Goal: Information Seeking & Learning: Learn about a topic

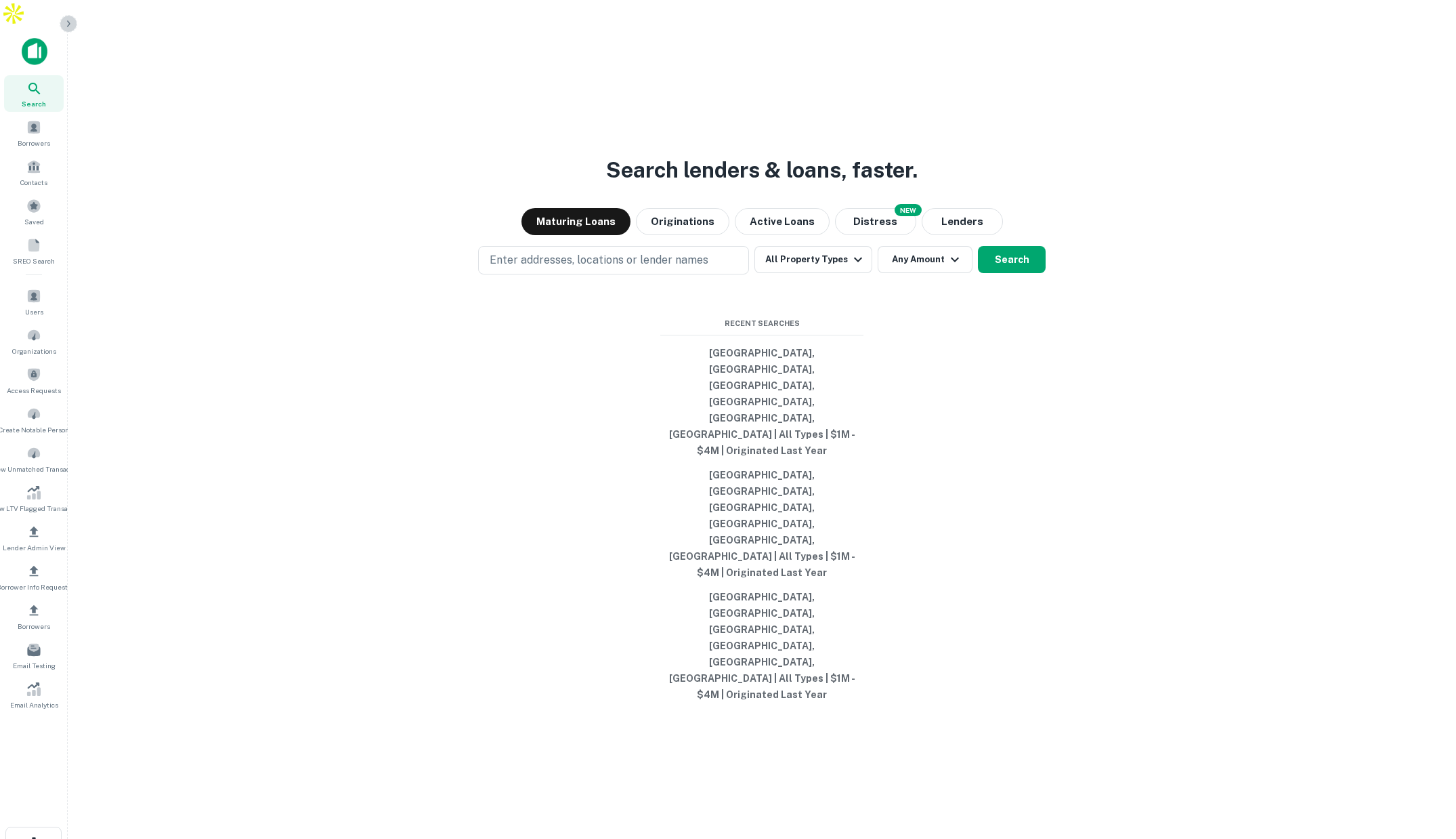
click at [68, 21] on icon "button" at bounding box center [68, 23] width 11 height 11
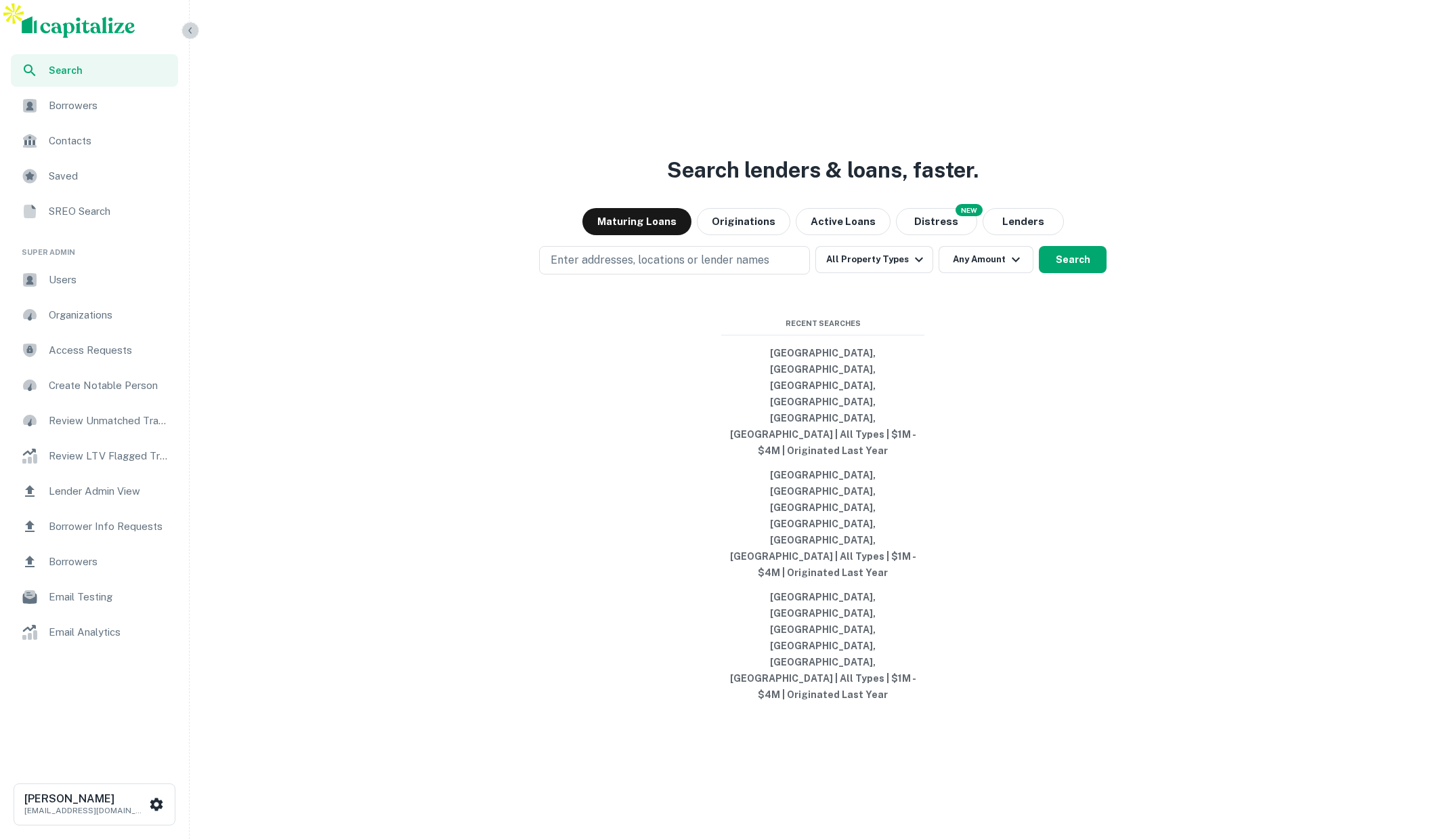
click at [192, 31] on icon "button" at bounding box center [190, 31] width 11 height 11
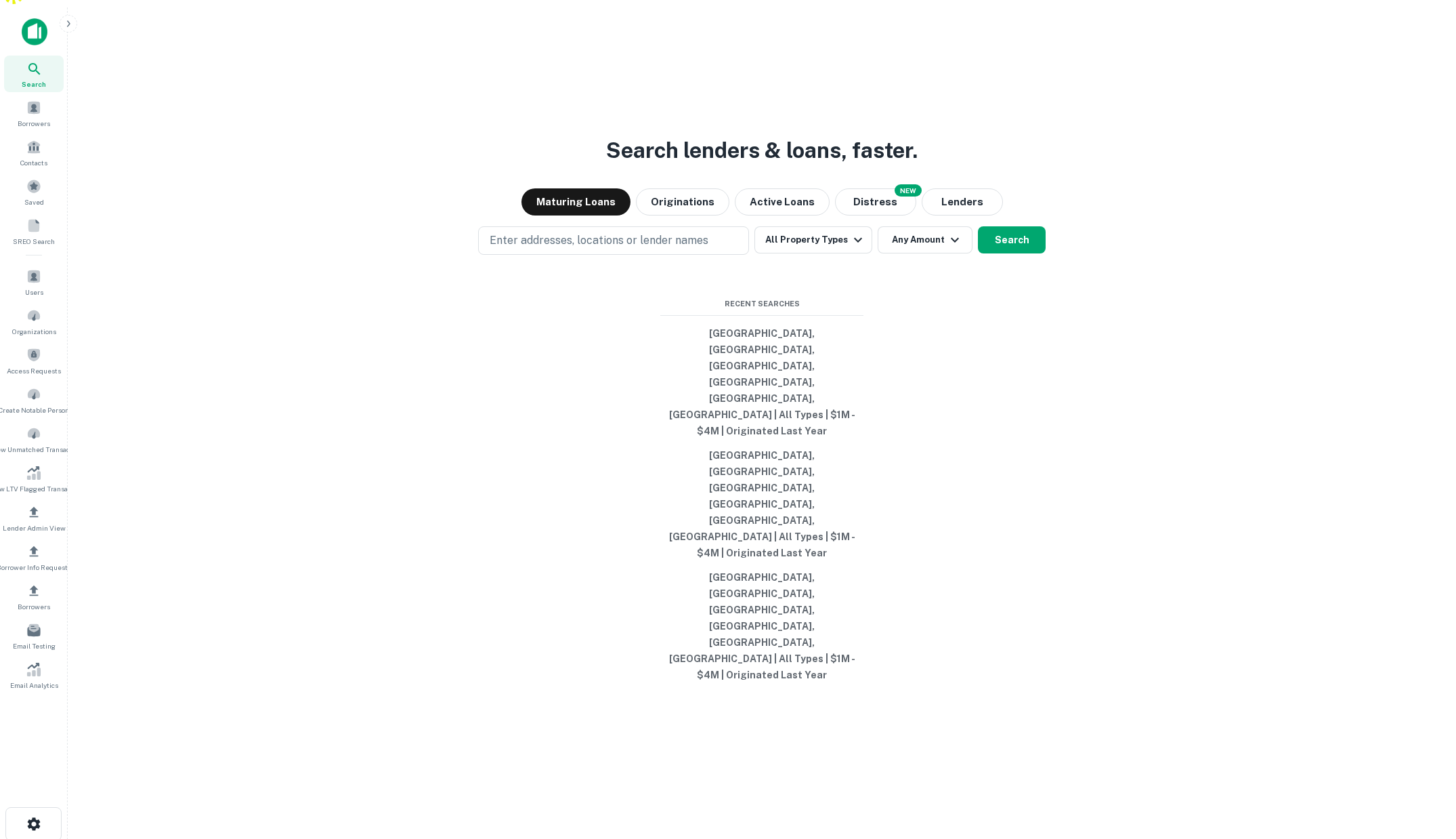
scroll to position [22, 0]
click at [70, 25] on icon "button" at bounding box center [68, 23] width 11 height 11
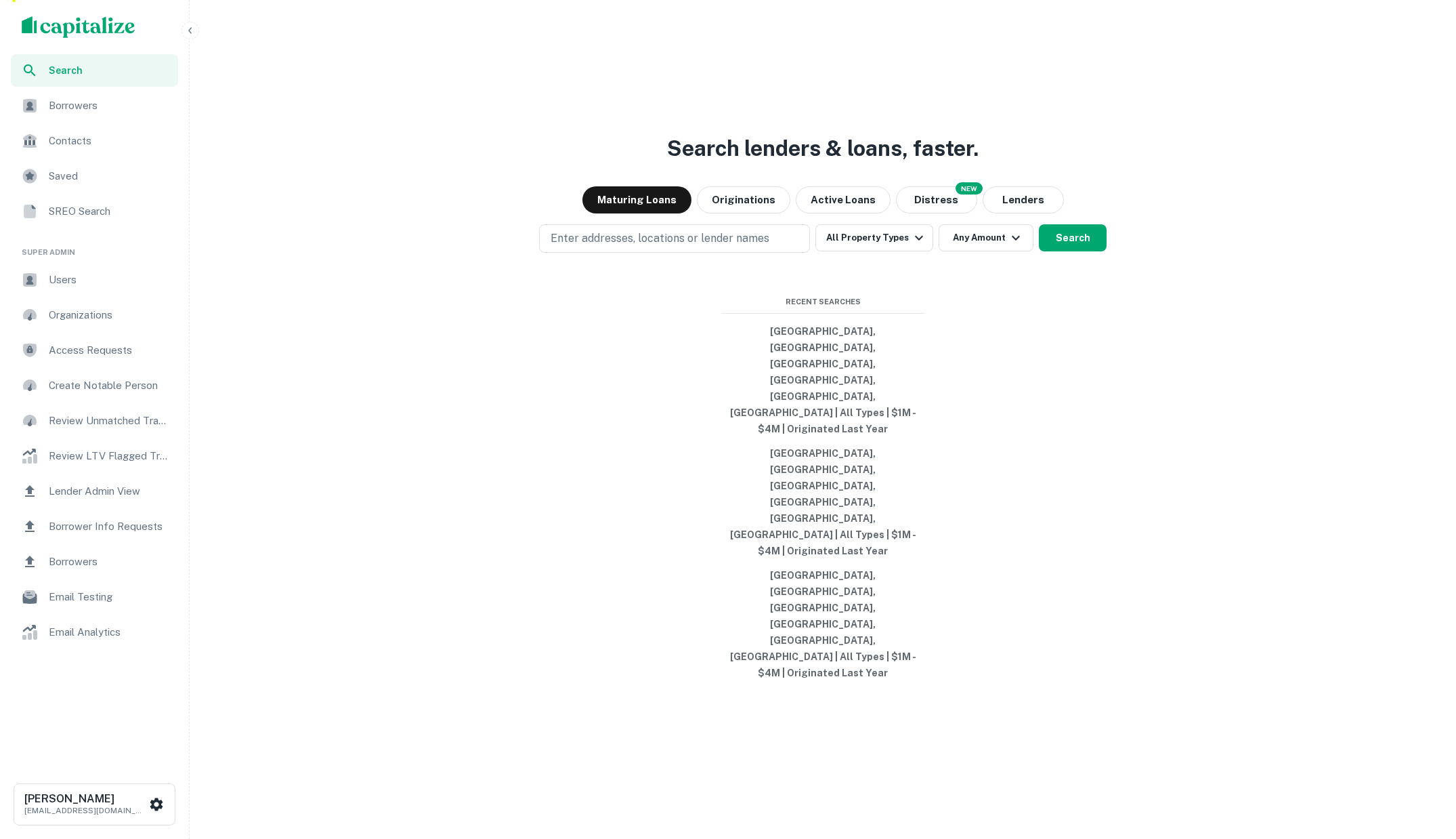
click at [191, 31] on icon "button" at bounding box center [190, 31] width 11 height 11
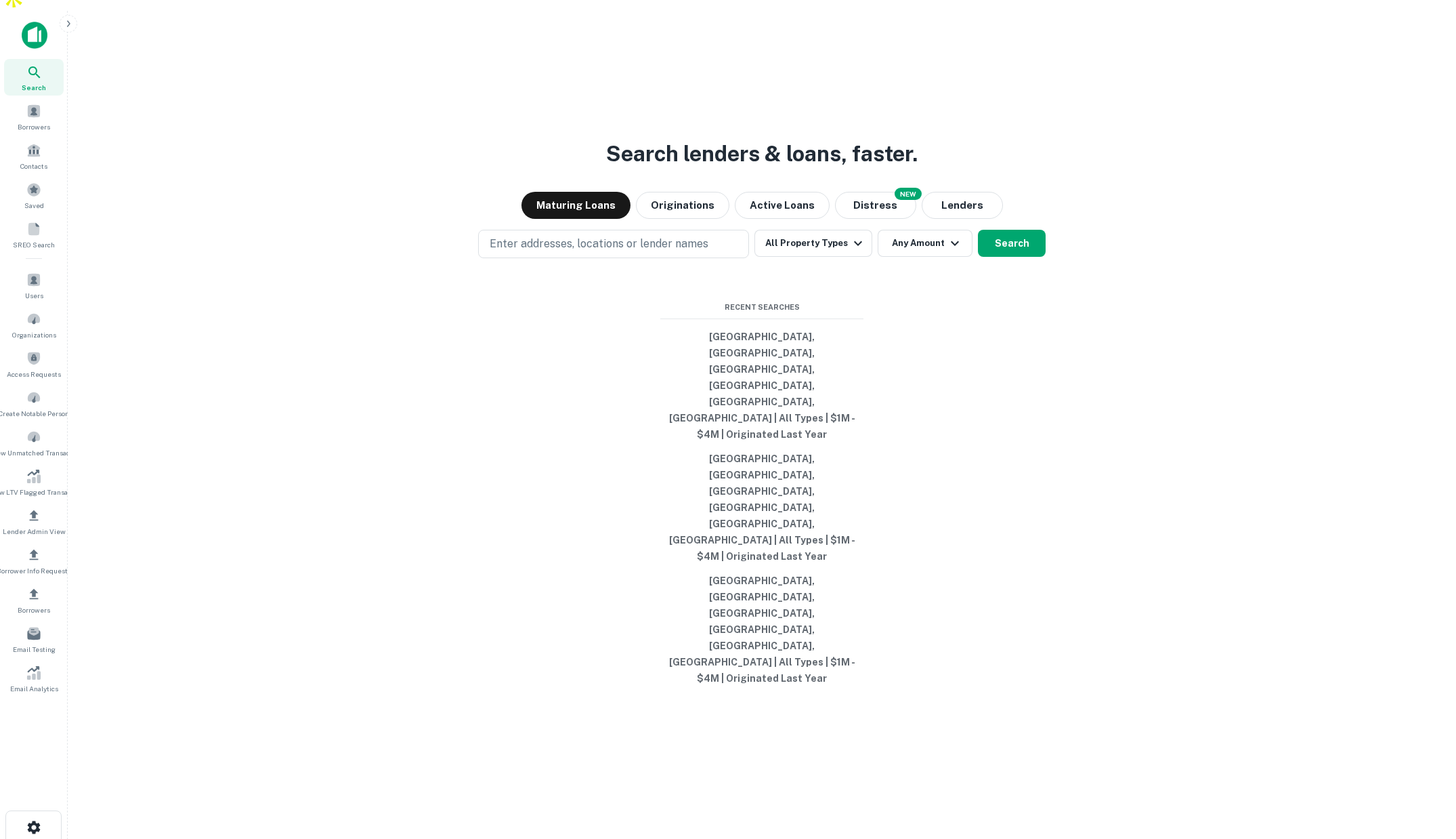
scroll to position [17, 0]
drag, startPoint x: 561, startPoint y: 258, endPoint x: 231, endPoint y: 28, distance: 402.2
click at [0, 10] on div "Search Borrowers Contacts Saved SREO Search Users Organizations Access Requests…" at bounding box center [728, 429] width 1456 height 839
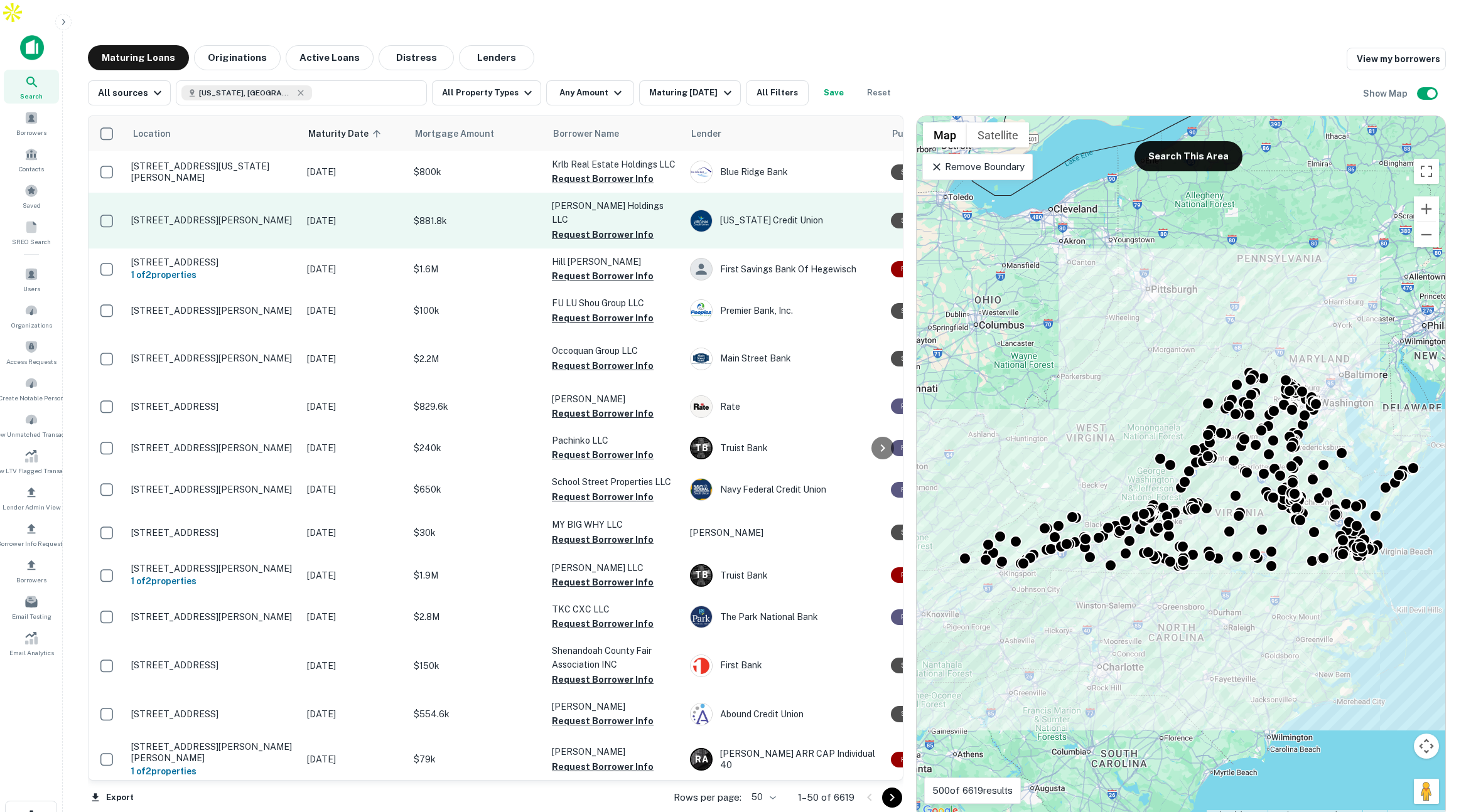
scroll to position [0, 10]
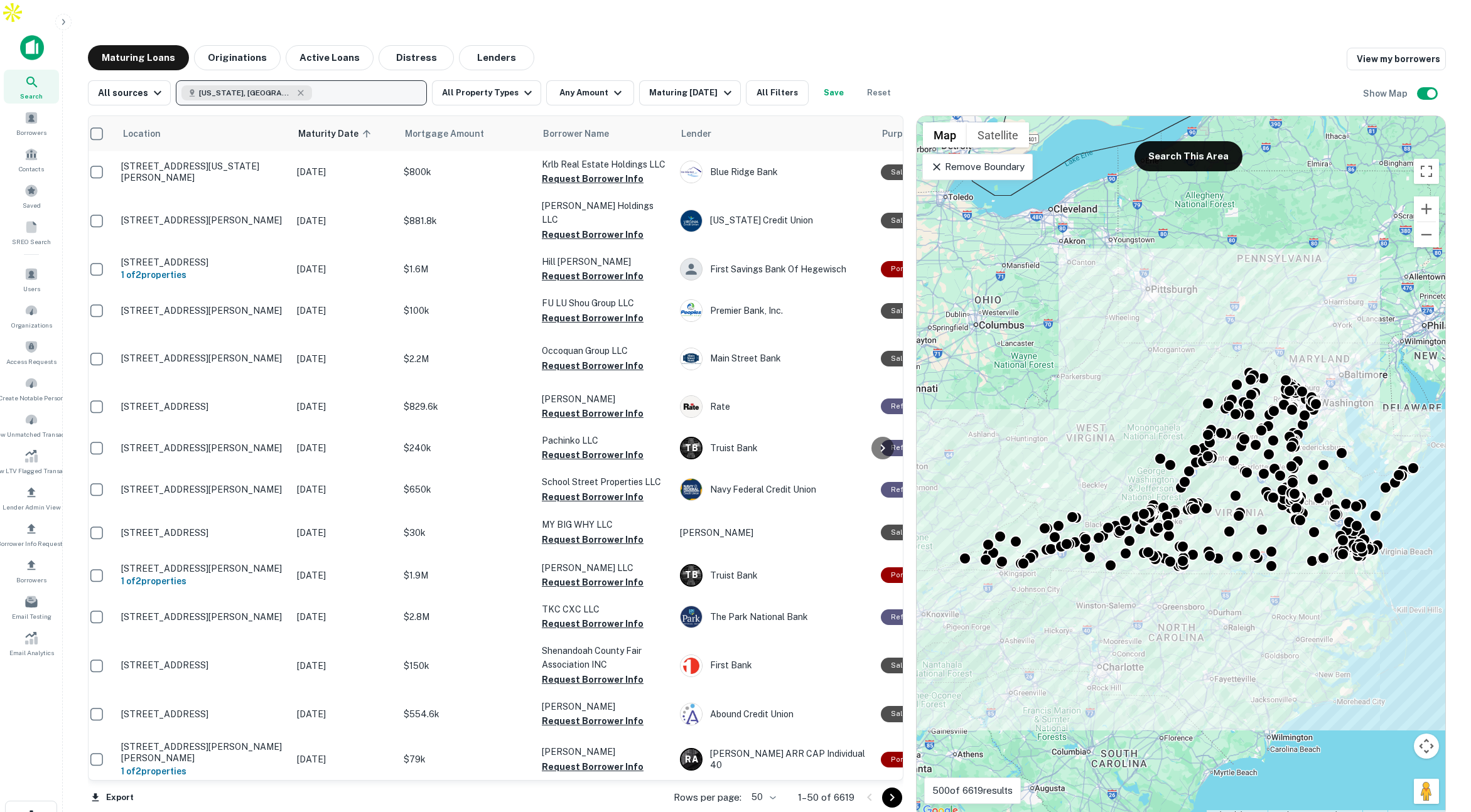
click at [334, 81] on button "[US_STATE], [GEOGRAPHIC_DATA]" at bounding box center [301, 93] width 251 height 25
click at [265, 130] on input "text" at bounding box center [298, 133] width 249 height 35
type input "*****"
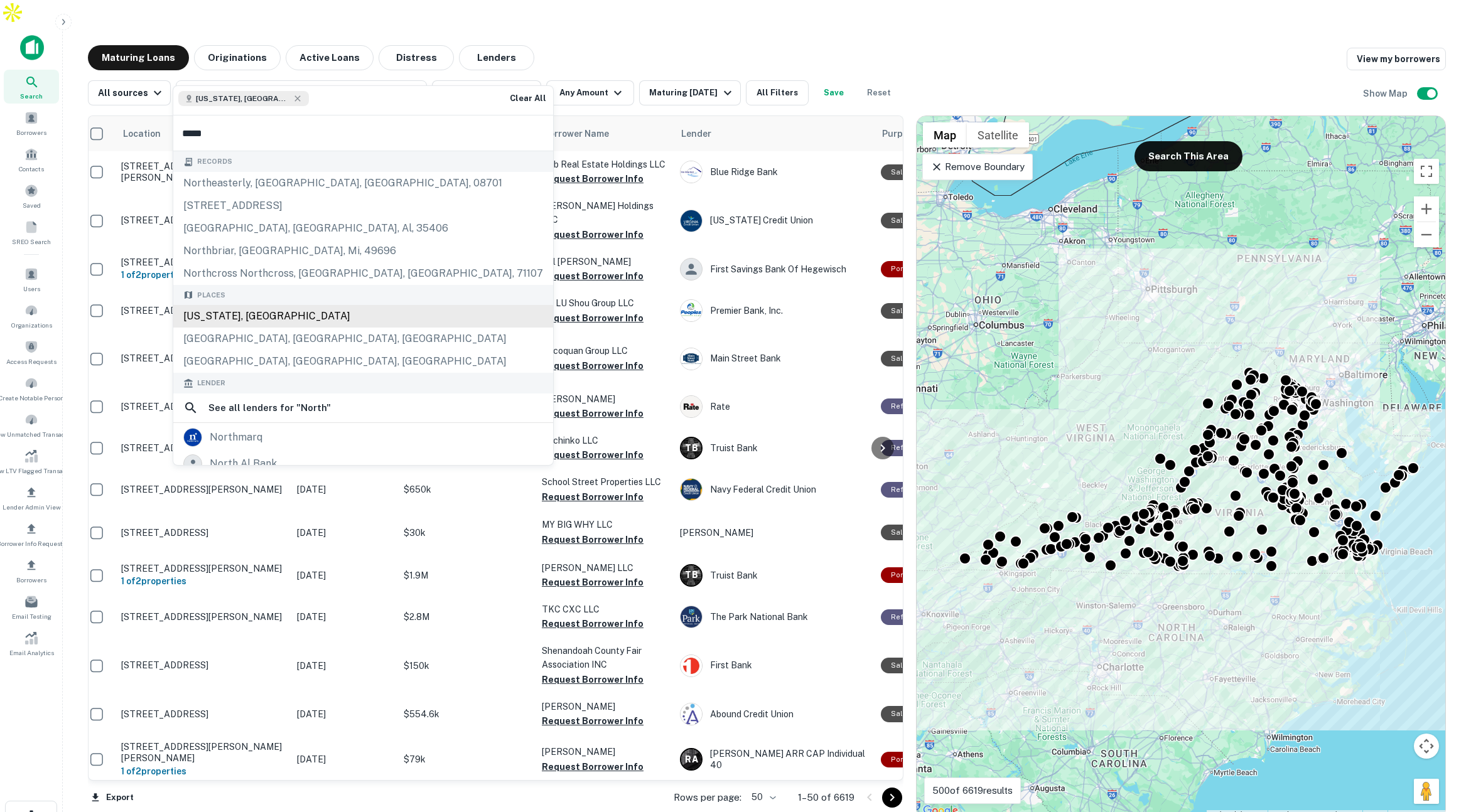
click at [244, 313] on div "North Carolina, USA" at bounding box center [363, 316] width 380 height 22
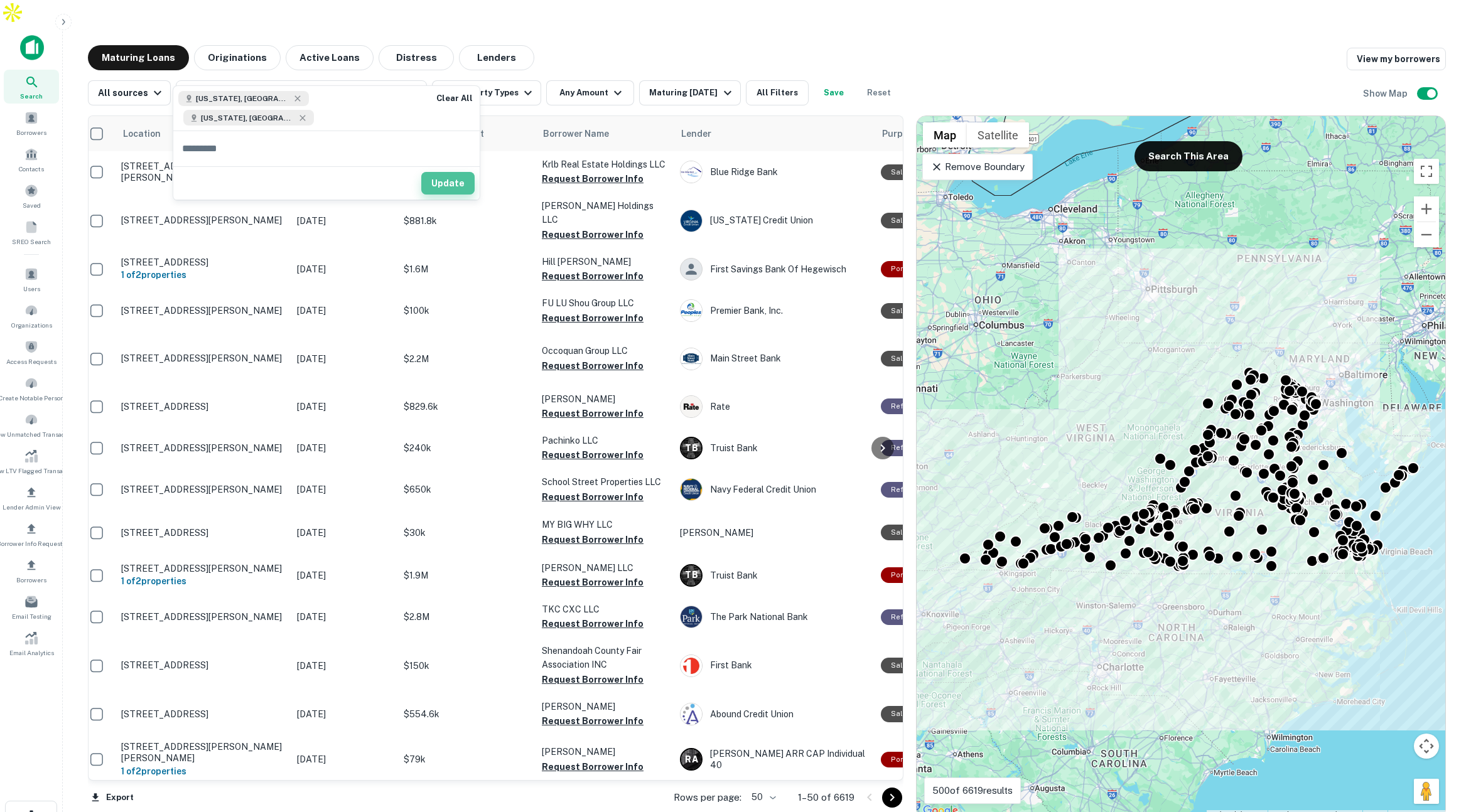
click at [422, 172] on button "Update" at bounding box center [448, 183] width 53 height 22
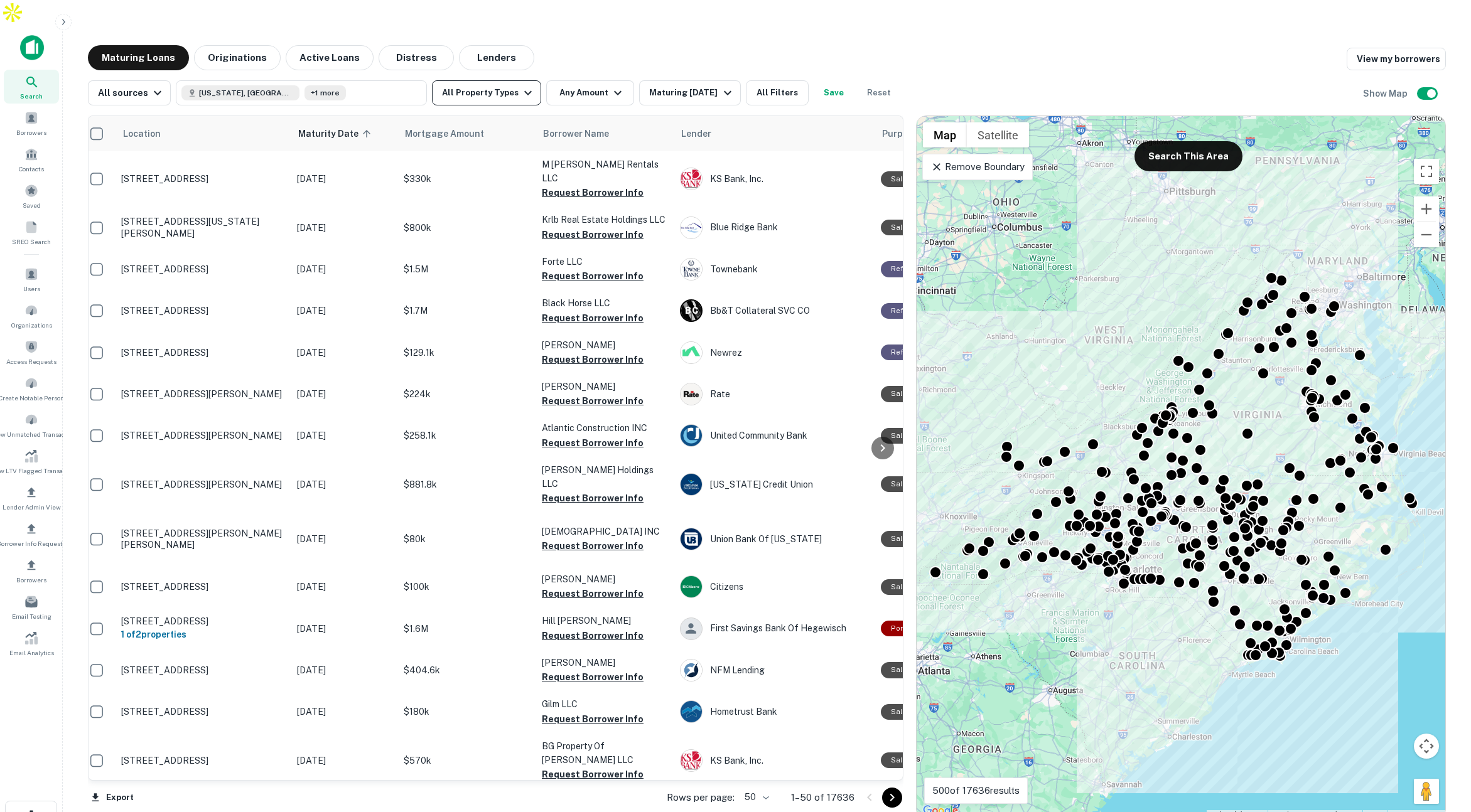
click at [470, 81] on button "All Property Types" at bounding box center [486, 93] width 109 height 25
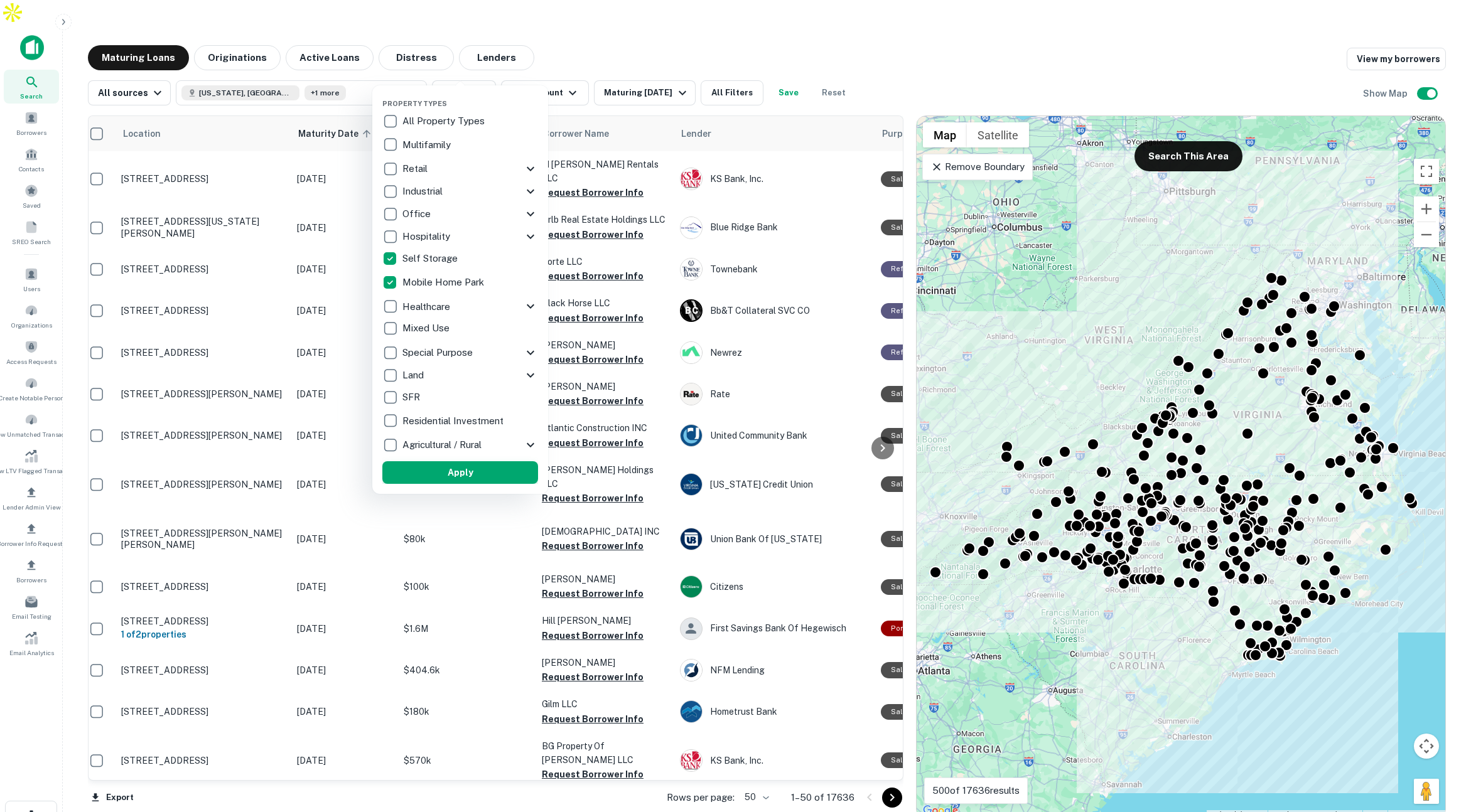
click at [481, 475] on button "Apply" at bounding box center [460, 472] width 155 height 22
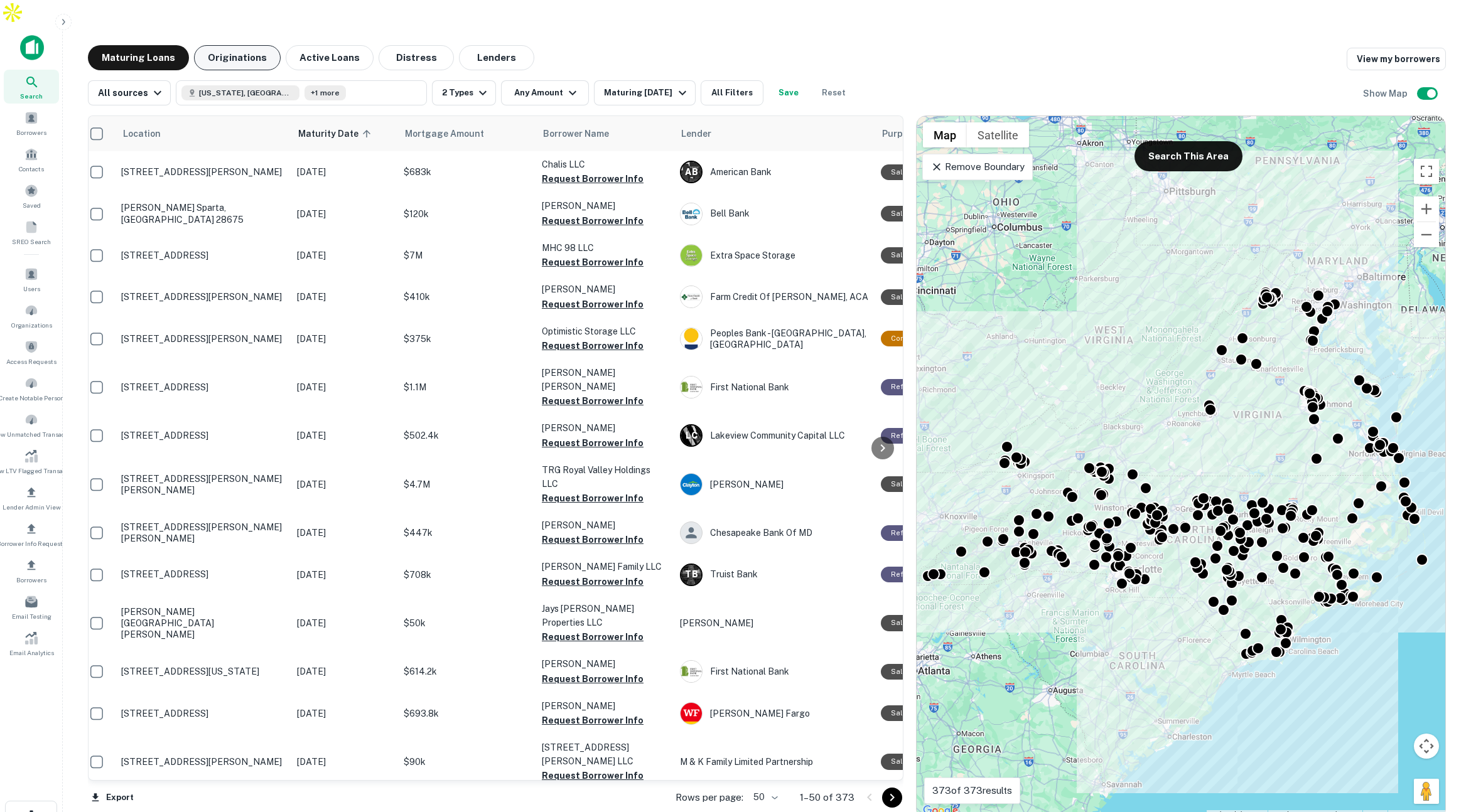
click at [255, 45] on button "Originations" at bounding box center [237, 57] width 86 height 25
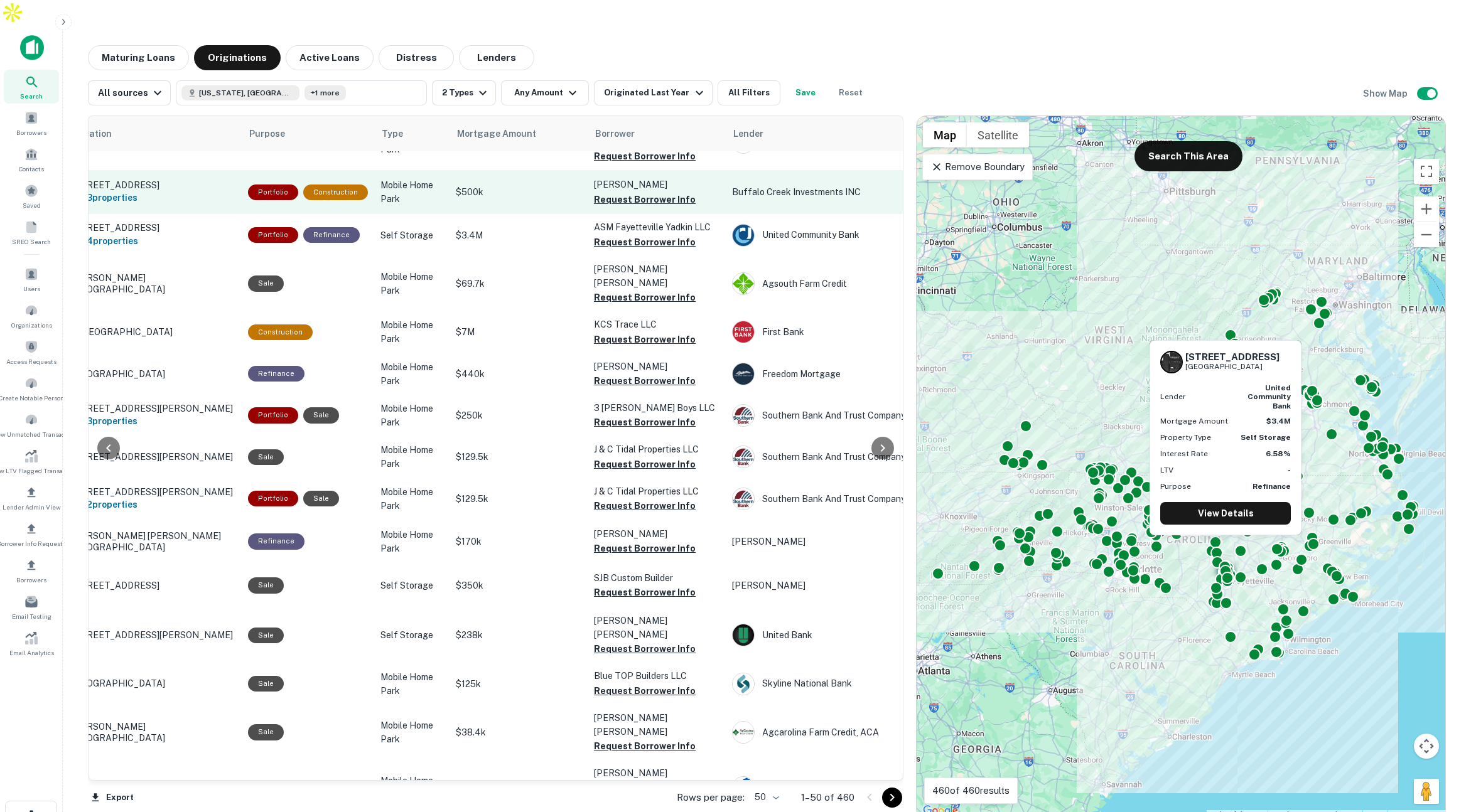
scroll to position [36, 59]
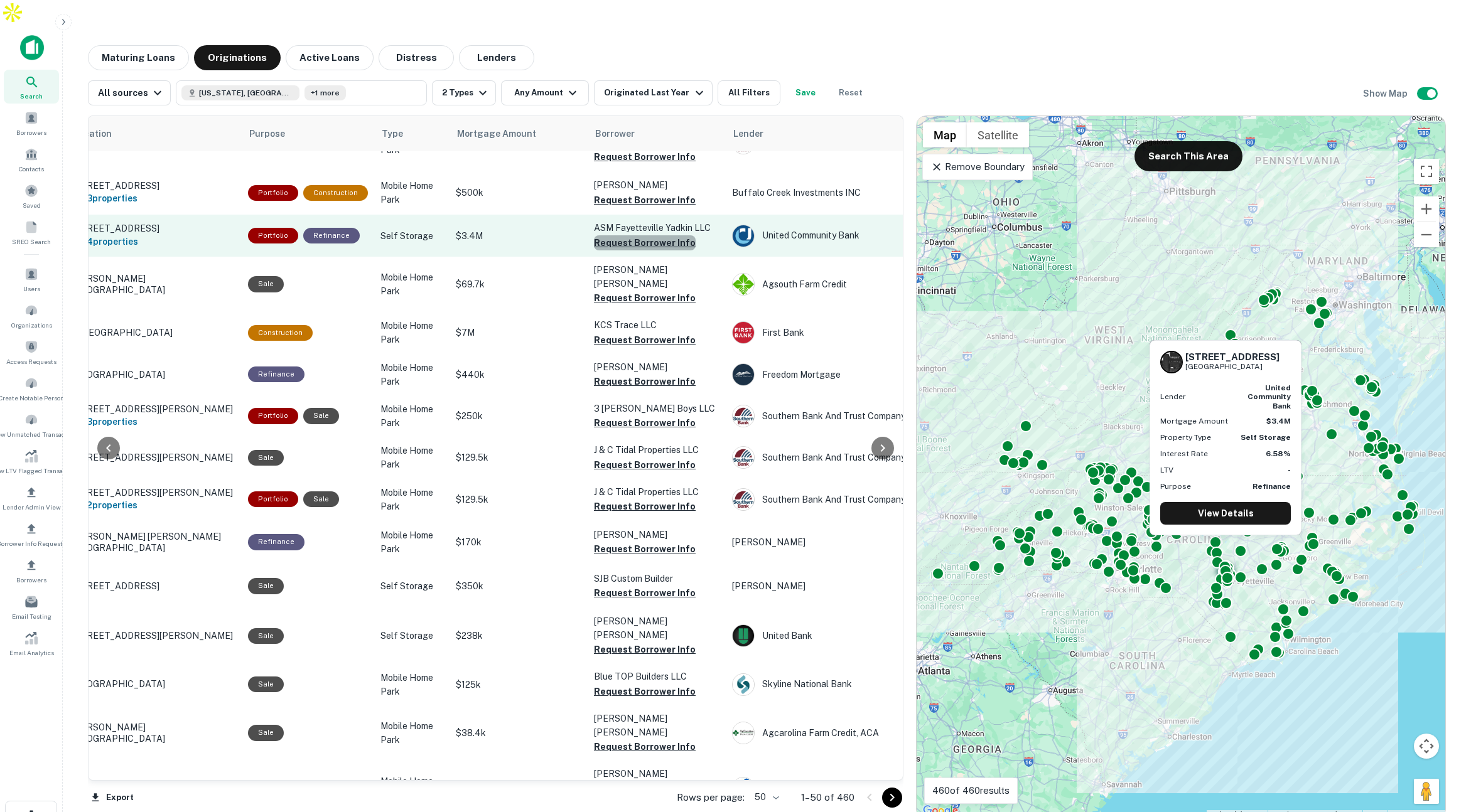
click at [640, 235] on button "Request Borrower Info" at bounding box center [644, 243] width 101 height 15
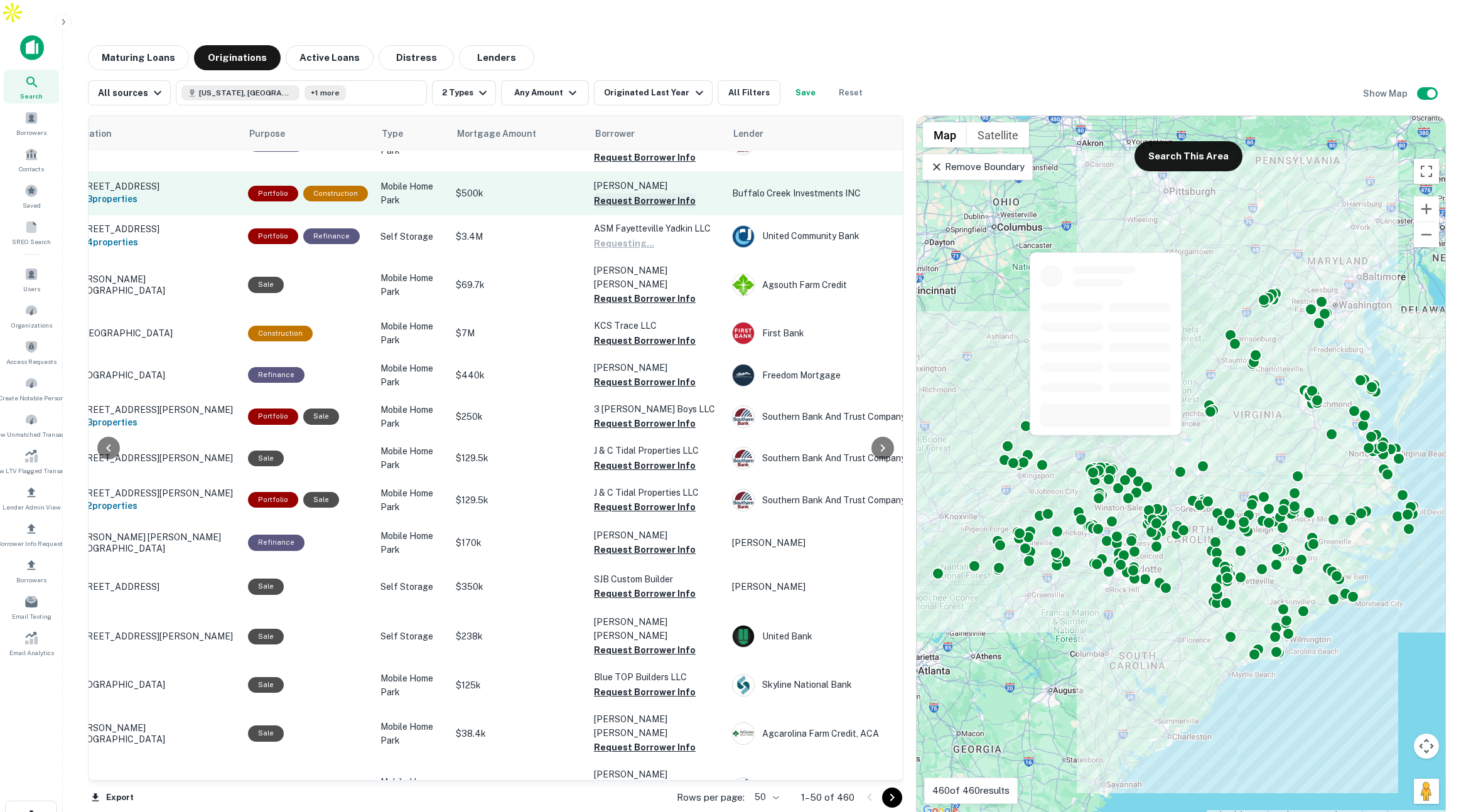
click at [626, 194] on button "Request Borrower Info" at bounding box center [644, 201] width 101 height 15
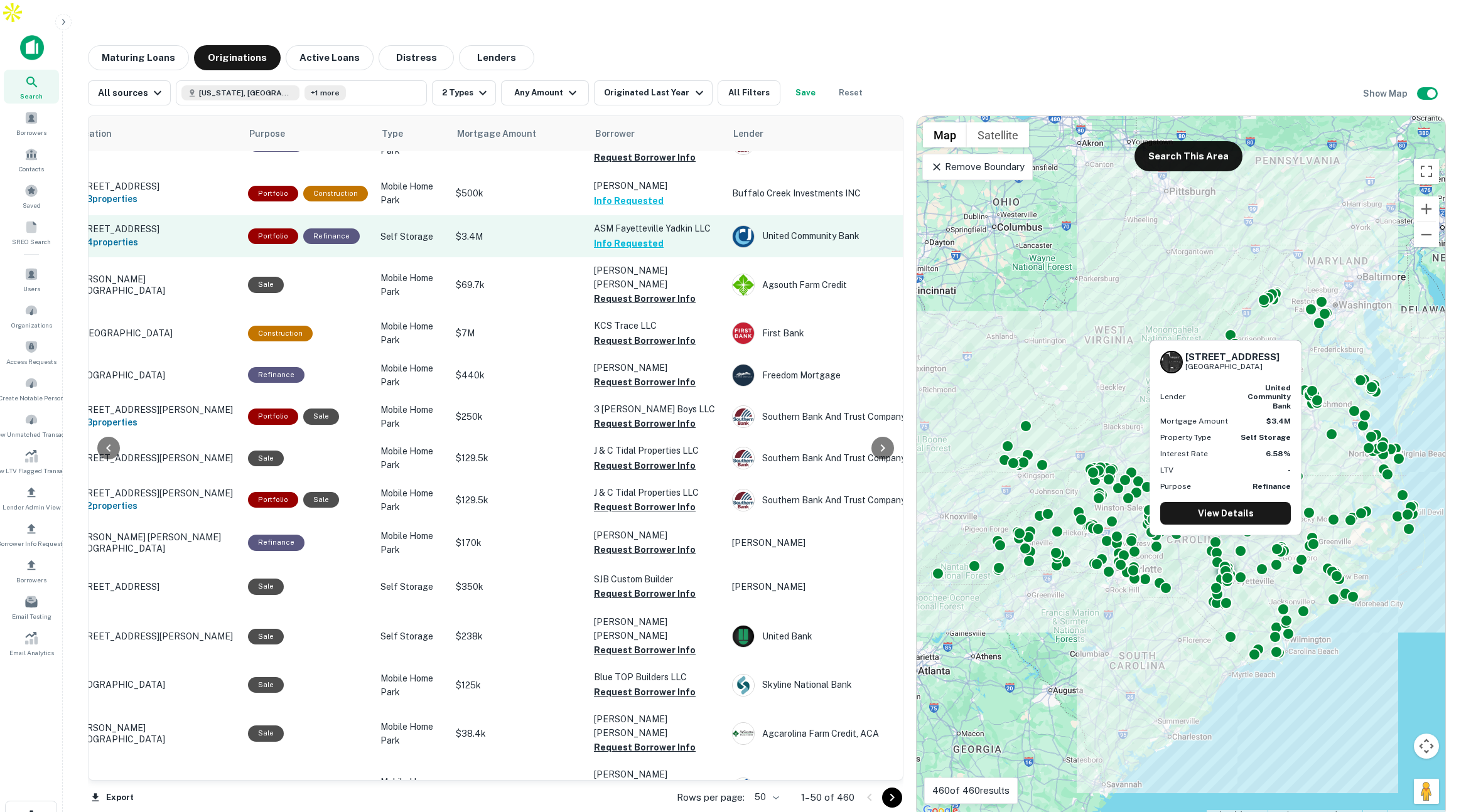
click at [497, 215] on td "$3.4M" at bounding box center [519, 236] width 138 height 42
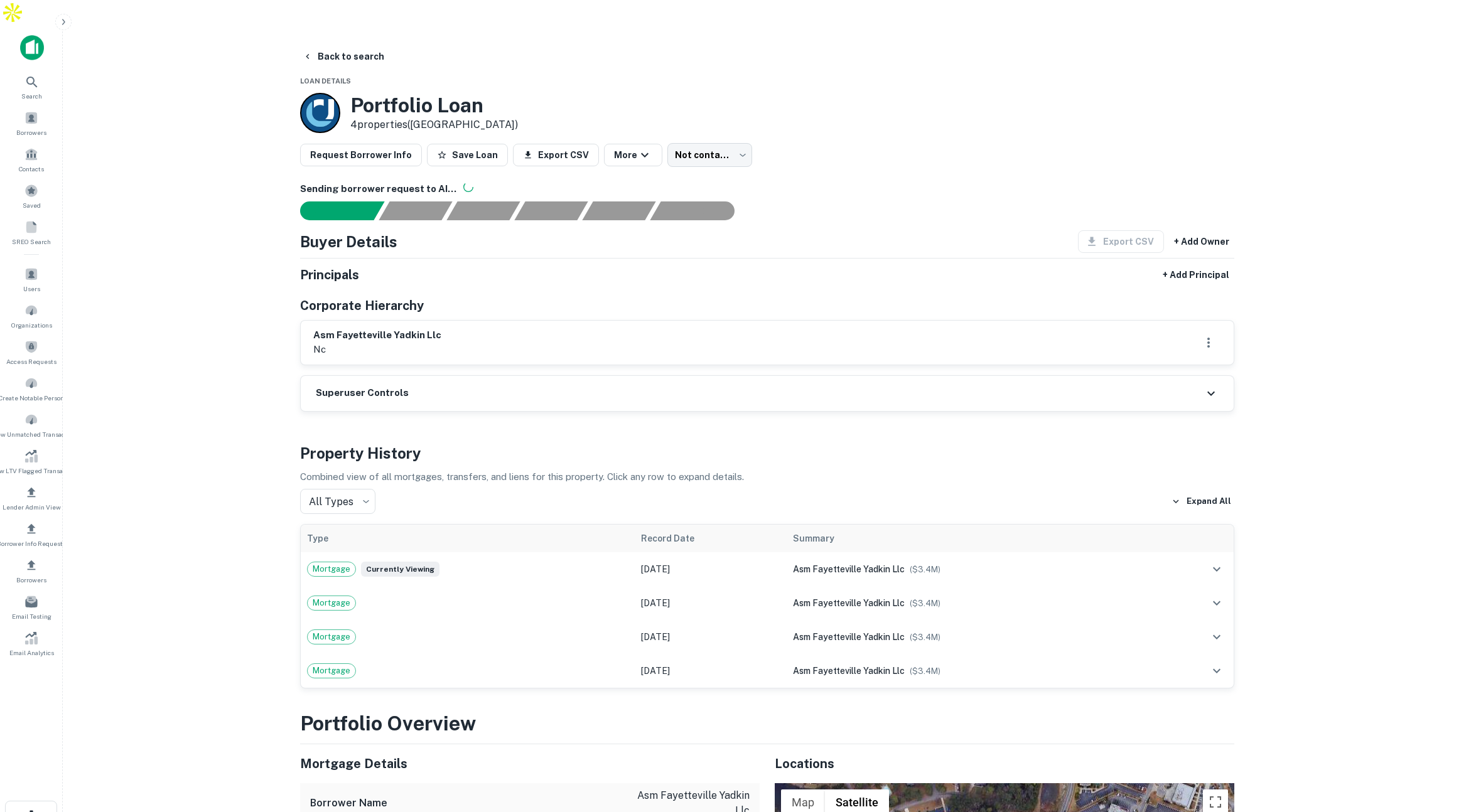
scroll to position [17, 0]
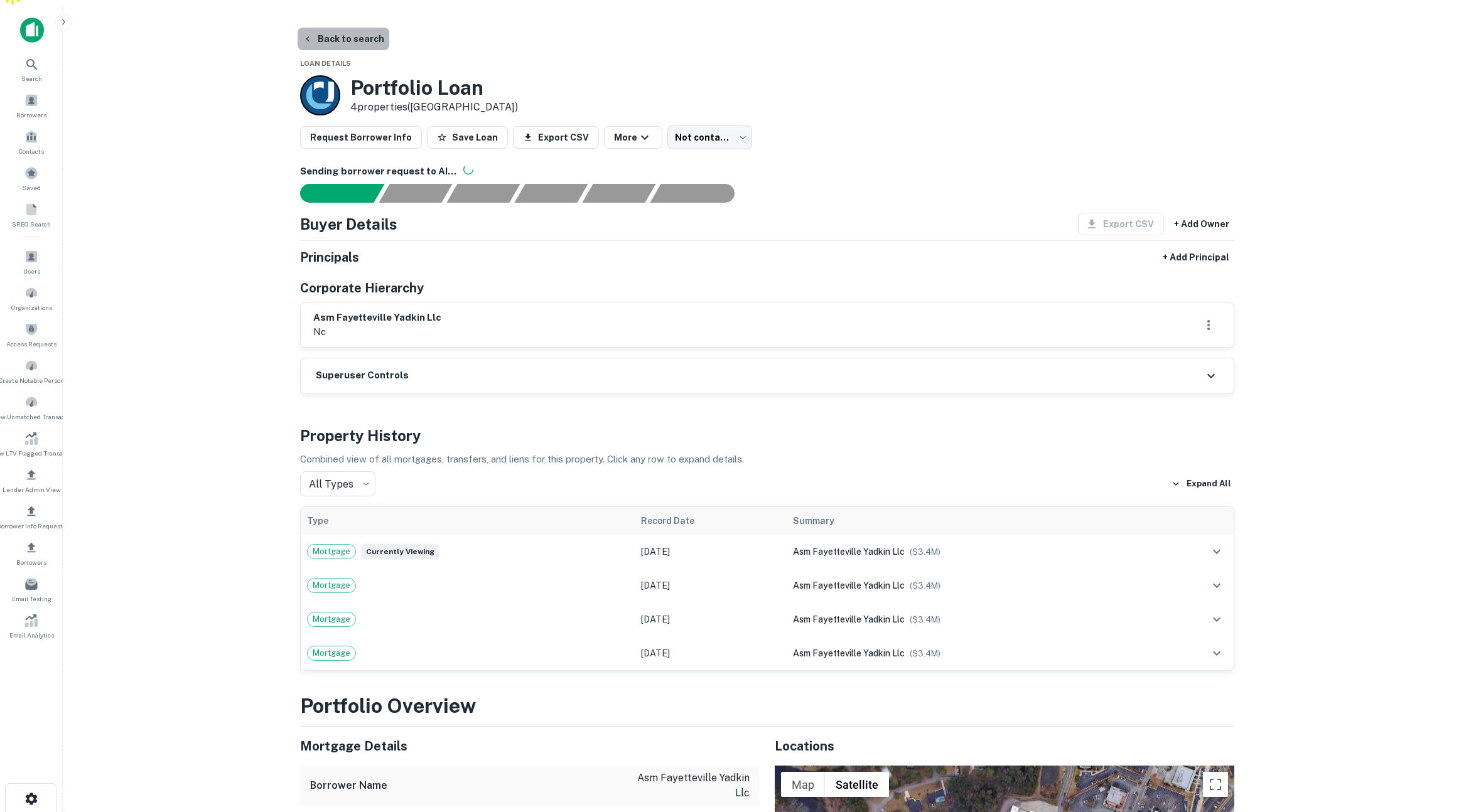
click at [368, 27] on button "Back to search" at bounding box center [343, 38] width 91 height 22
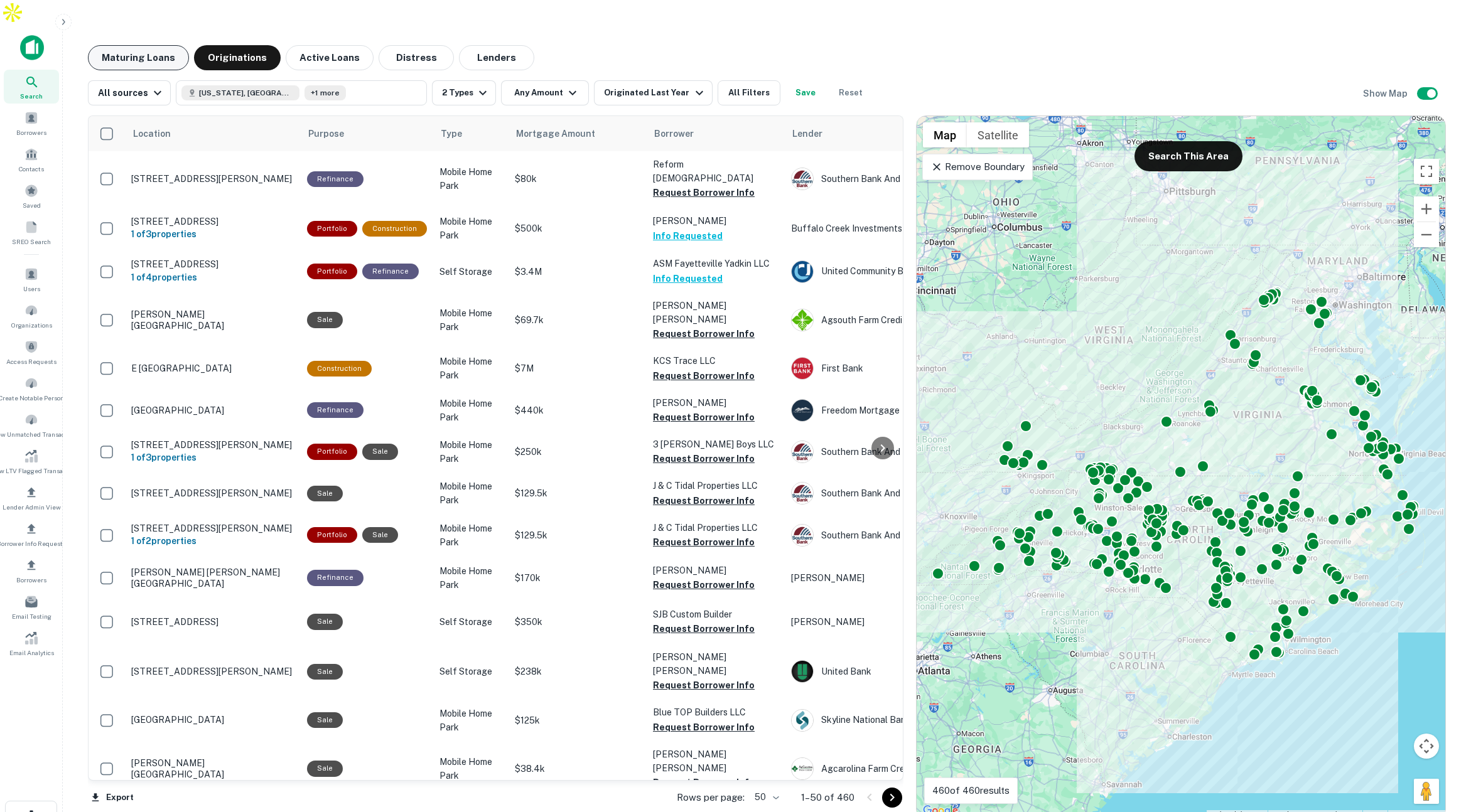
click at [141, 45] on button "Maturing Loans" at bounding box center [139, 57] width 101 height 25
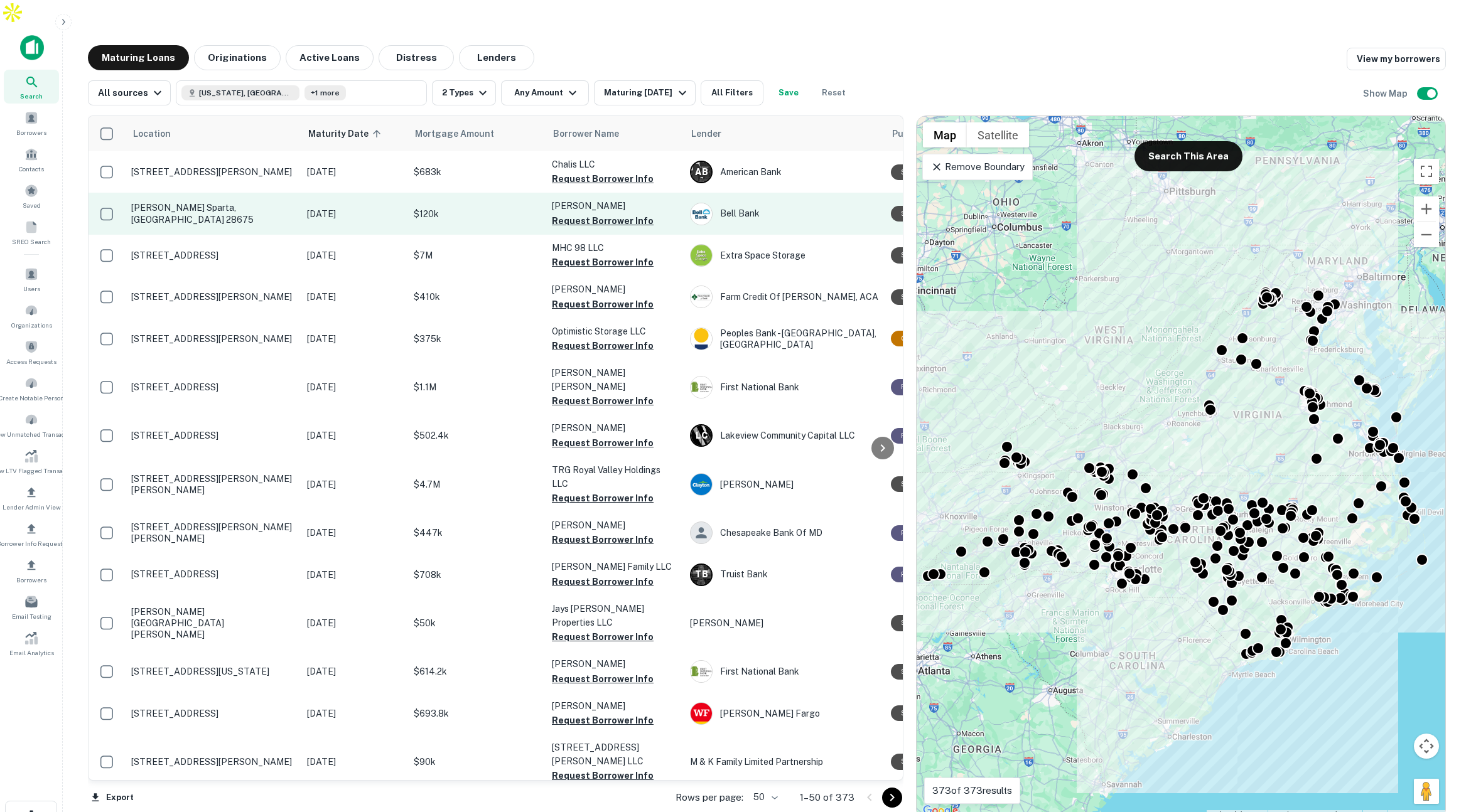
click at [457, 207] on p "$120k" at bounding box center [476, 214] width 126 height 14
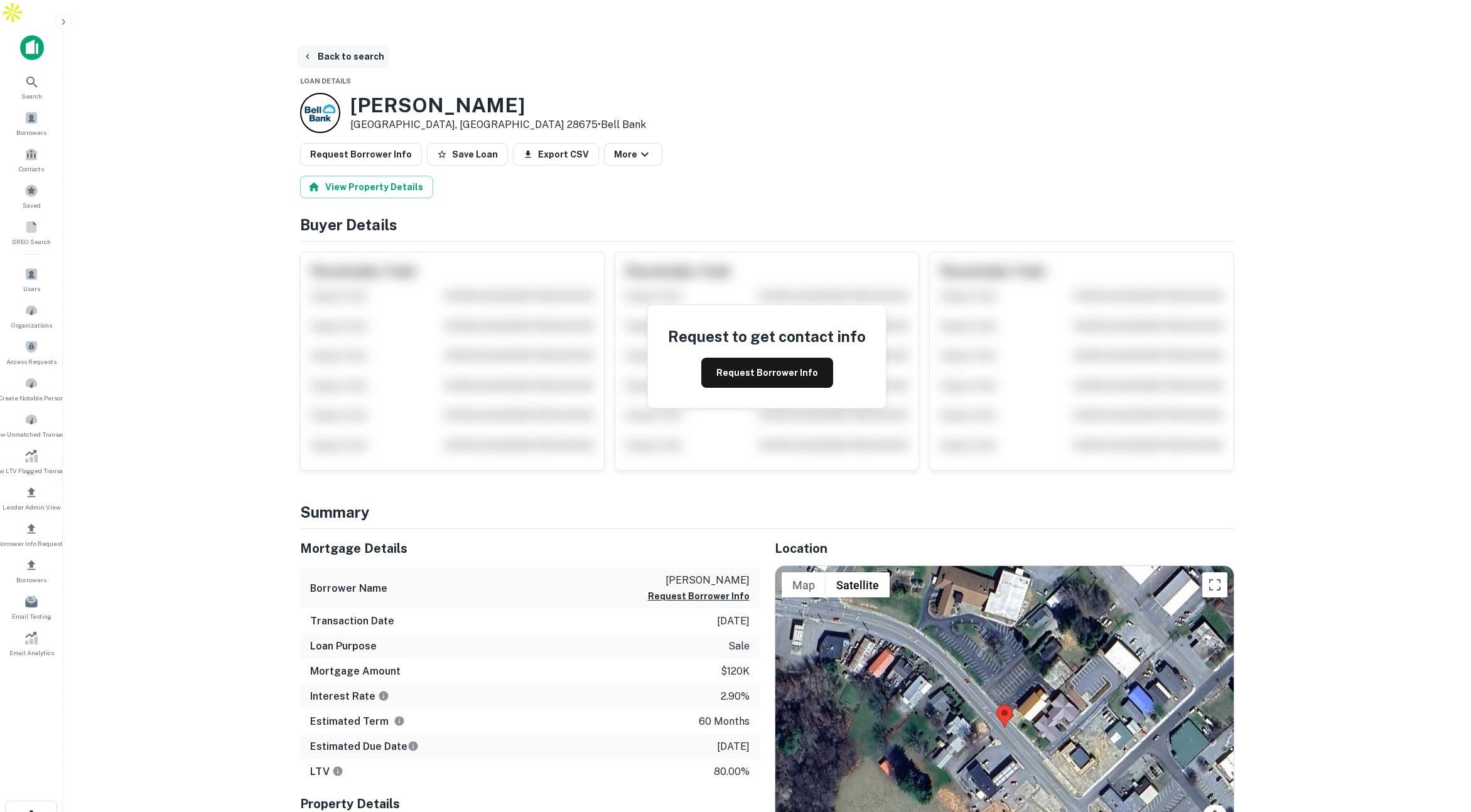
click at [354, 45] on button "Back to search" at bounding box center [343, 56] width 91 height 22
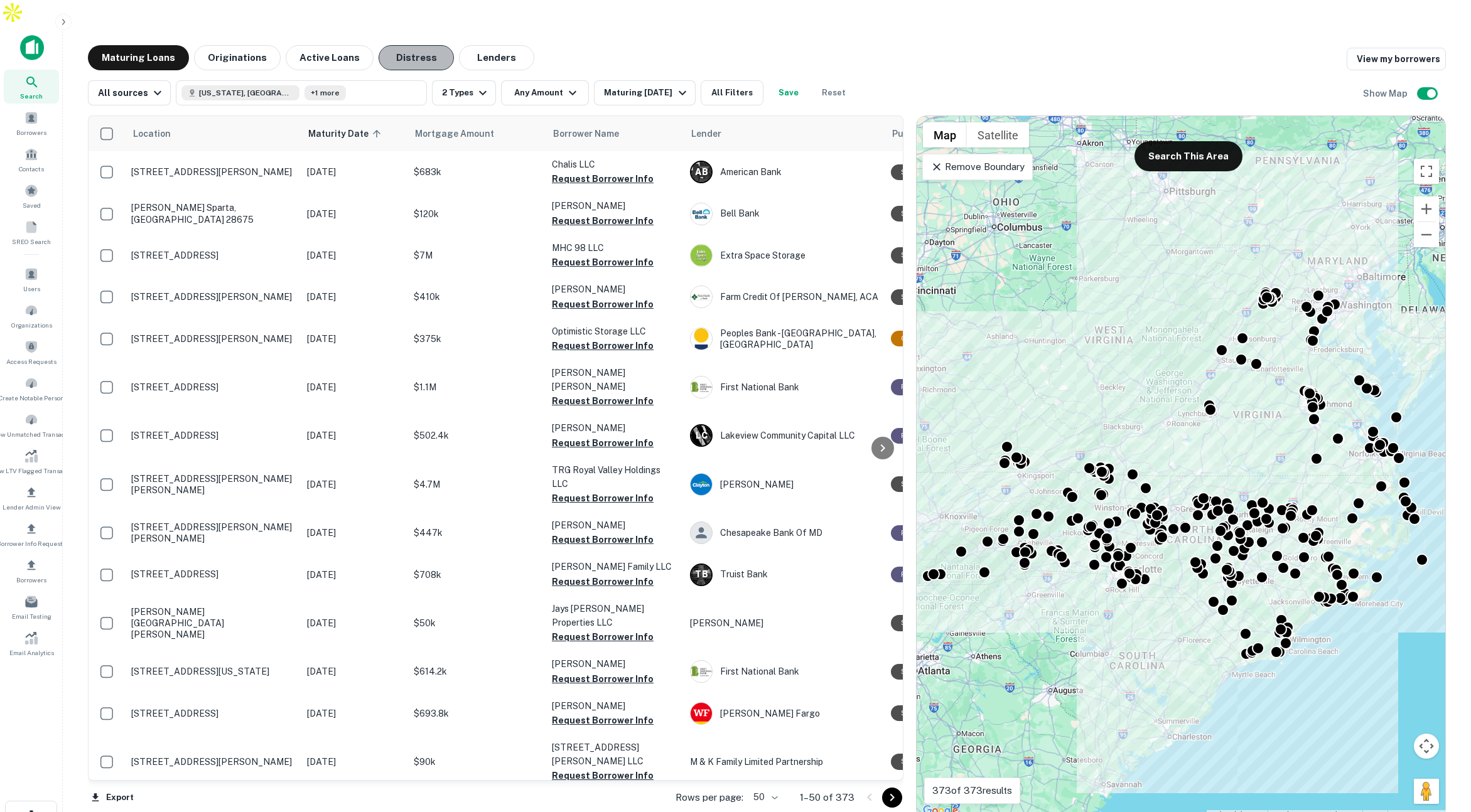
click at [403, 45] on button "Distress" at bounding box center [416, 57] width 76 height 25
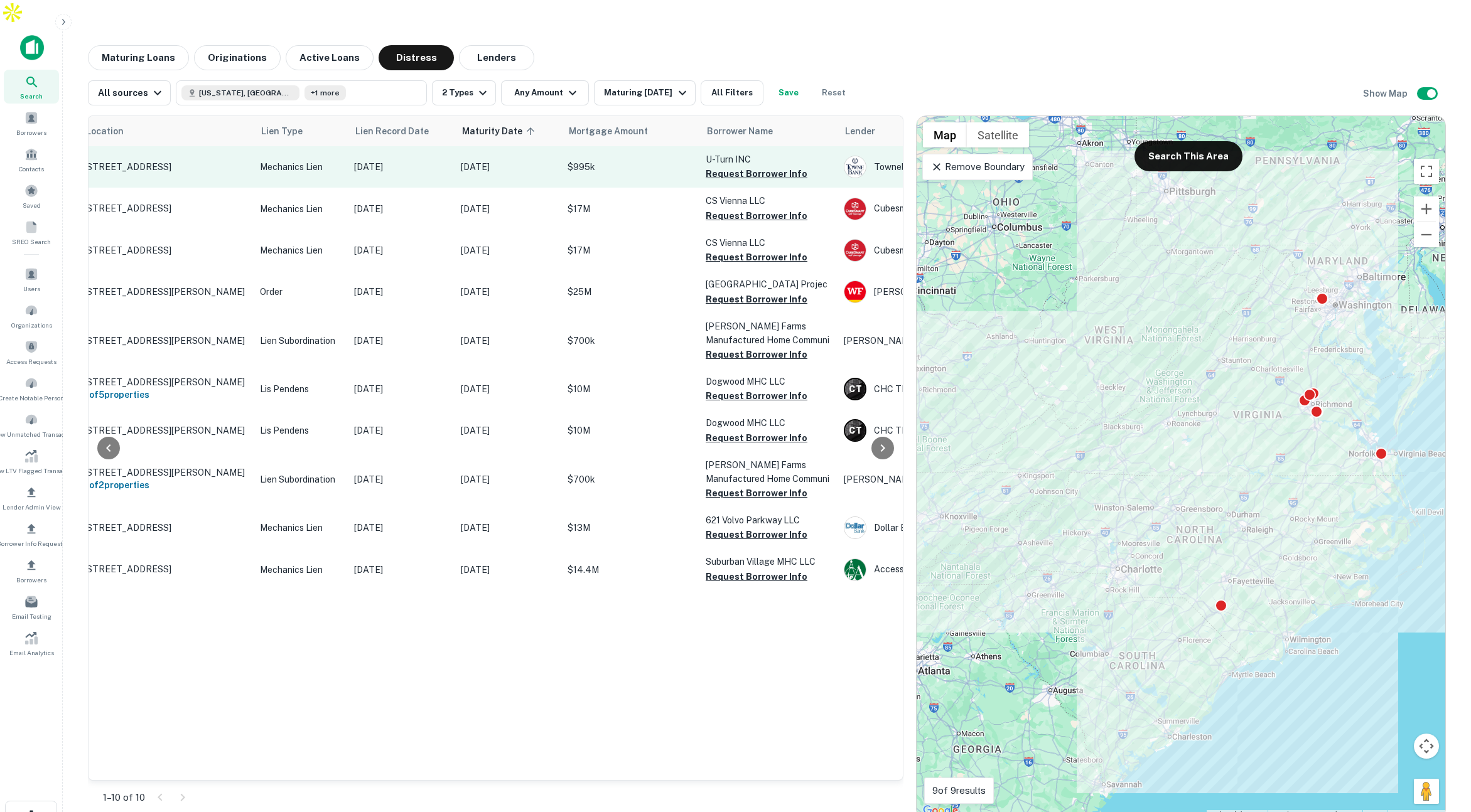
scroll to position [0, 12]
click at [757, 166] on button "Request Borrower Info" at bounding box center [755, 174] width 101 height 15
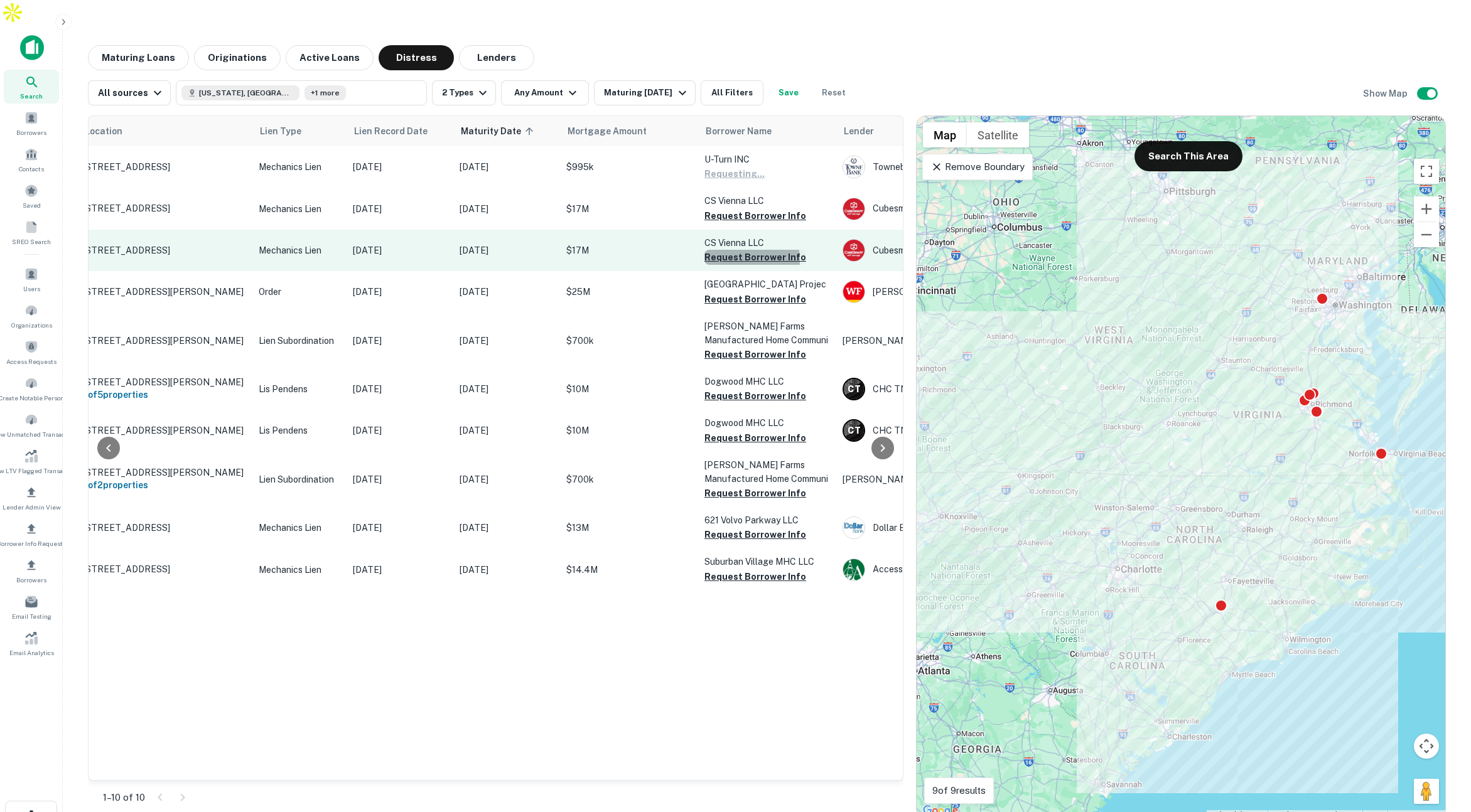
click at [734, 249] on button "Request Borrower Info" at bounding box center [755, 257] width 101 height 15
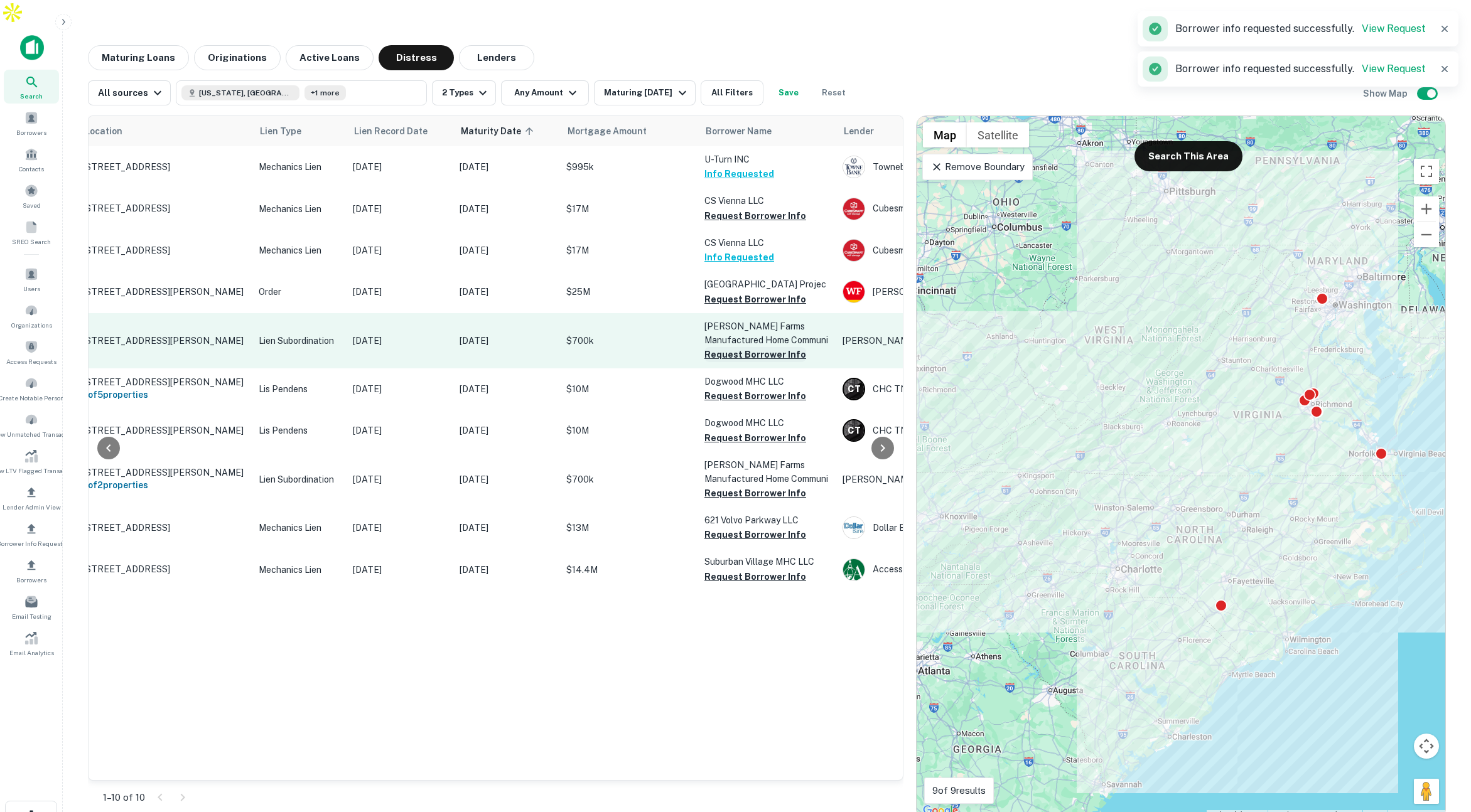
click at [724, 347] on button "Request Borrower Info" at bounding box center [755, 355] width 101 height 15
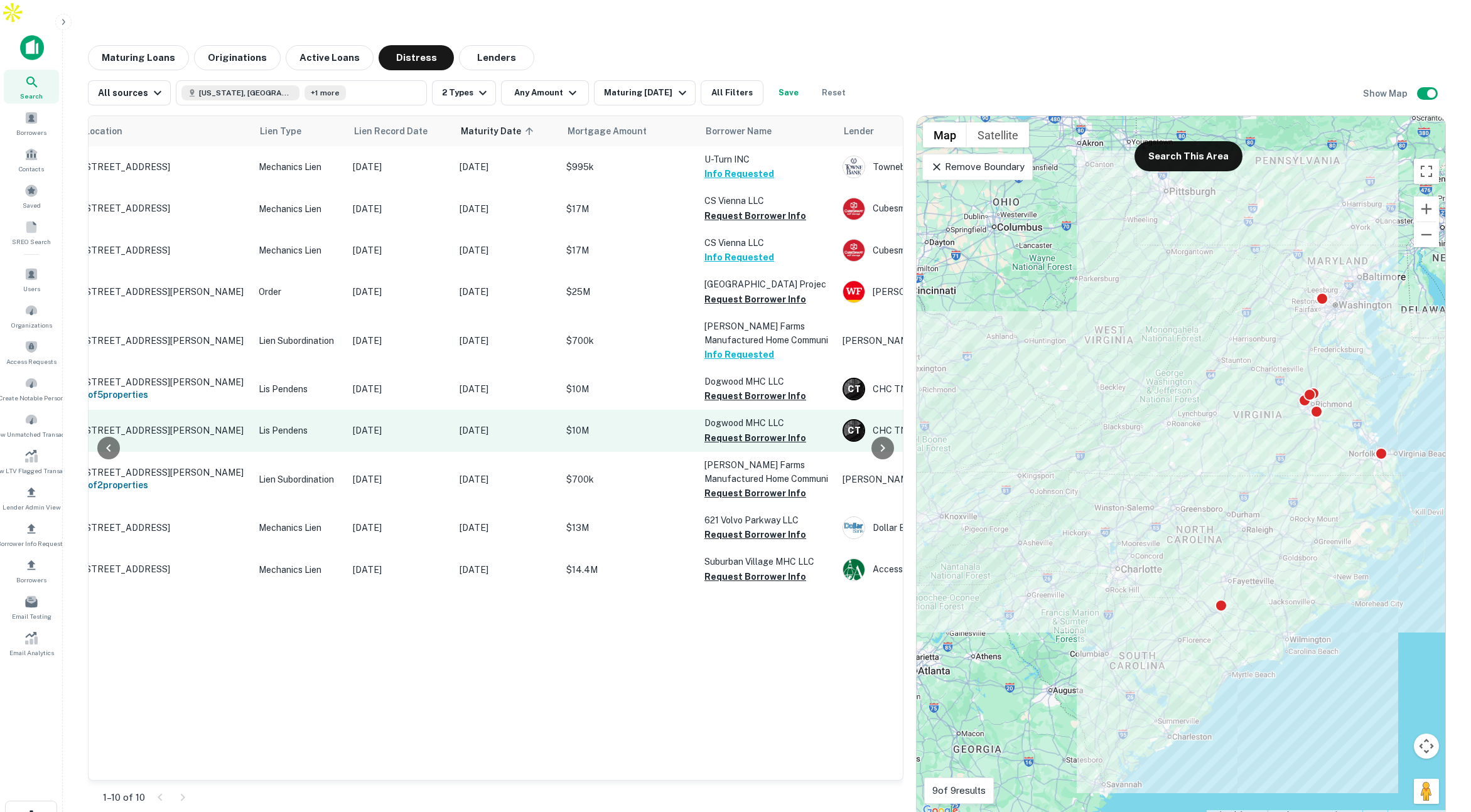
click at [439, 429] on p "Mar 10, 2025" at bounding box center [399, 431] width 94 height 14
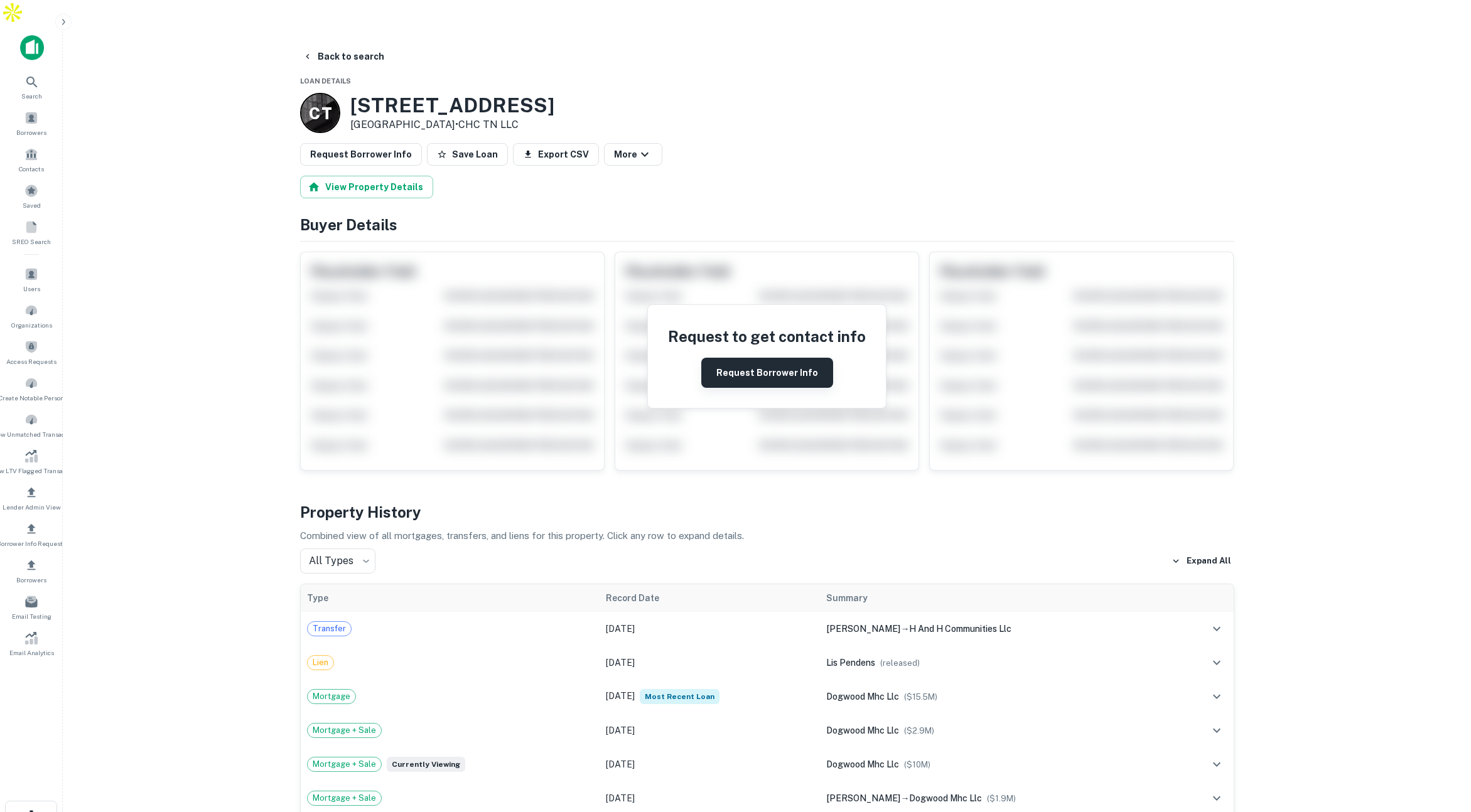
click at [753, 357] on button "Request Borrower Info" at bounding box center [767, 372] width 132 height 30
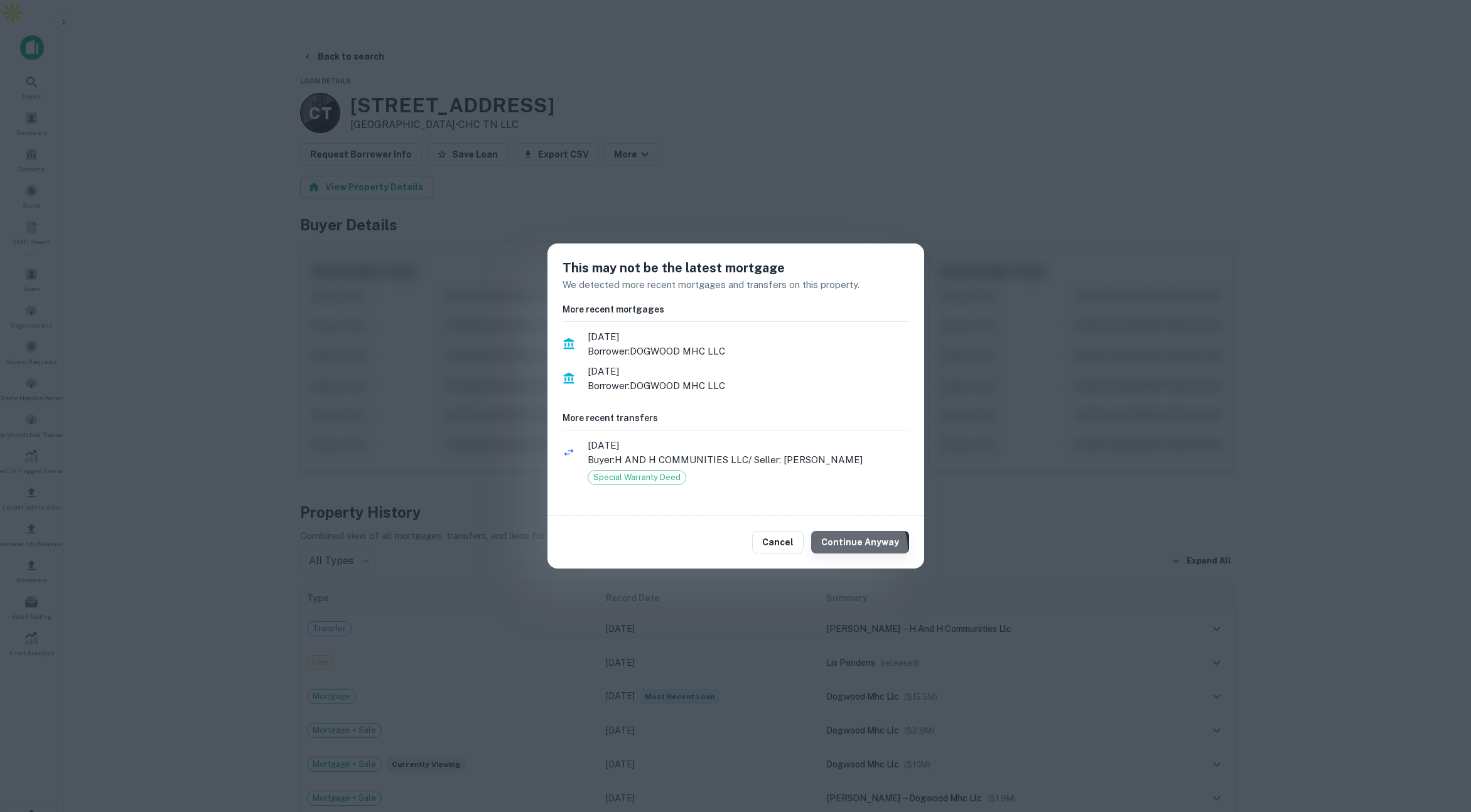
click at [861, 548] on button "Continue Anyway" at bounding box center [860, 542] width 98 height 22
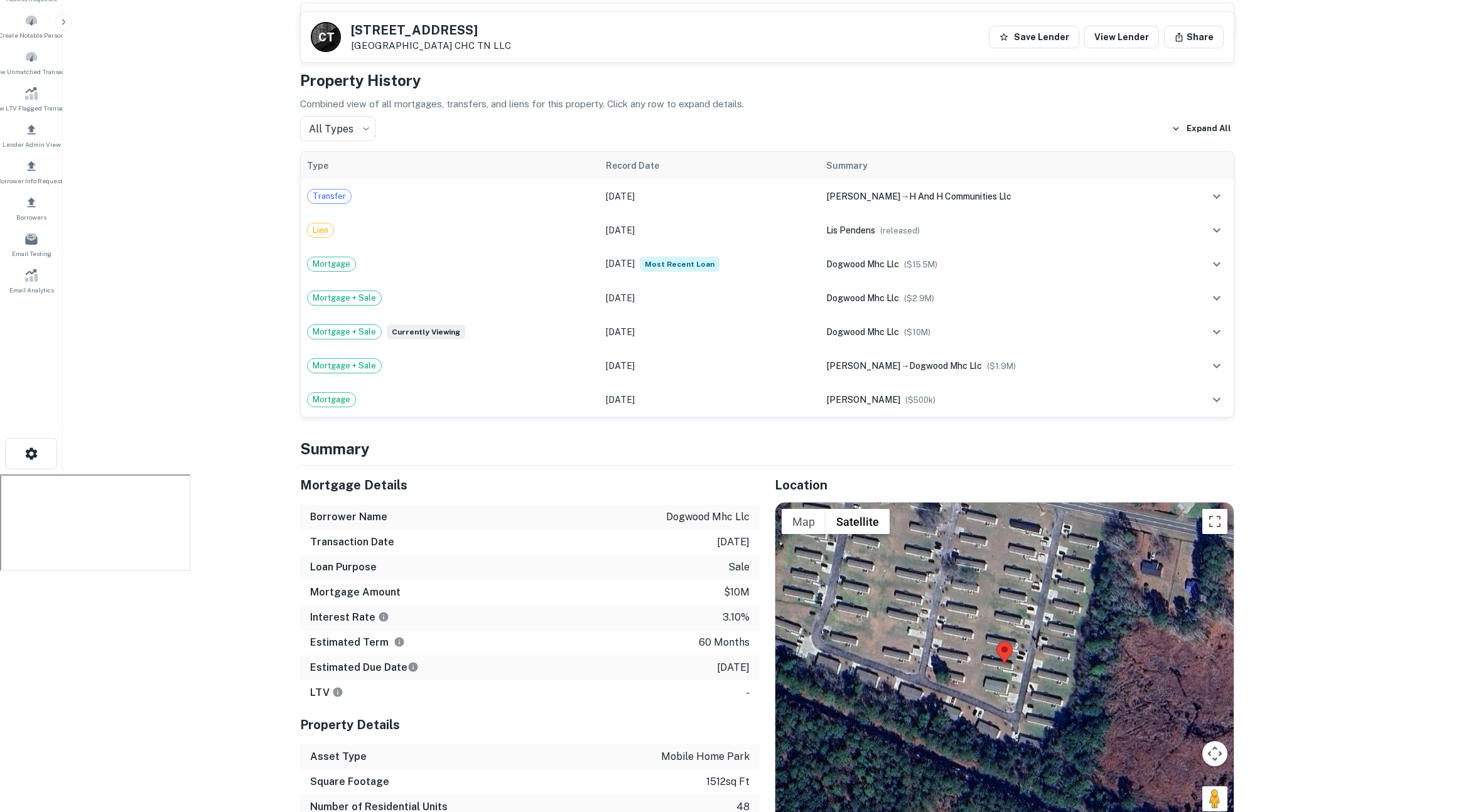
scroll to position [328, 0]
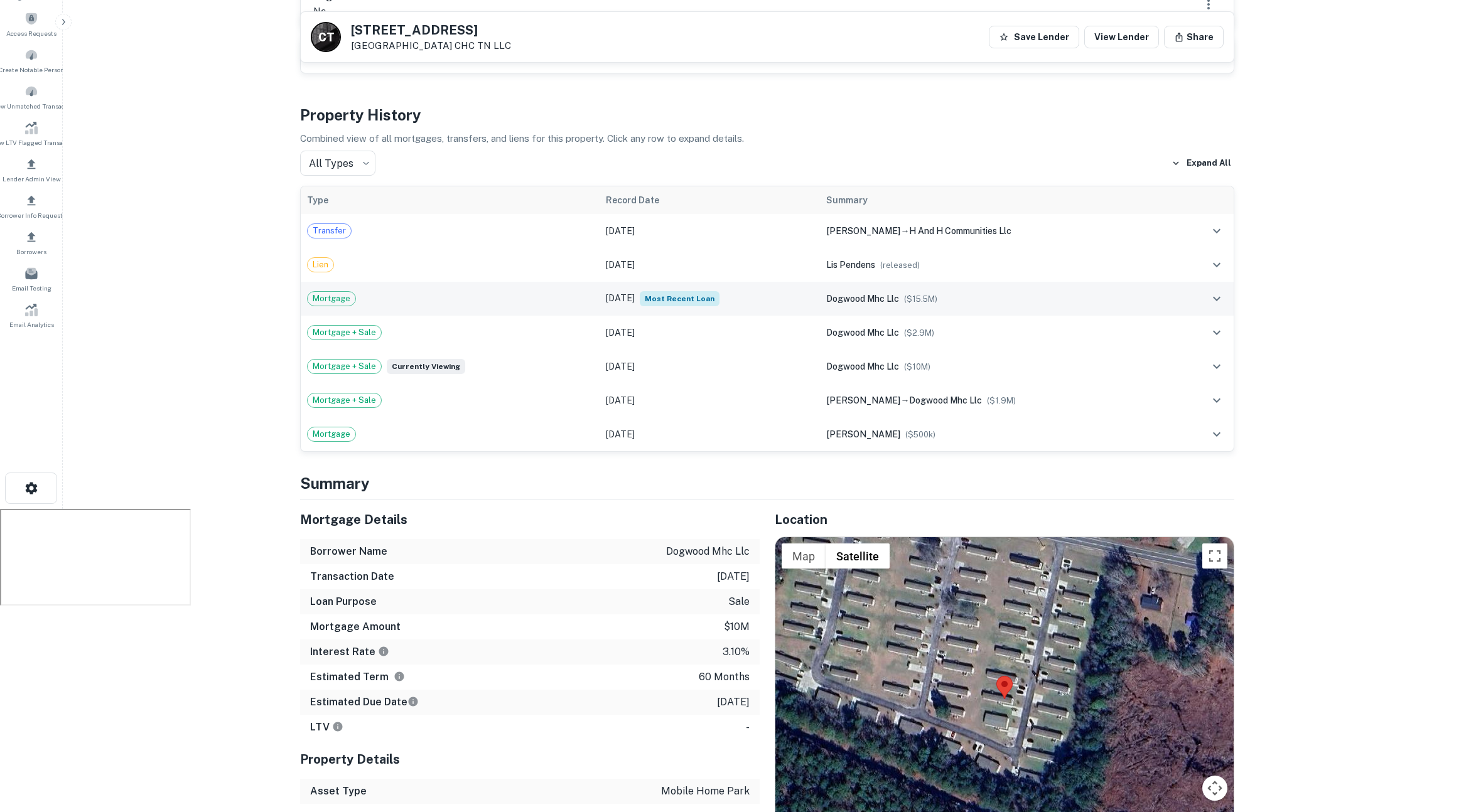
click at [491, 282] on td "Mortgage" at bounding box center [450, 298] width 299 height 34
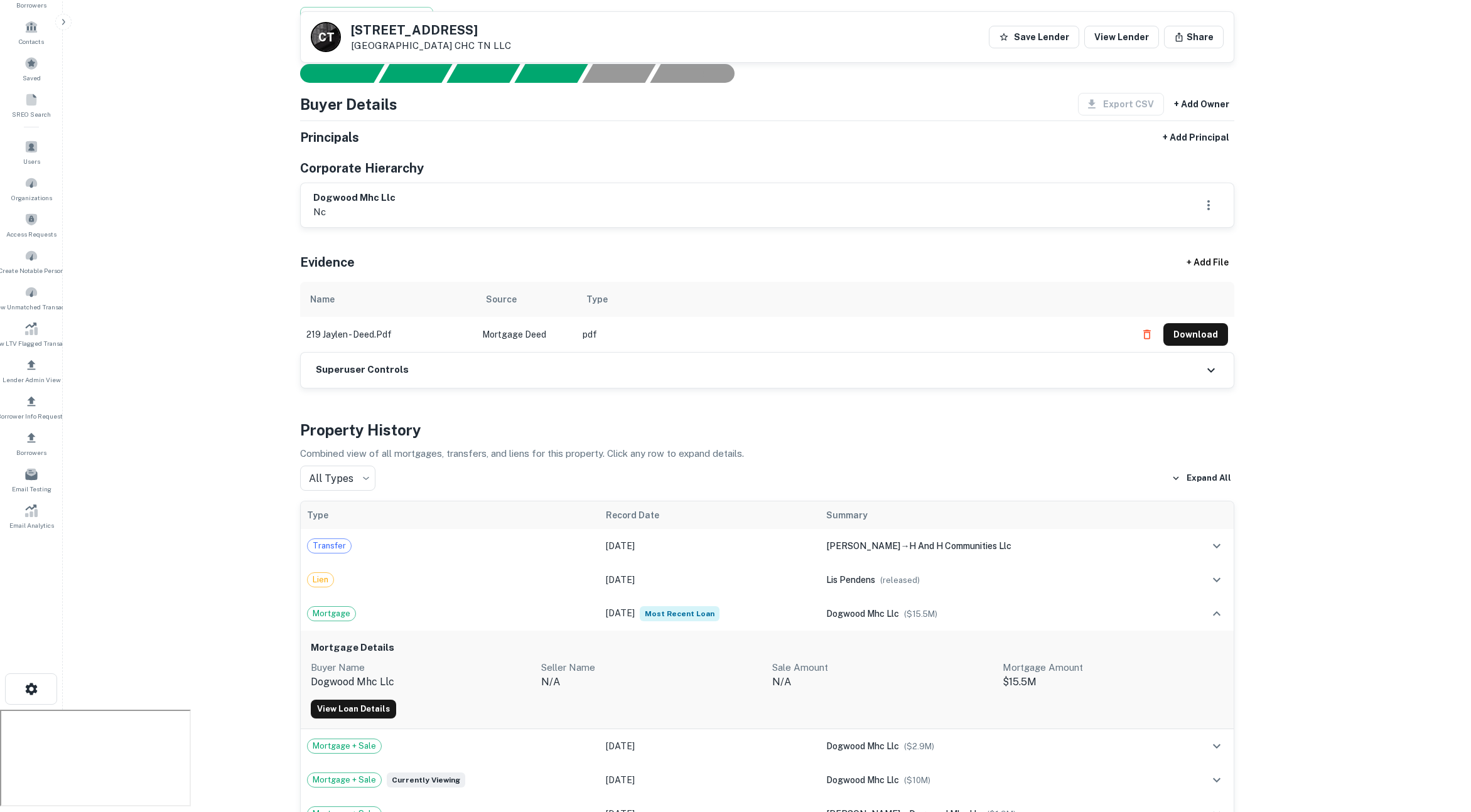
scroll to position [0, 0]
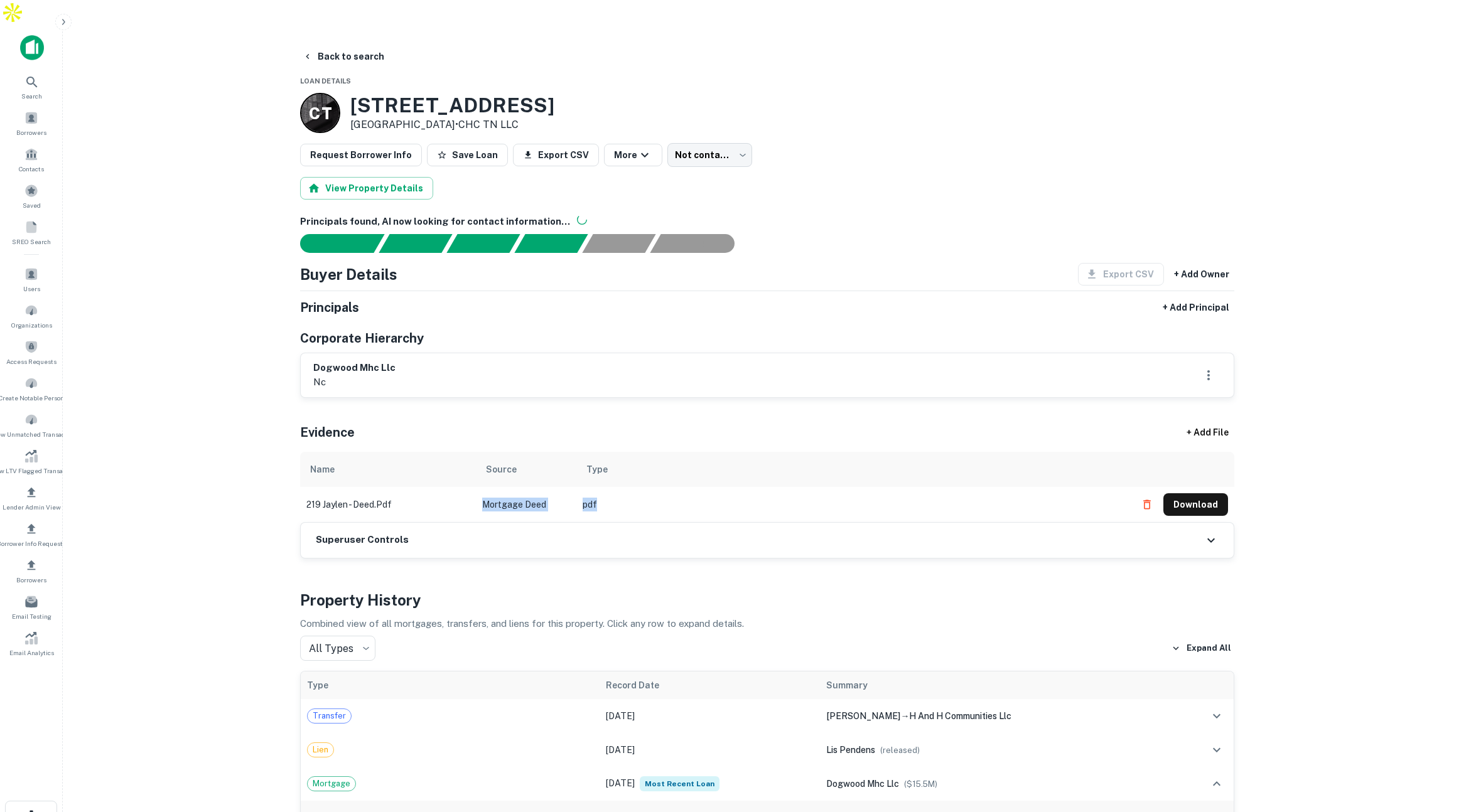
drag, startPoint x: 634, startPoint y: 479, endPoint x: 465, endPoint y: 478, distance: 169.0
click at [467, 487] on tr "219 jaylen - deed.pdf Mortgage Deed pdf Download" at bounding box center [767, 504] width 934 height 35
click at [1197, 493] on button "Download" at bounding box center [1196, 504] width 65 height 22
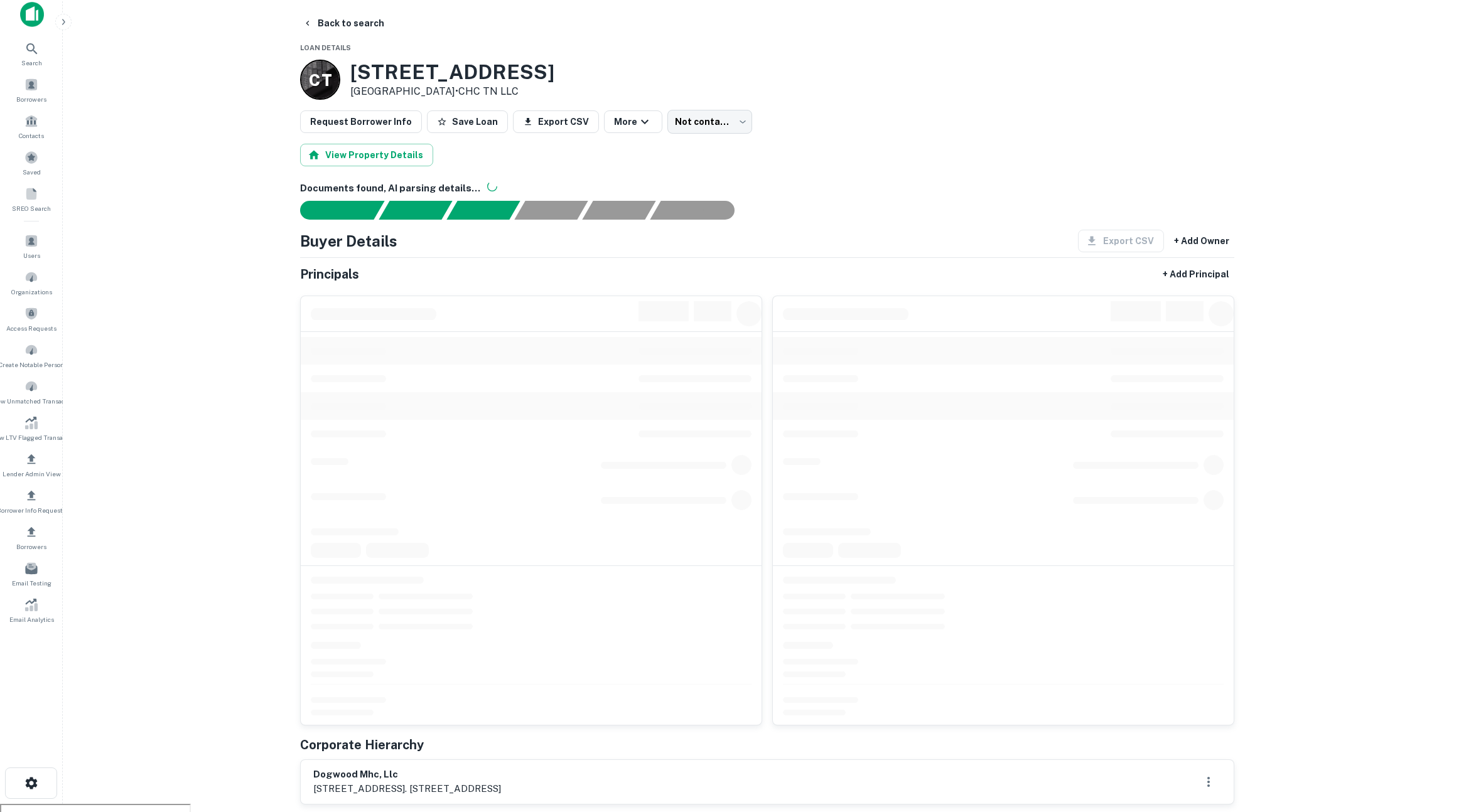
scroll to position [9, 0]
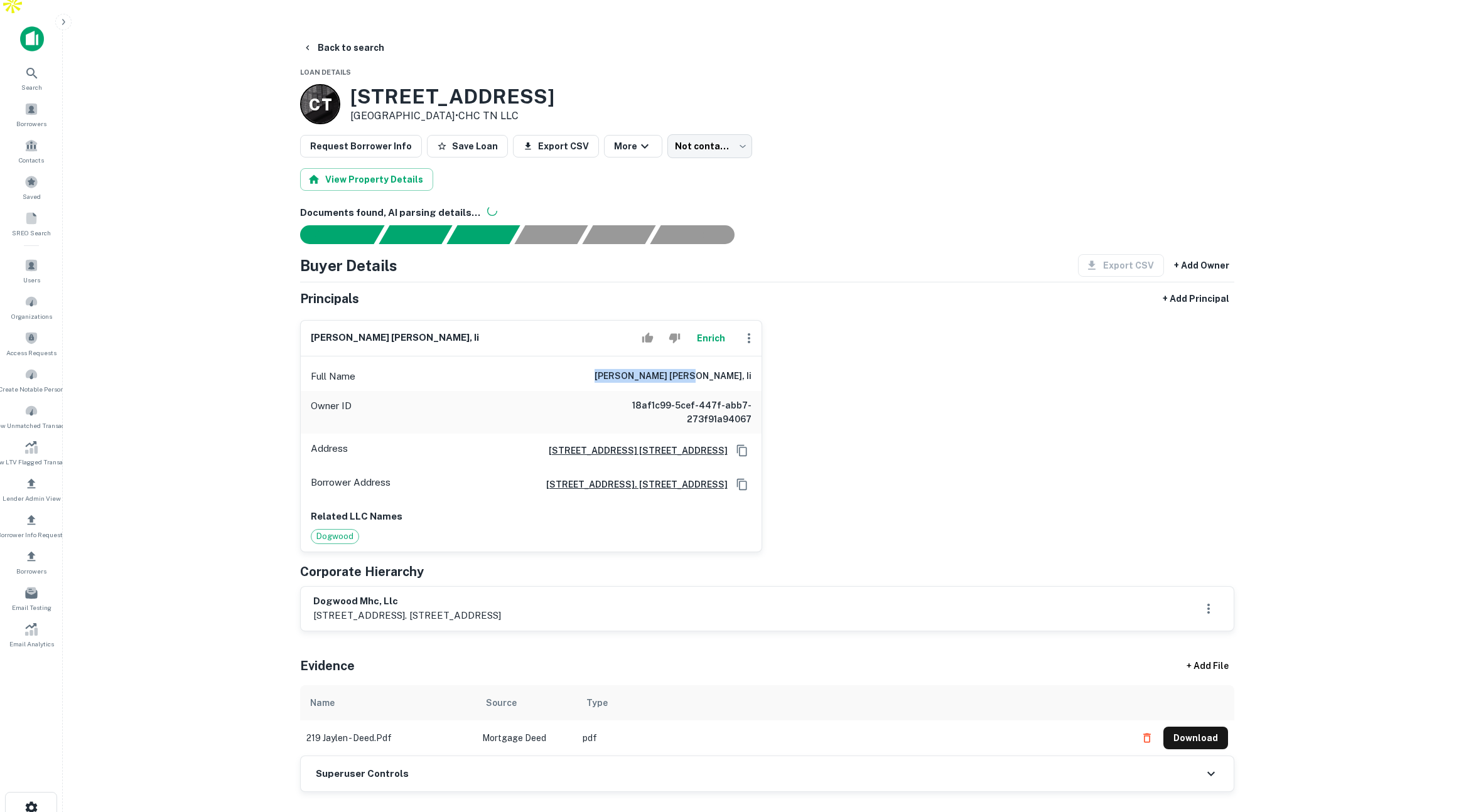
drag, startPoint x: 629, startPoint y: 342, endPoint x: 731, endPoint y: 355, distance: 102.8
click at [731, 362] on div "Full Name neil carmichael bender, ii" at bounding box center [531, 376] width 461 height 30
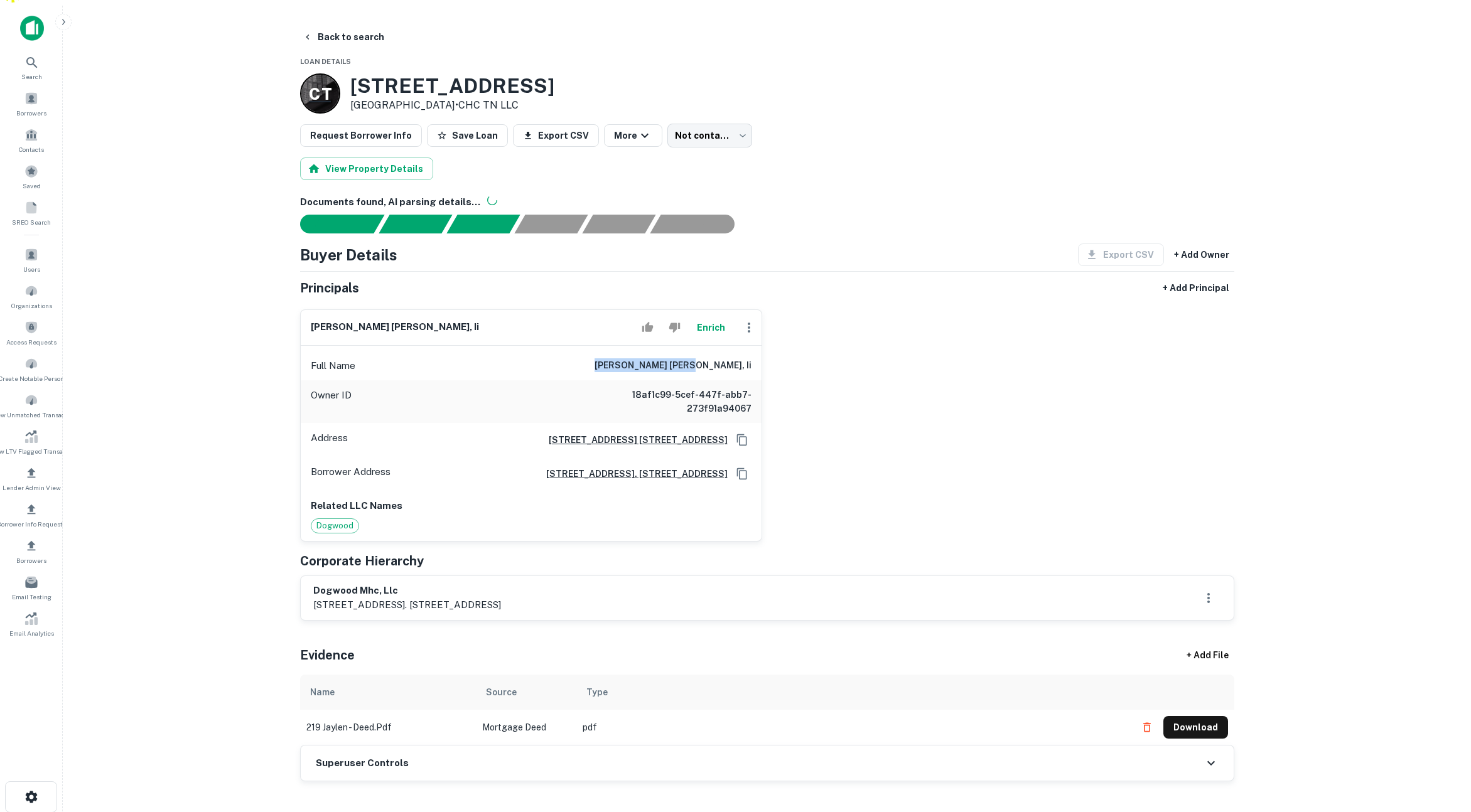
scroll to position [0, 0]
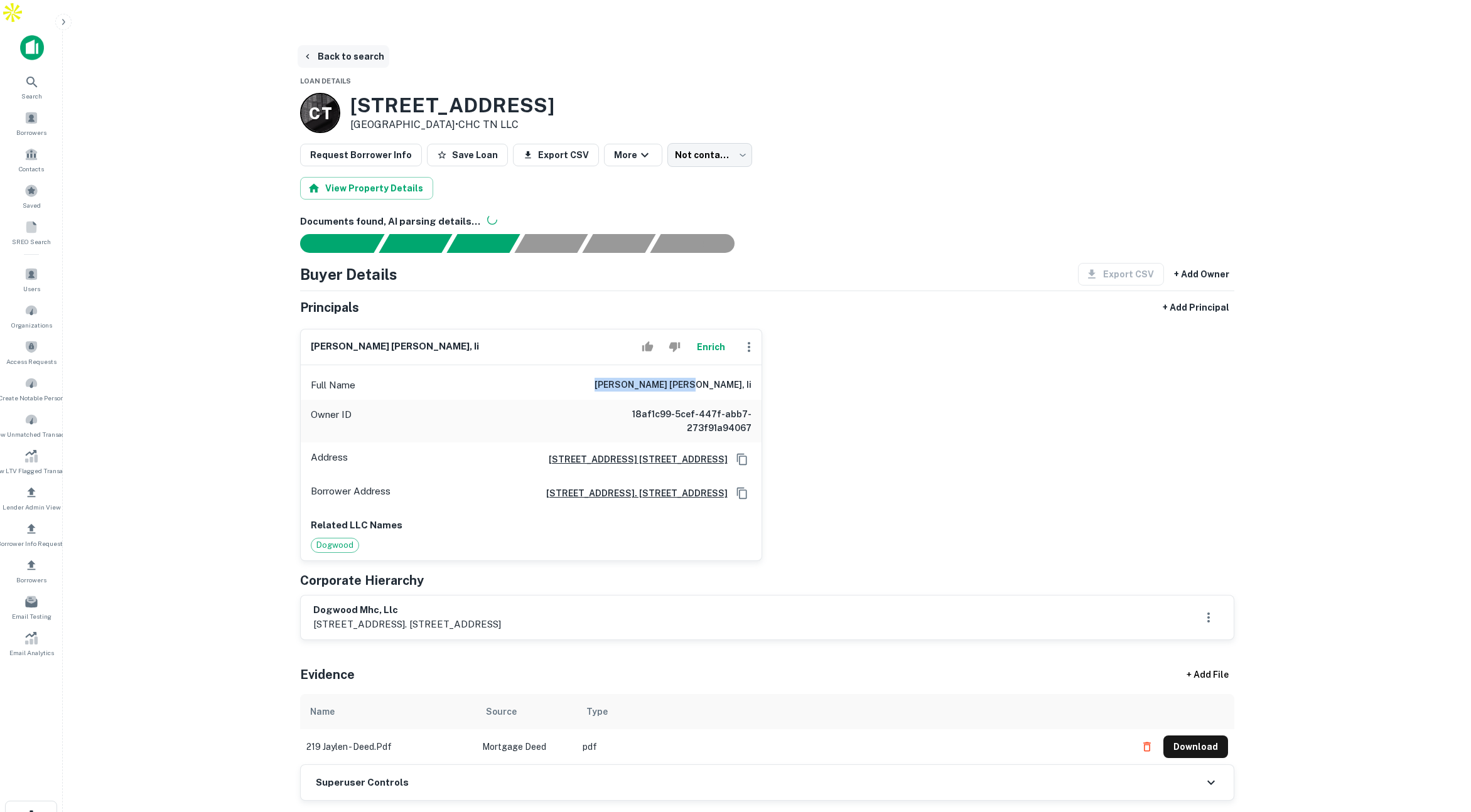
click at [359, 45] on button "Back to search" at bounding box center [343, 56] width 91 height 22
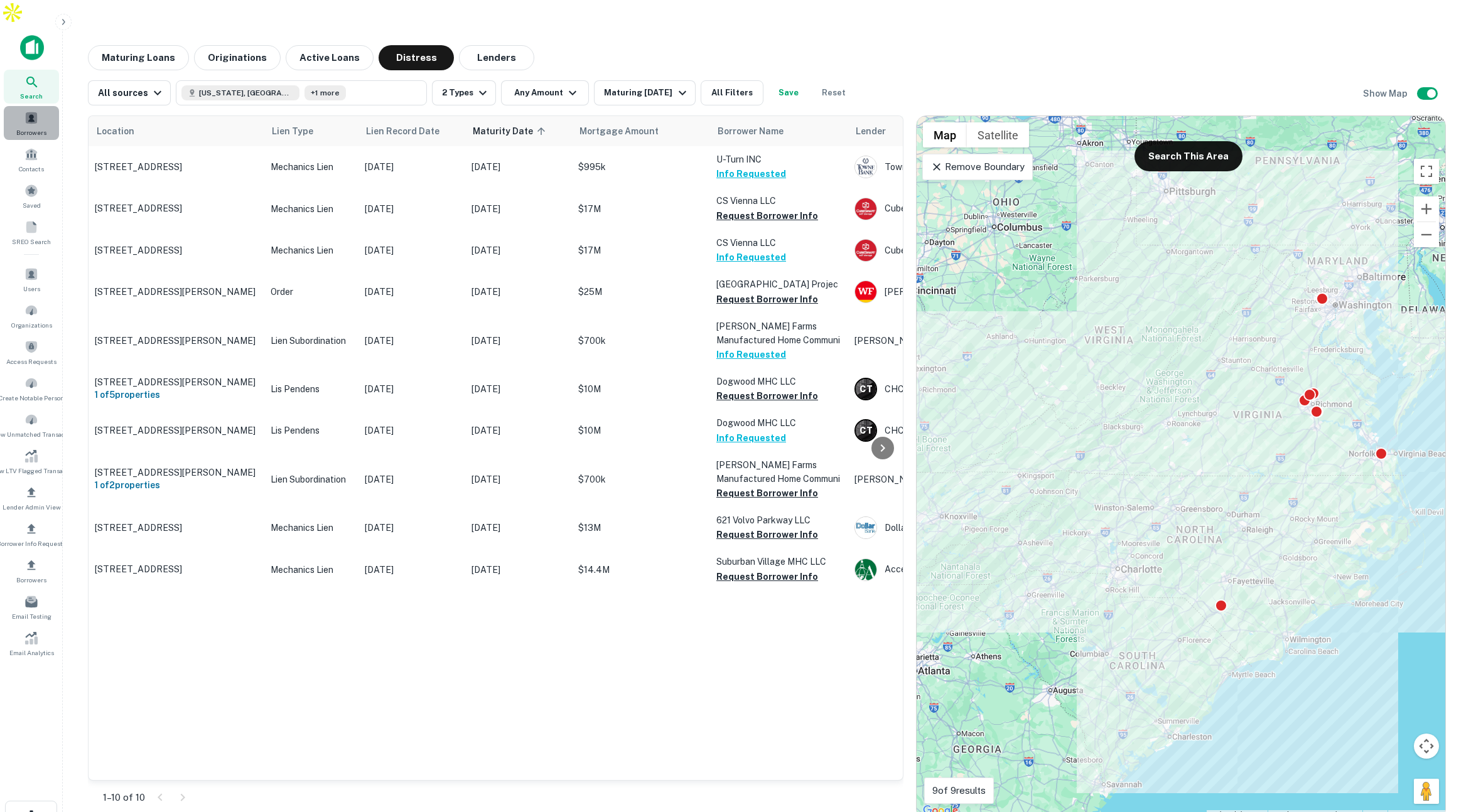
click at [22, 106] on div "Borrowers" at bounding box center [32, 123] width 55 height 34
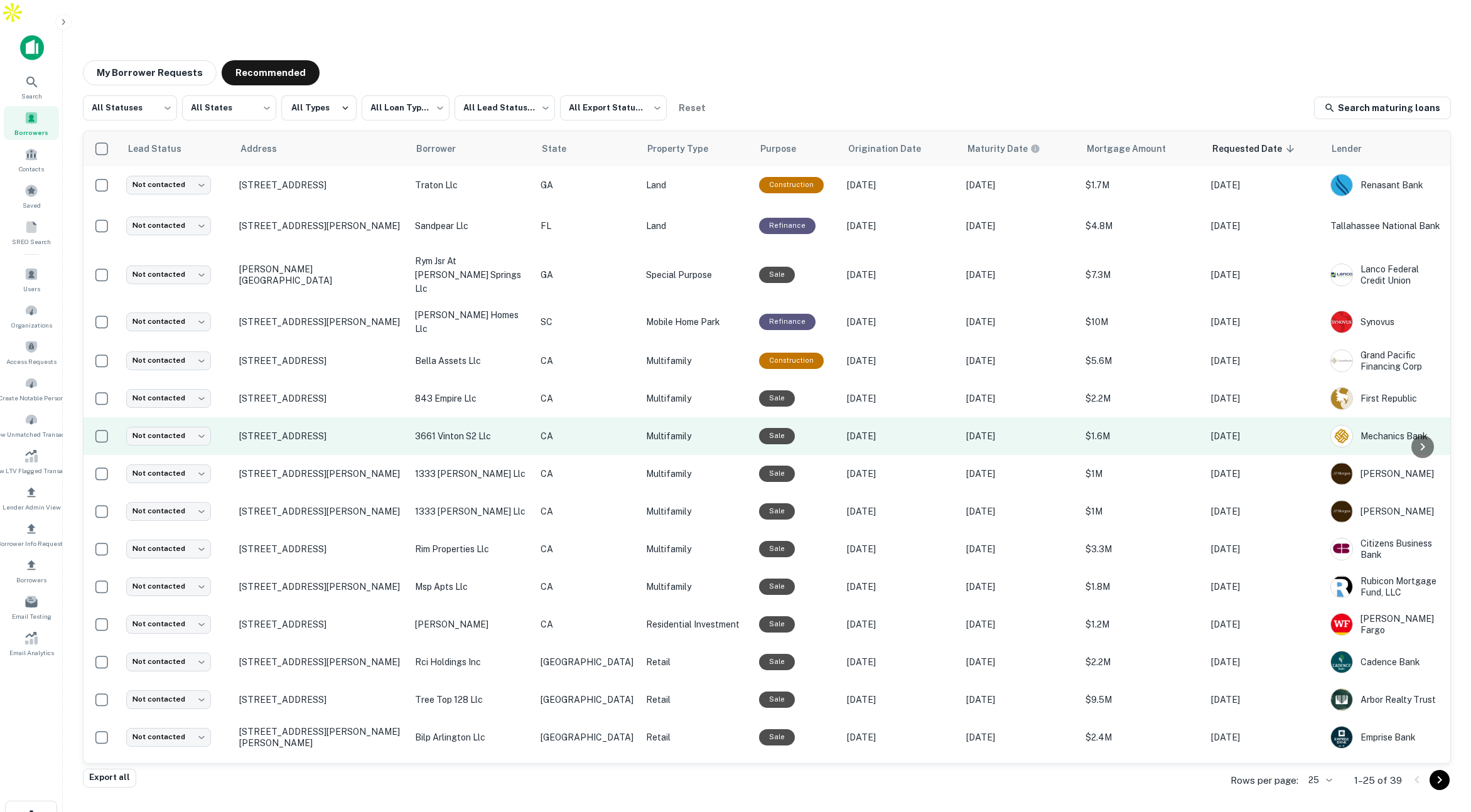
click at [885, 429] on p "Dec 15, 2020" at bounding box center [900, 436] width 106 height 14
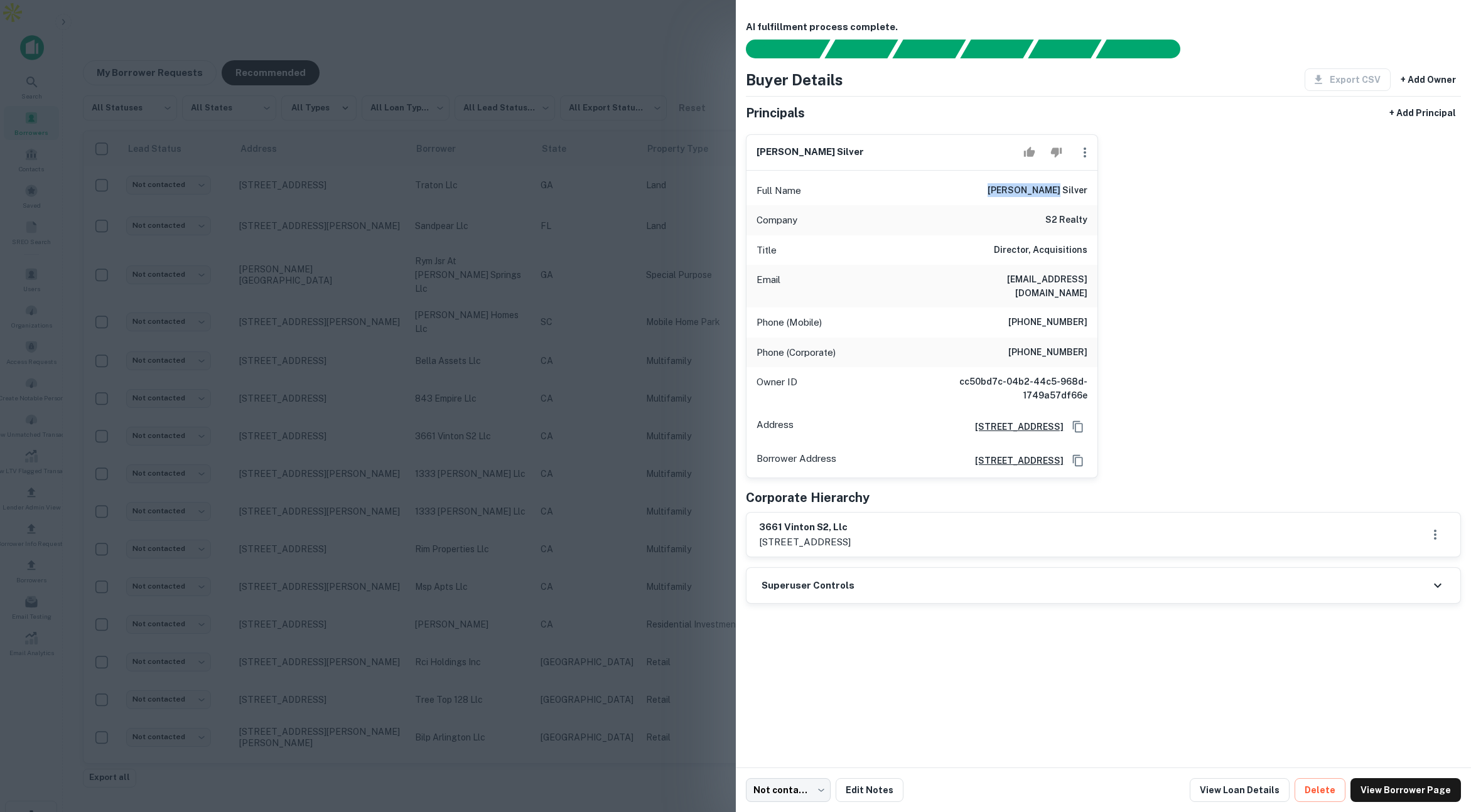
drag, startPoint x: 1029, startPoint y: 184, endPoint x: 1069, endPoint y: 201, distance: 43.5
click at [1084, 187] on div "Full Name evan h. silver" at bounding box center [922, 190] width 352 height 30
drag, startPoint x: 1047, startPoint y: 218, endPoint x: 1096, endPoint y: 219, distance: 49.0
click at [1096, 219] on div "Company s2 realty" at bounding box center [922, 220] width 352 height 30
drag, startPoint x: 993, startPoint y: 250, endPoint x: 1084, endPoint y: 254, distance: 91.1
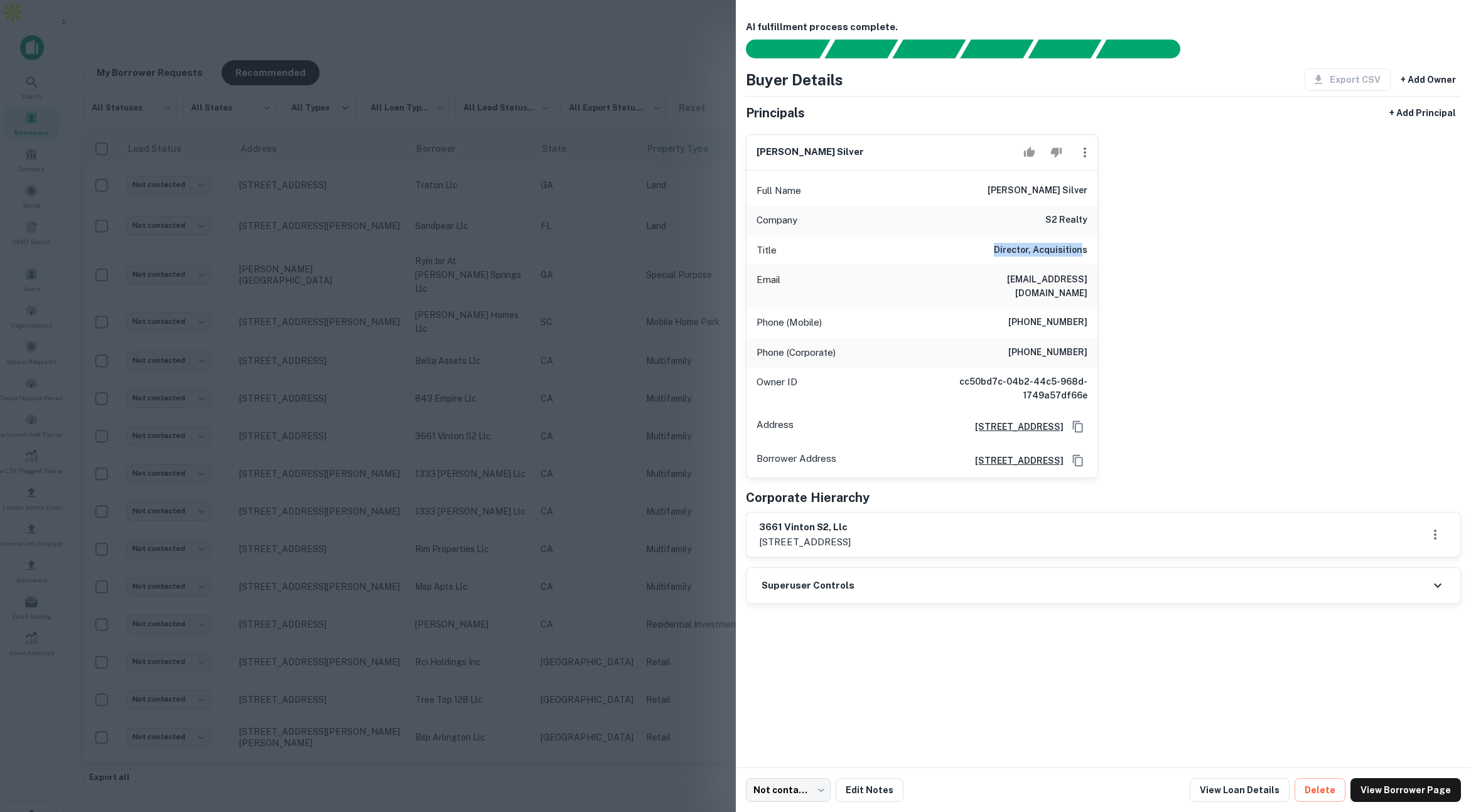
click at [1084, 254] on div "Title Director, Acquisitions" at bounding box center [922, 250] width 352 height 30
drag, startPoint x: 1002, startPoint y: 282, endPoint x: 1094, endPoint y: 283, distance: 92.0
click at [1094, 283] on div "Email evan@s2realtyllc.com" at bounding box center [922, 286] width 352 height 42
drag, startPoint x: 1024, startPoint y: 309, endPoint x: 1111, endPoint y: 308, distance: 87.0
click at [1111, 308] on div "evan h. silver Full Name evan h. silver Company s2 realty Title Director, Acqui…" at bounding box center [1098, 301] width 726 height 355
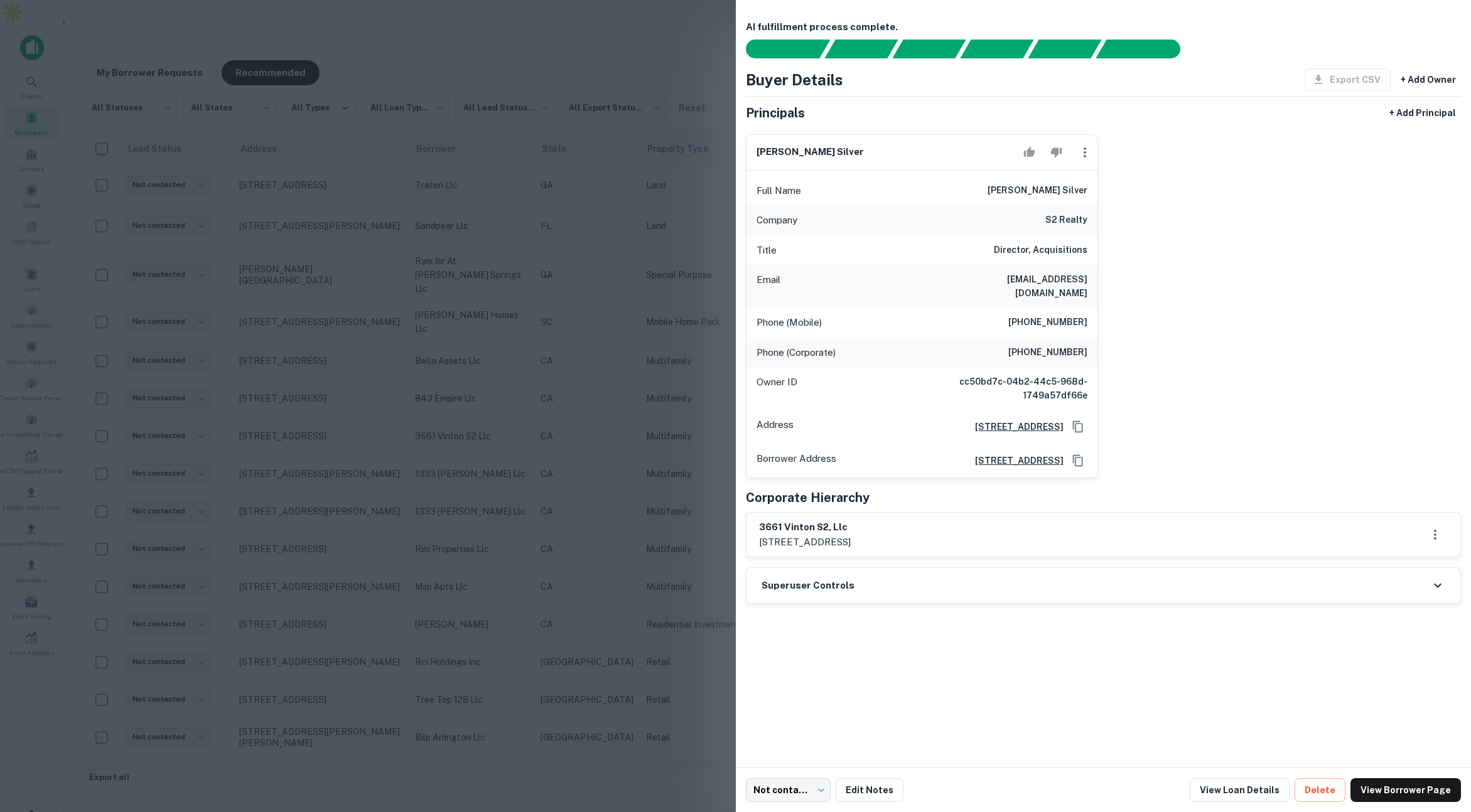
click at [383, 55] on div at bounding box center [735, 406] width 1471 height 812
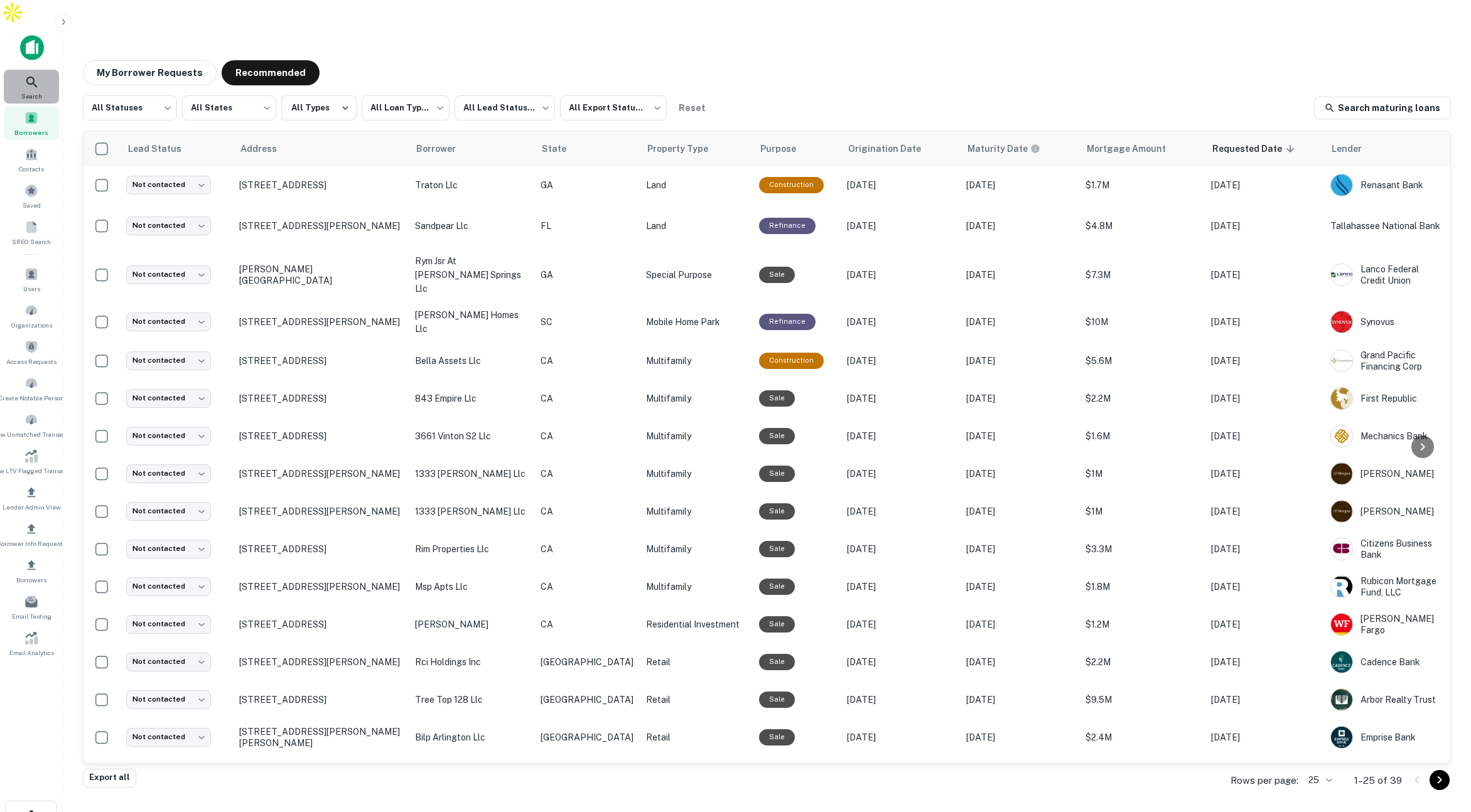
click at [42, 70] on div "Search" at bounding box center [32, 86] width 55 height 34
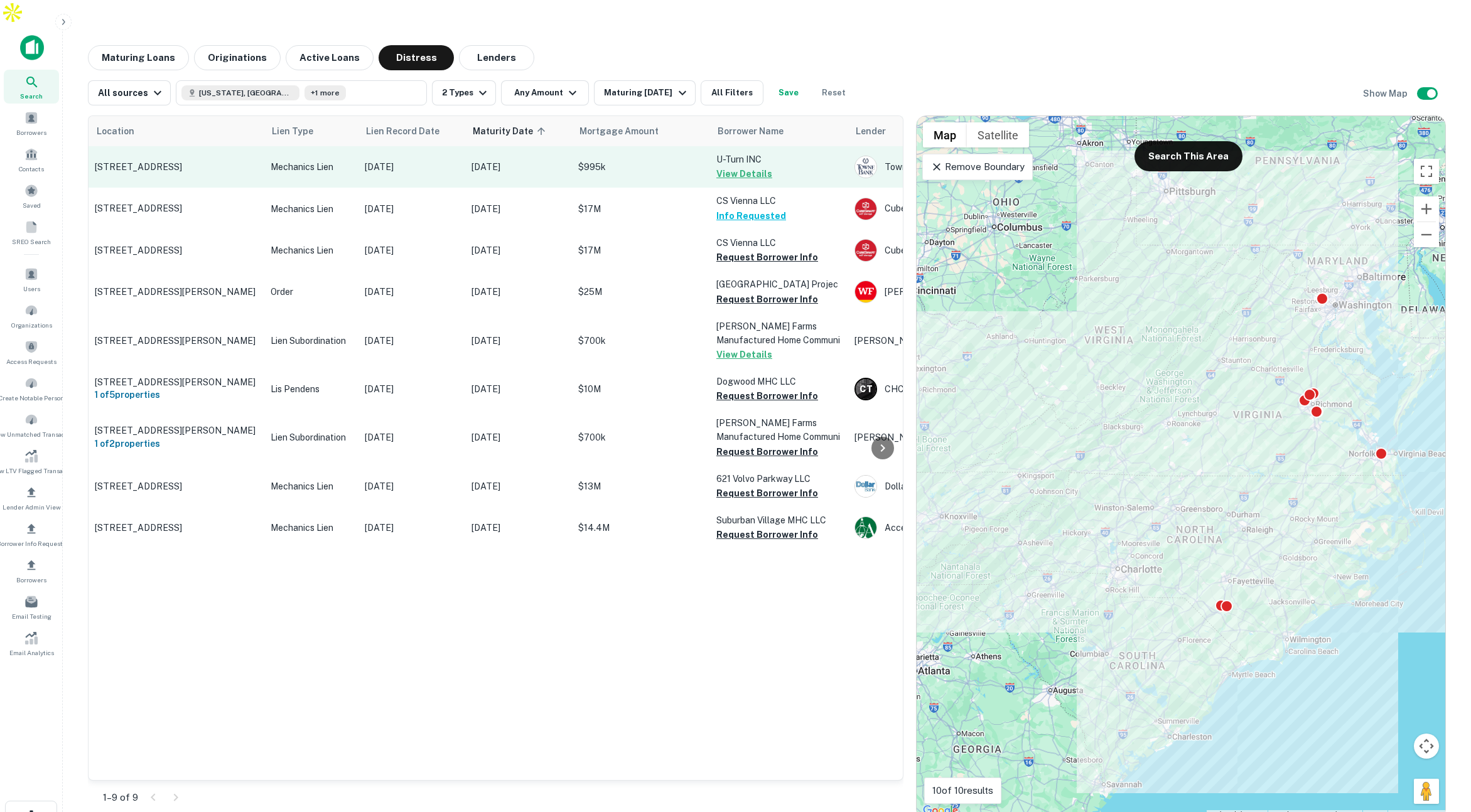
click at [654, 160] on p "$995k" at bounding box center [640, 167] width 126 height 14
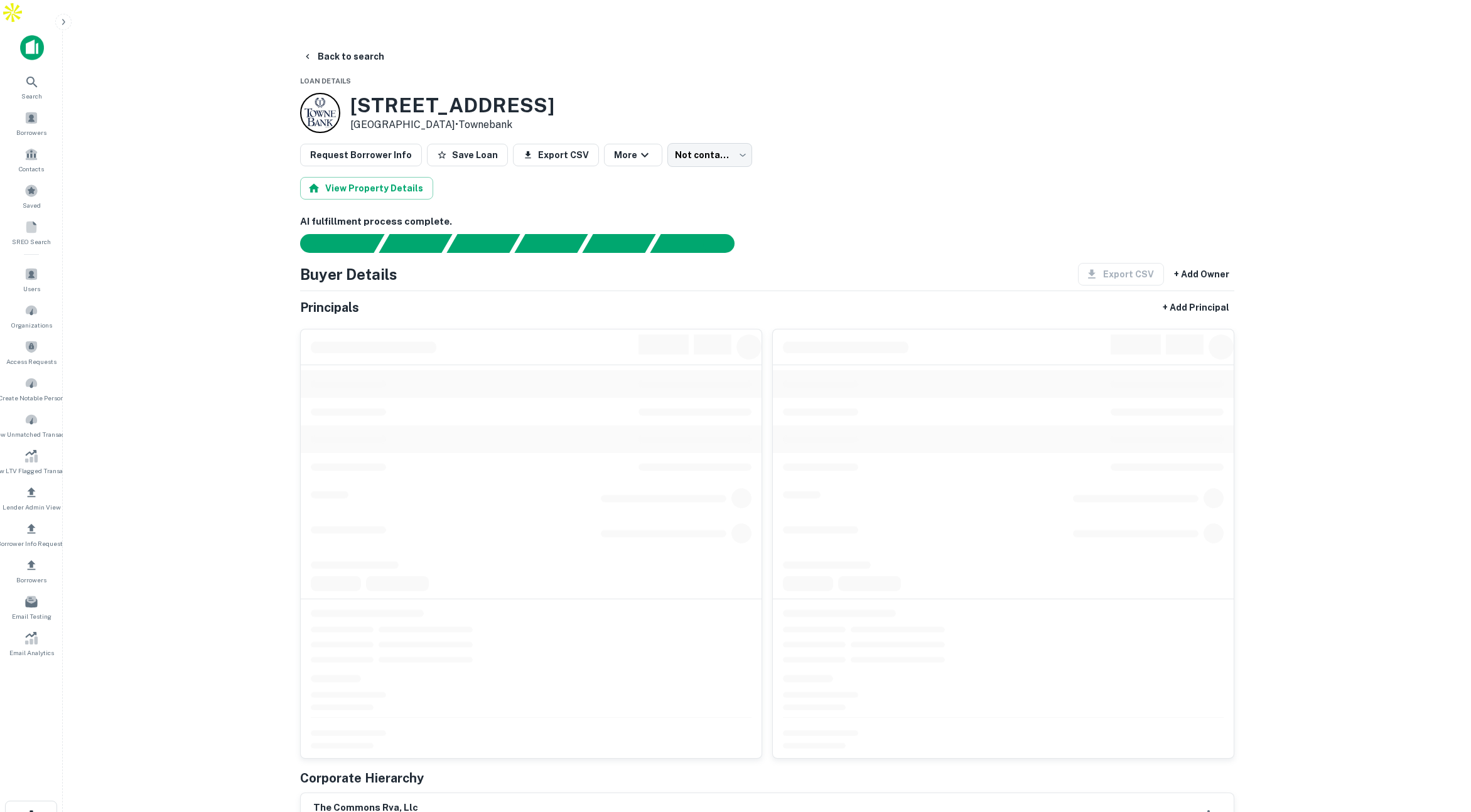
scroll to position [2, 0]
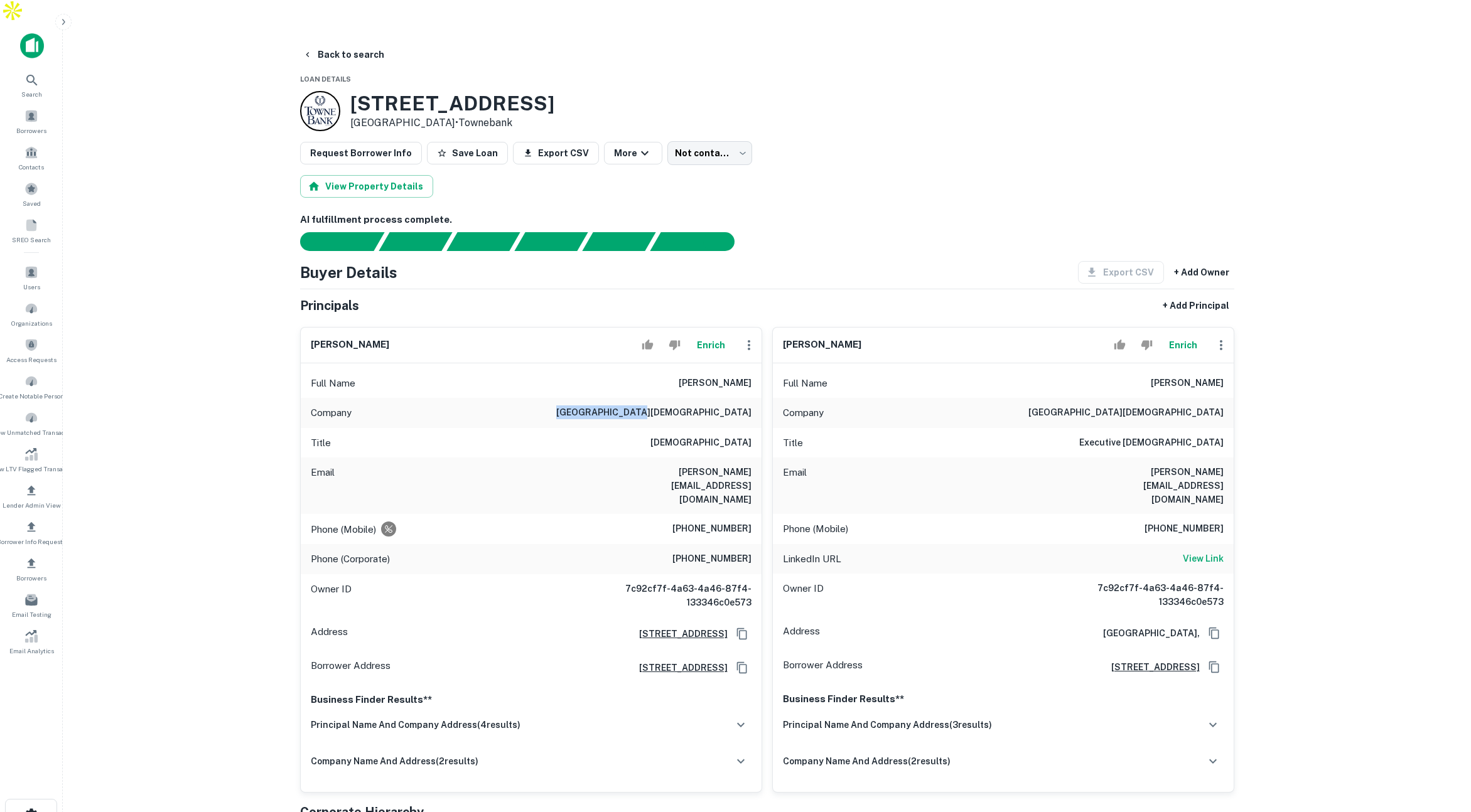
drag, startPoint x: 682, startPoint y: 384, endPoint x: 755, endPoint y: 386, distance: 73.0
click at [755, 398] on div "[DEMOGRAPHIC_DATA]" at bounding box center [531, 413] width 461 height 30
drag, startPoint x: 655, startPoint y: 447, endPoint x: 732, endPoint y: 450, distance: 77.1
click at [732, 457] on div "Email [PERSON_NAME][EMAIL_ADDRESS][DOMAIN_NAME]" at bounding box center [531, 485] width 461 height 57
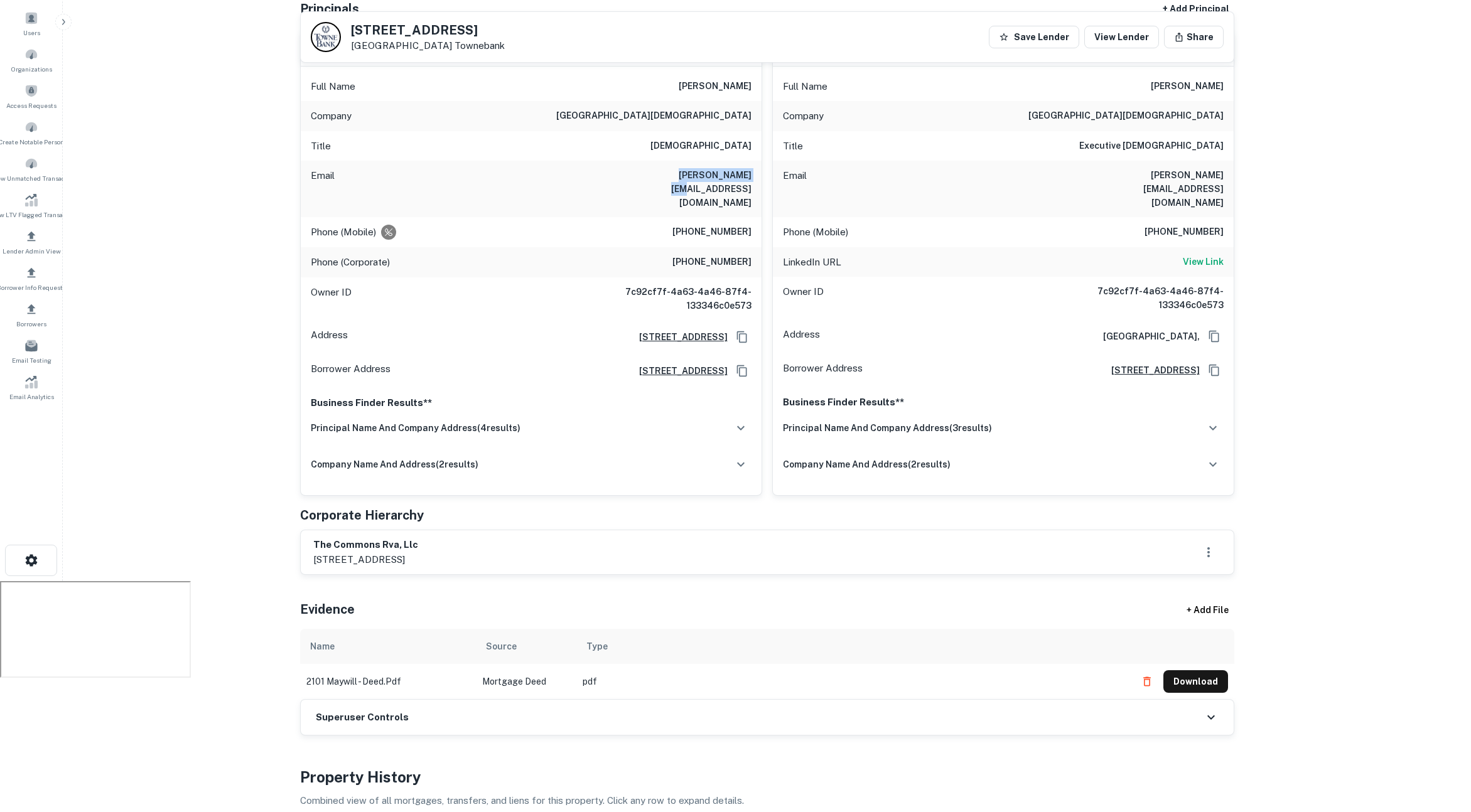
scroll to position [0, 0]
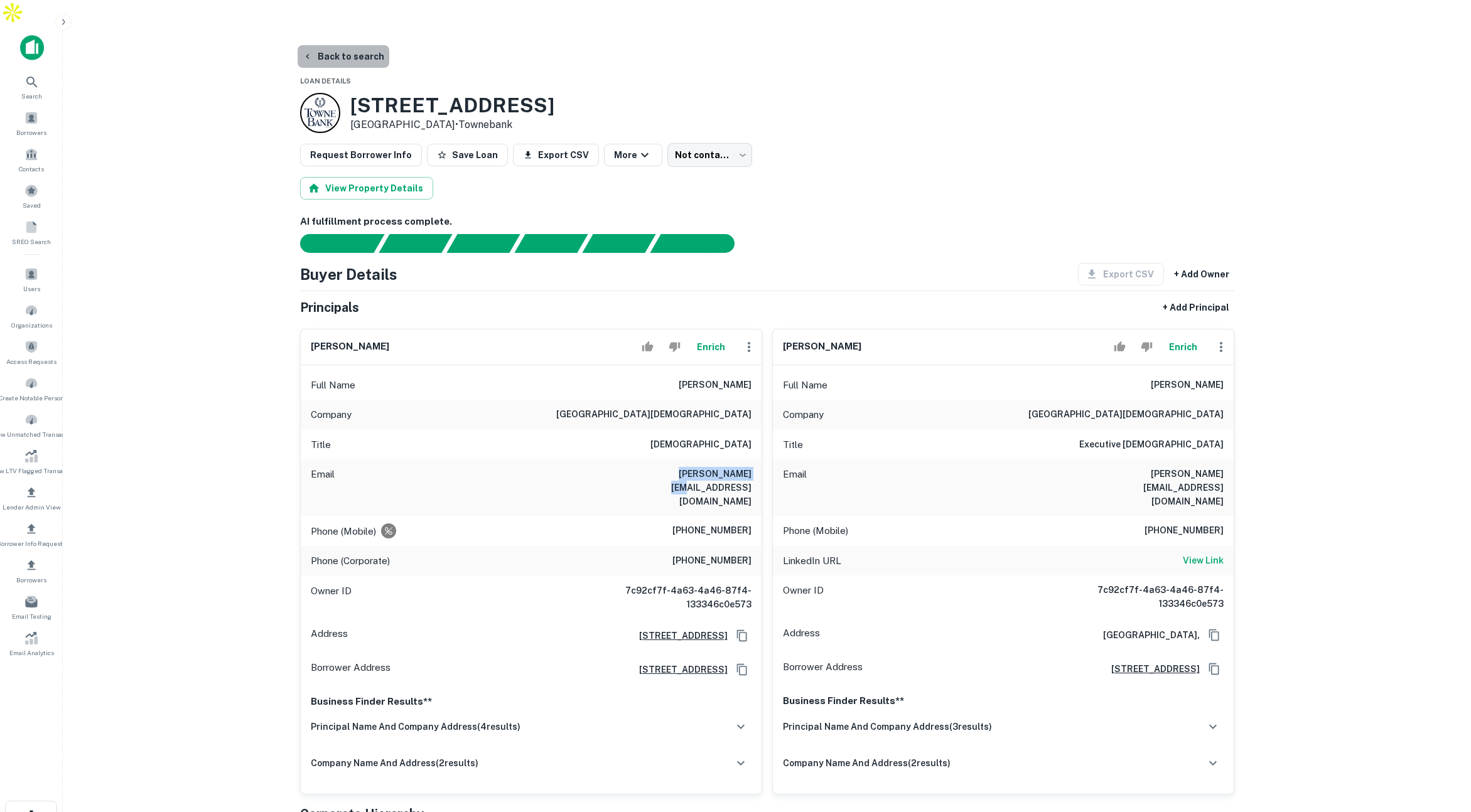
click at [353, 45] on button "Back to search" at bounding box center [343, 56] width 91 height 22
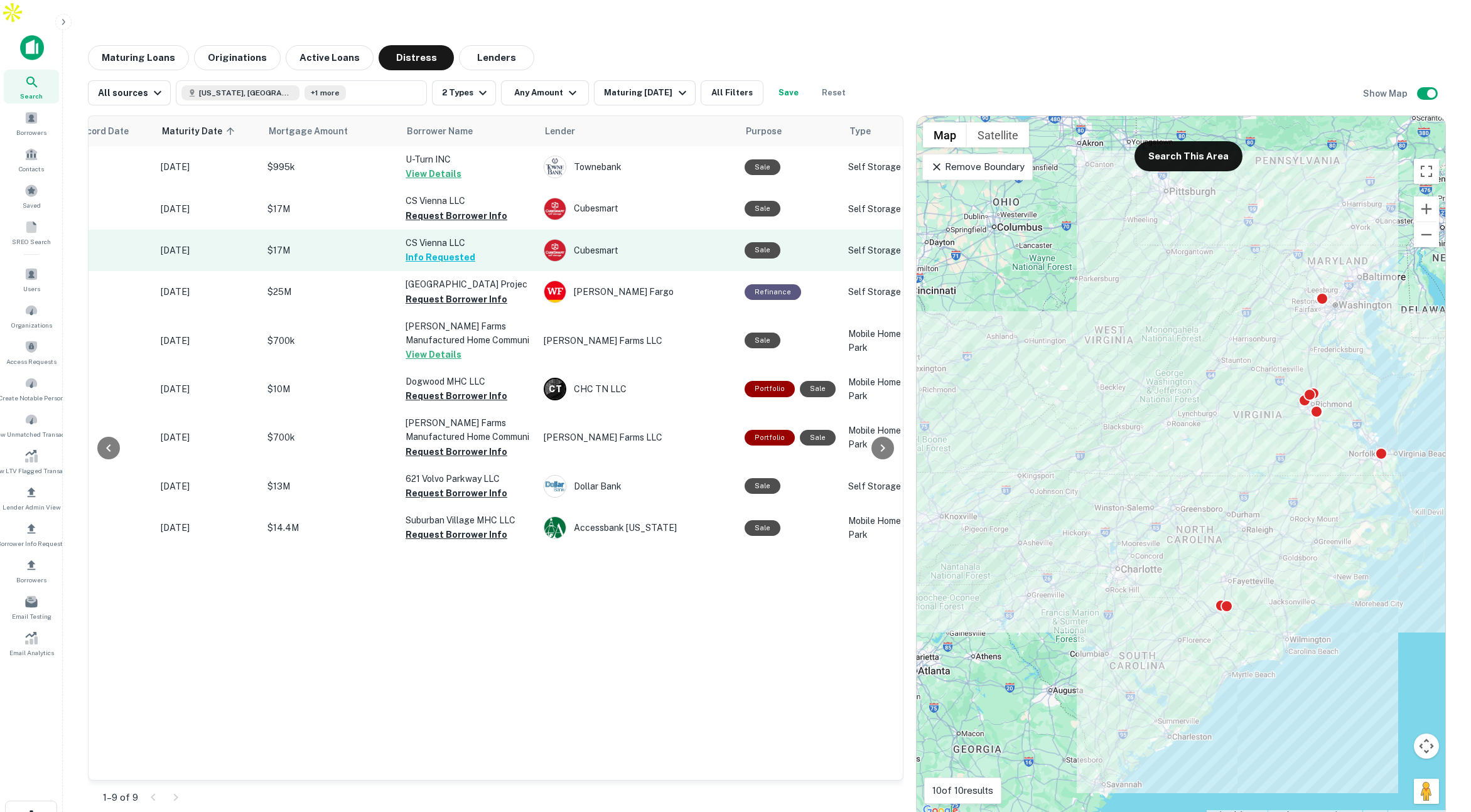
scroll to position [0, 375]
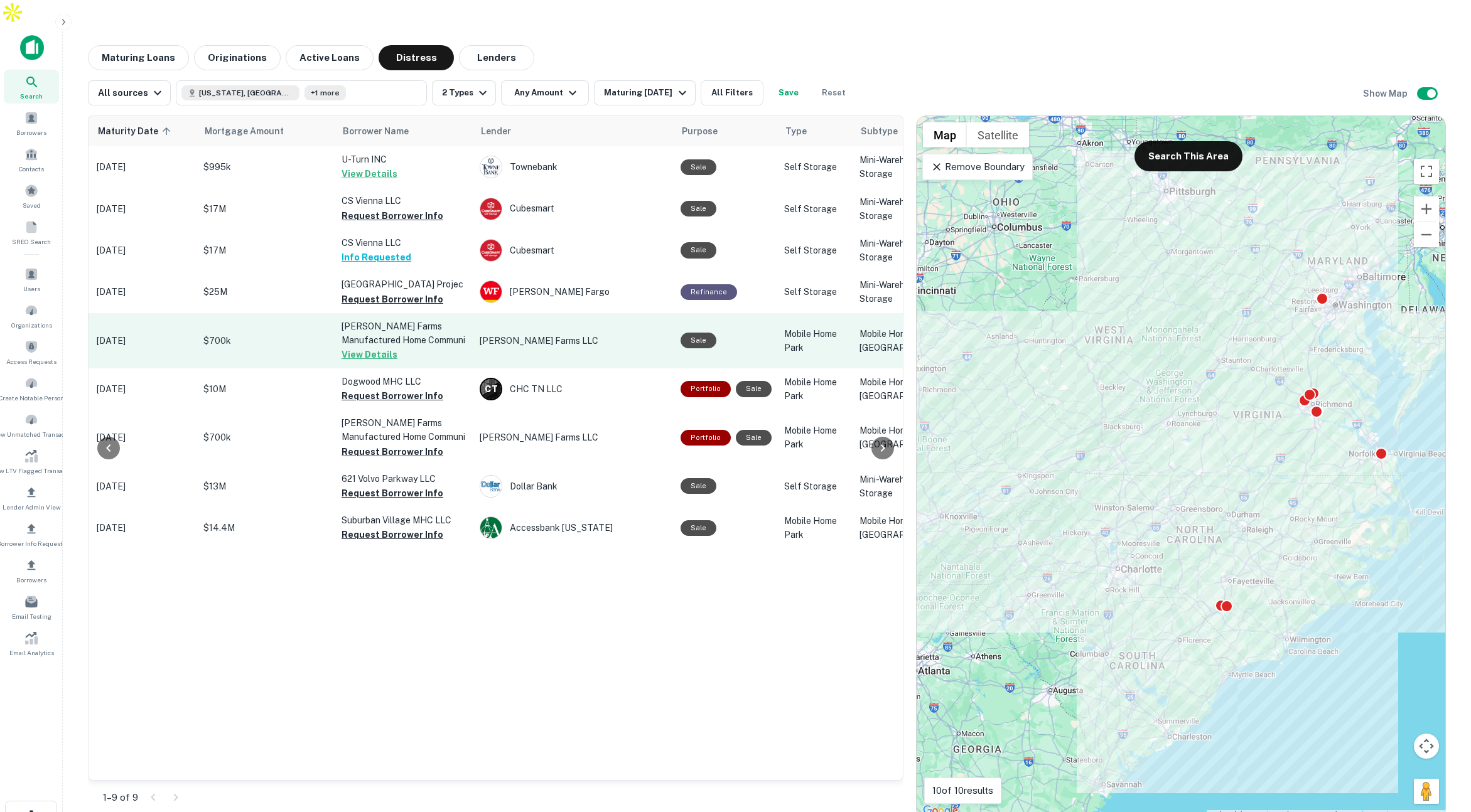
click at [278, 319] on td "$700k" at bounding box center [266, 341] width 138 height 55
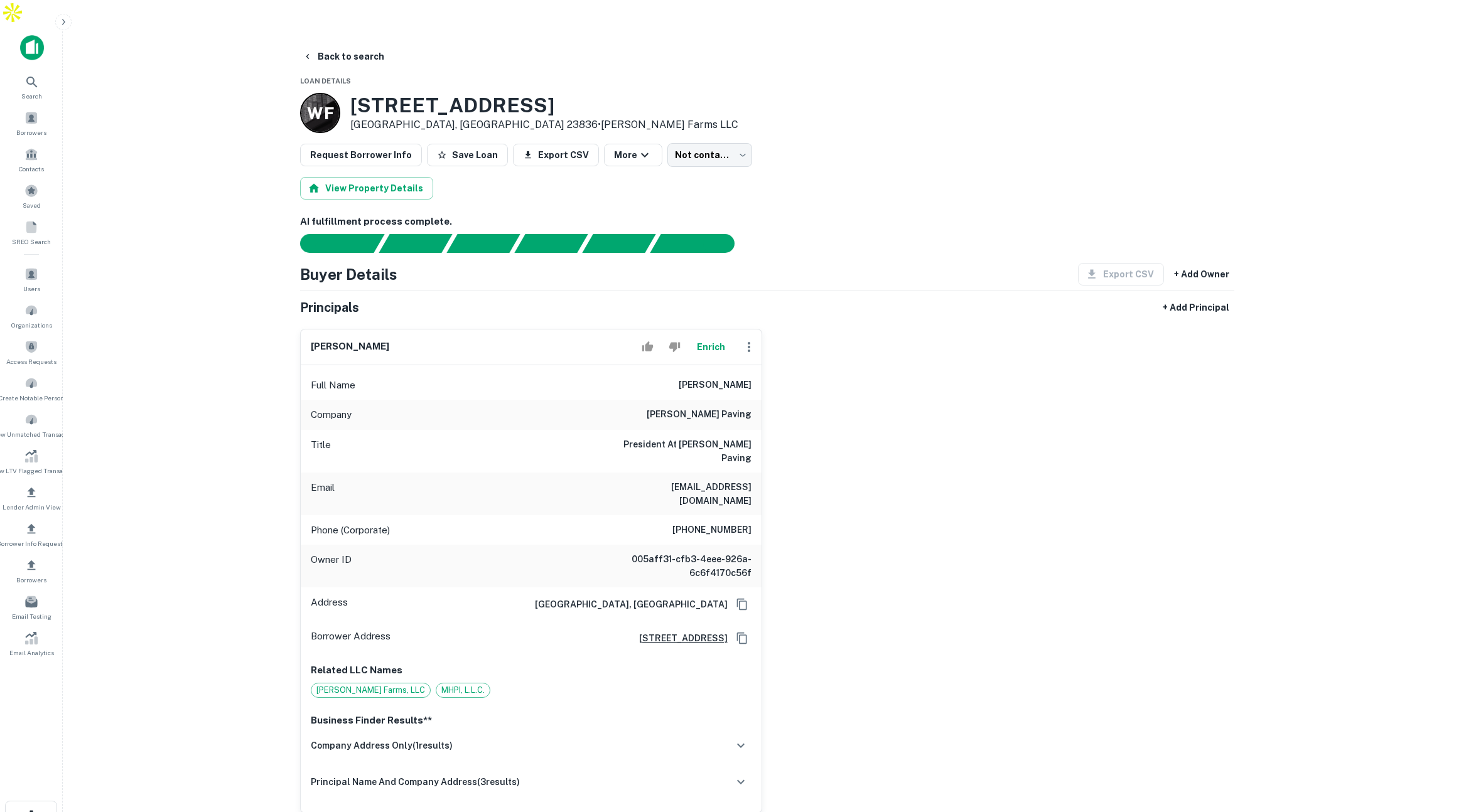
click at [733, 407] on h6 "[PERSON_NAME] paving" at bounding box center [699, 415] width 105 height 15
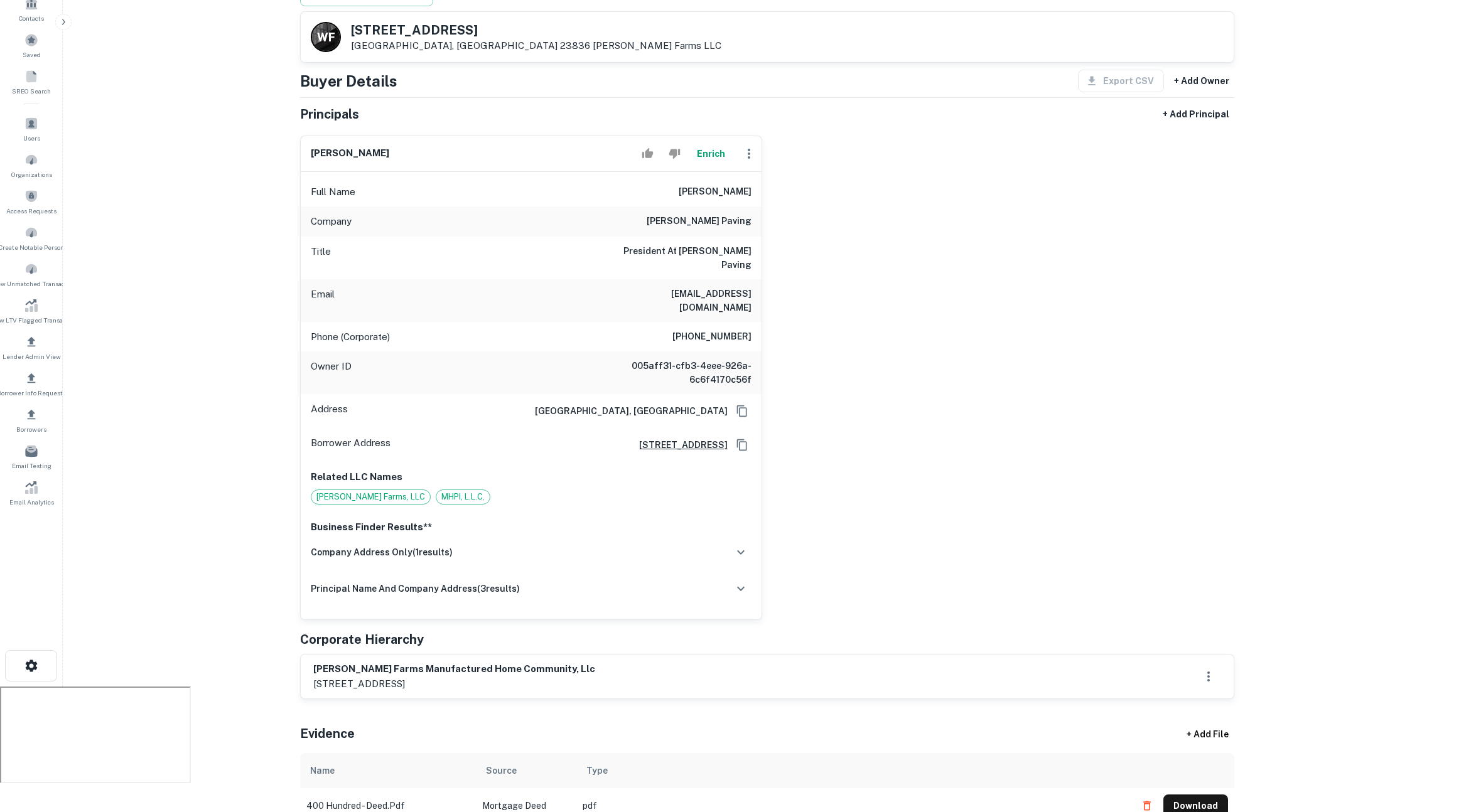
scroll to position [151, 0]
drag, startPoint x: 698, startPoint y: 283, endPoint x: 733, endPoint y: 288, distance: 35.4
click at [733, 322] on div "Phone (Corporate) [PHONE_NUMBER]" at bounding box center [531, 337] width 461 height 30
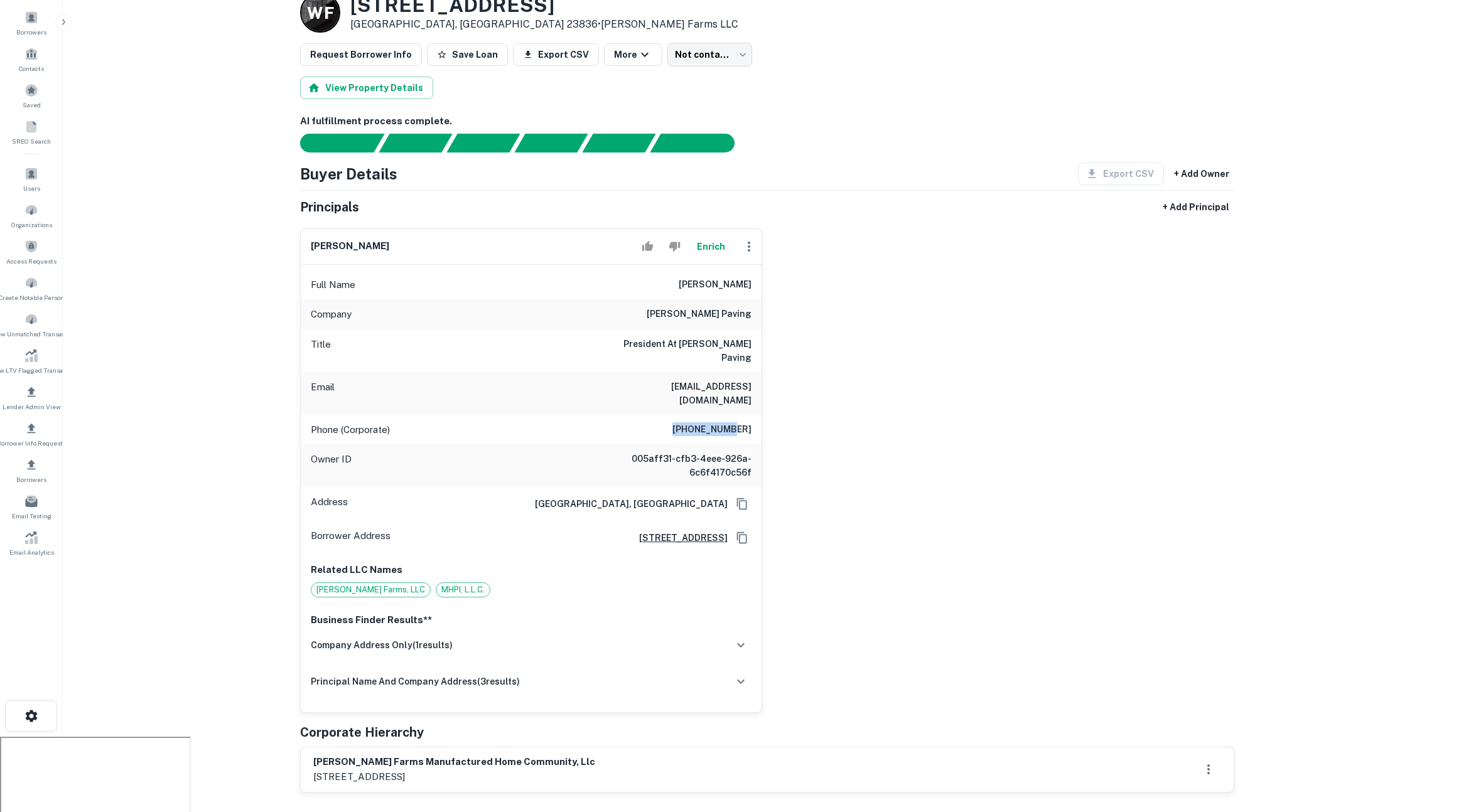
scroll to position [0, 0]
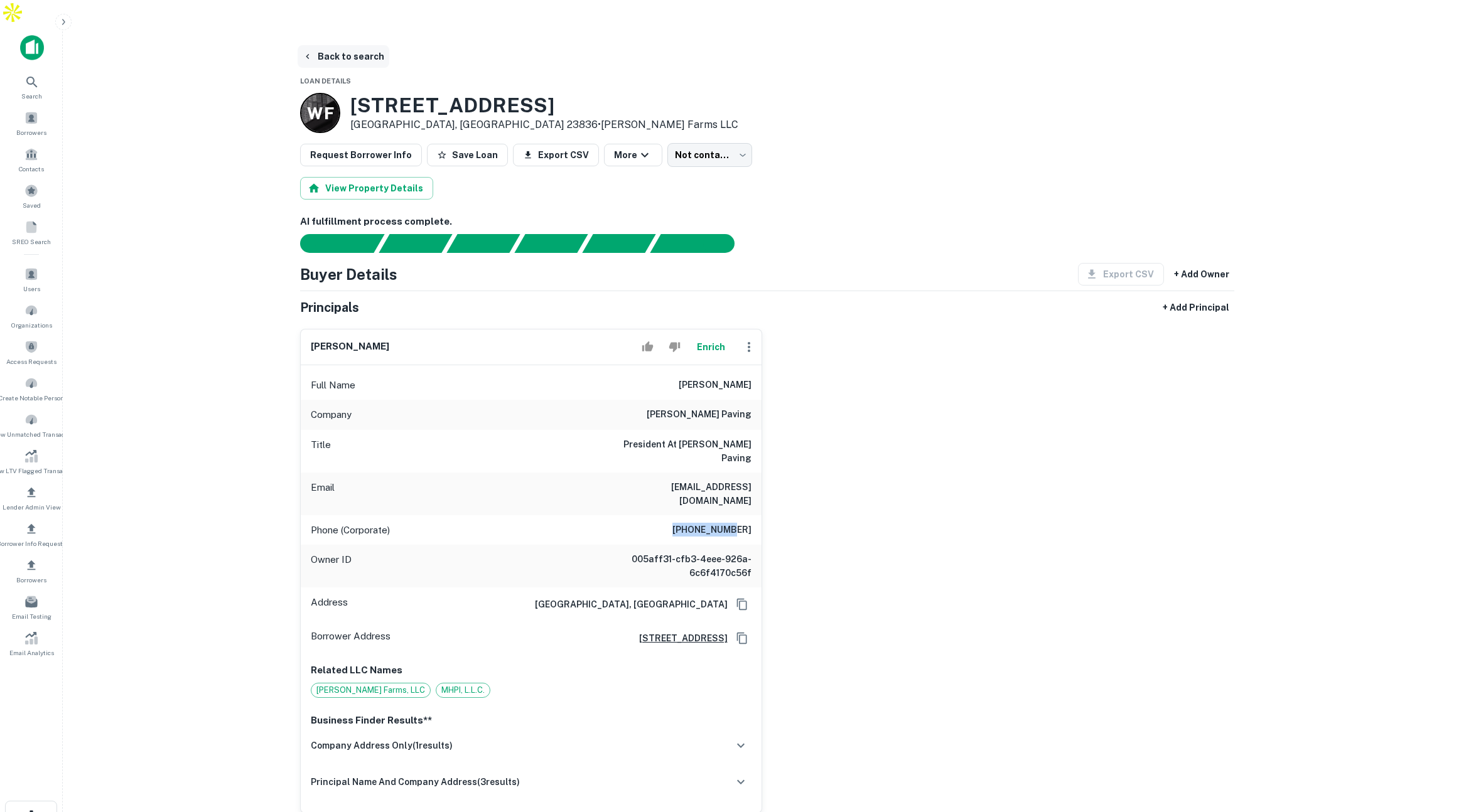
click at [350, 45] on button "Back to search" at bounding box center [343, 56] width 91 height 22
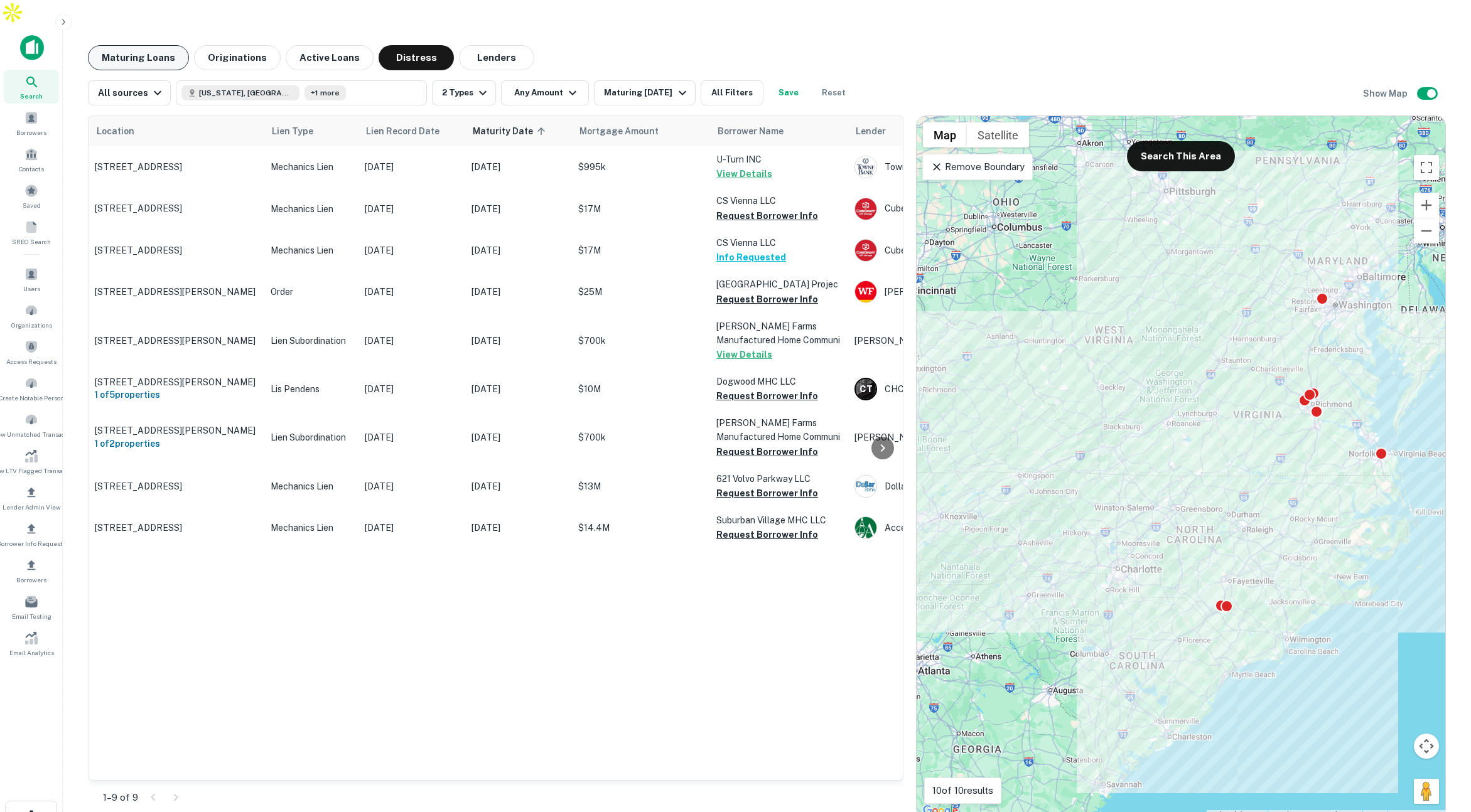
click at [155, 45] on button "Maturing Loans" at bounding box center [139, 57] width 101 height 25
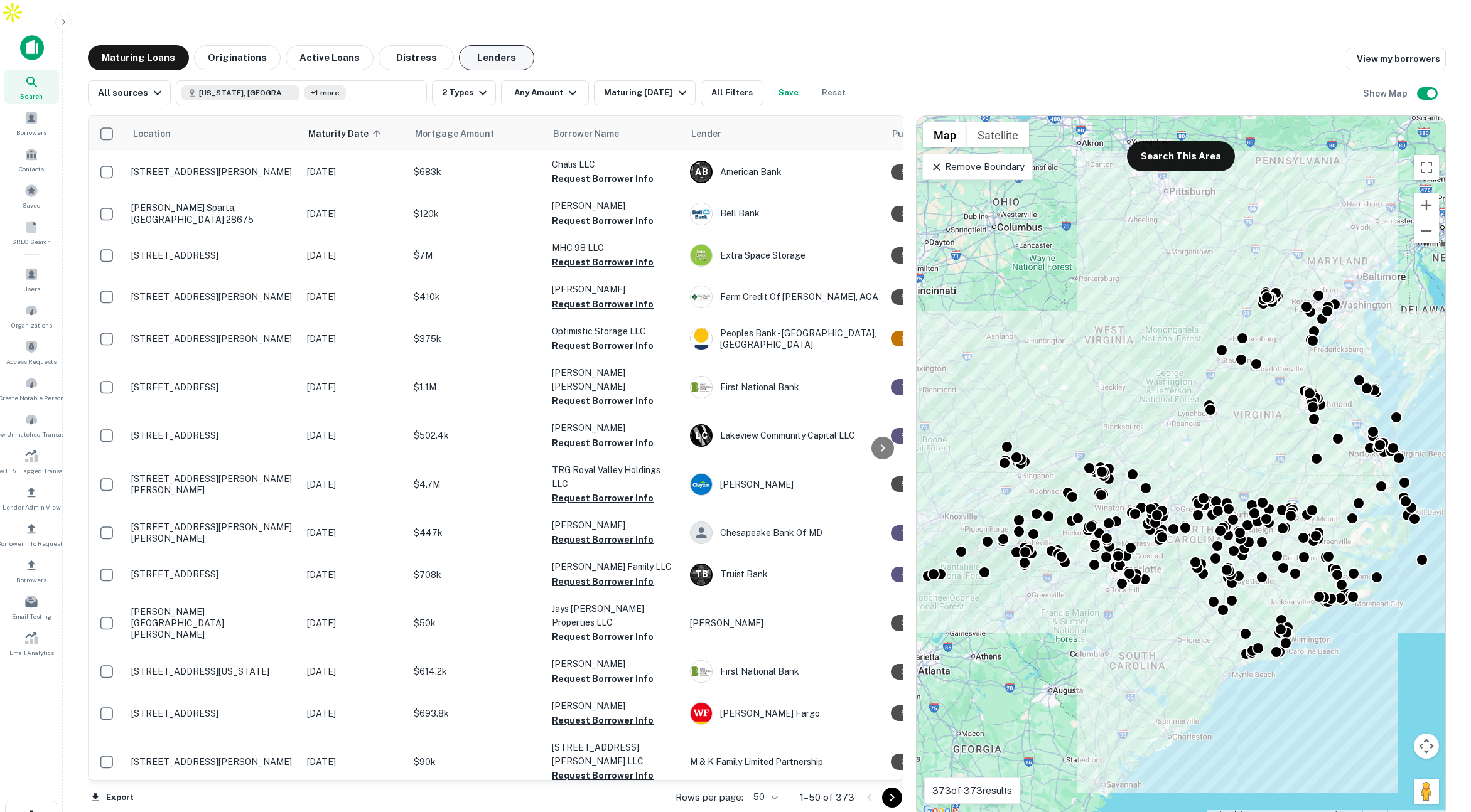
click at [503, 45] on button "Lenders" at bounding box center [496, 57] width 76 height 25
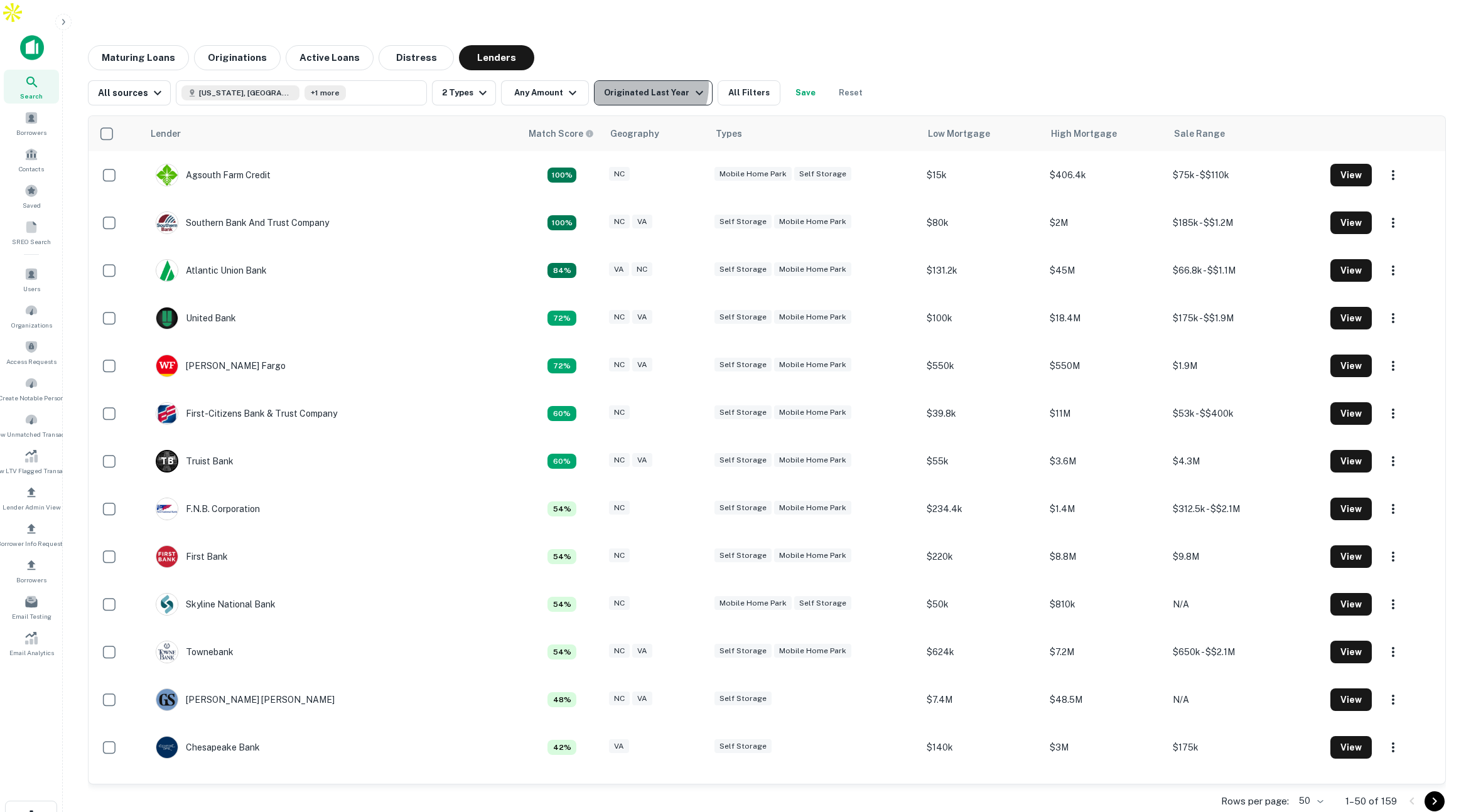
click at [639, 86] on div "Originated Last Year" at bounding box center [654, 93] width 102 height 15
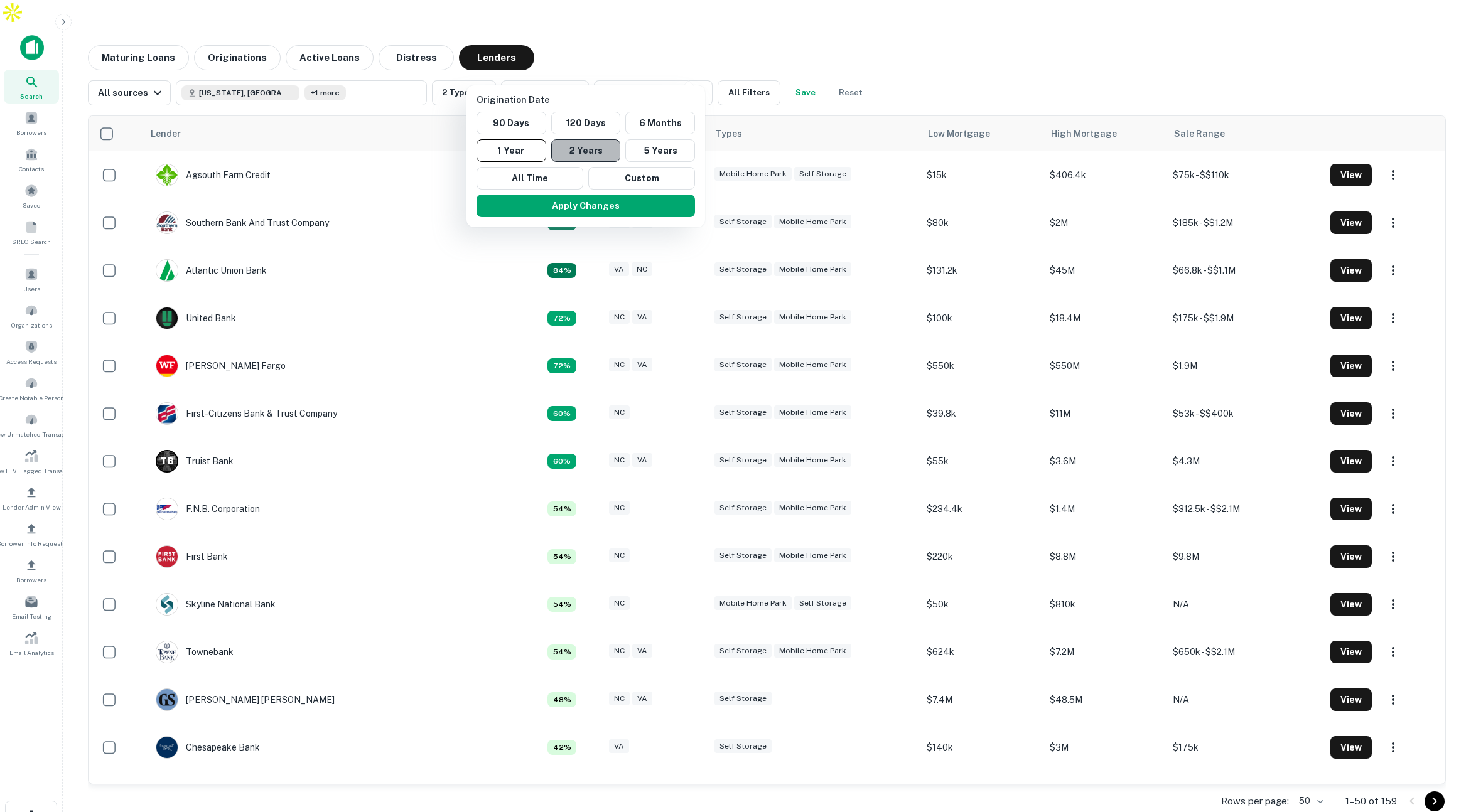
click at [578, 146] on button "2 Years" at bounding box center [586, 150] width 70 height 22
click at [585, 206] on button "Apply Changes" at bounding box center [597, 205] width 219 height 22
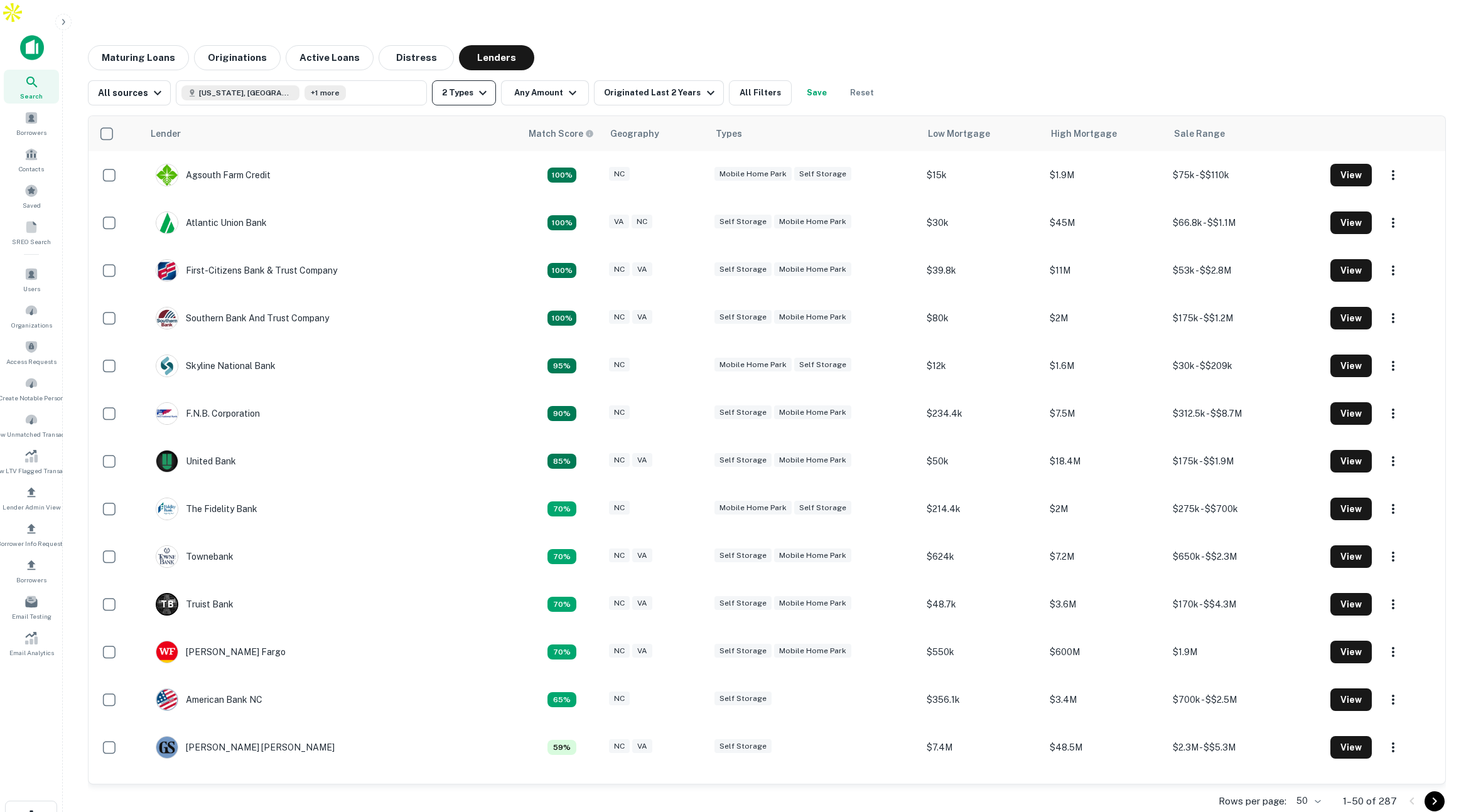
click at [468, 81] on button "2 Types" at bounding box center [463, 93] width 64 height 25
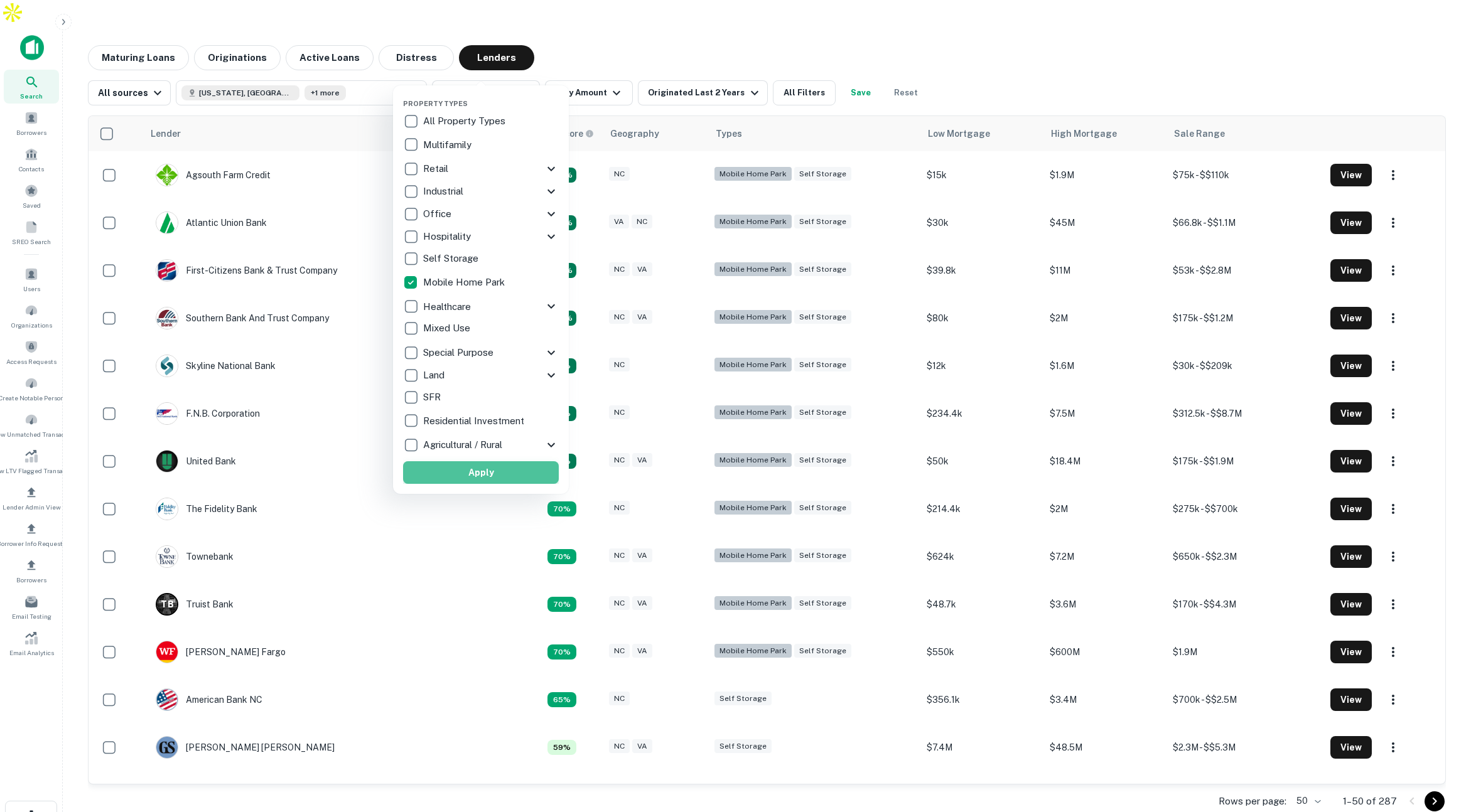
click at [522, 470] on button "Apply" at bounding box center [481, 472] width 155 height 22
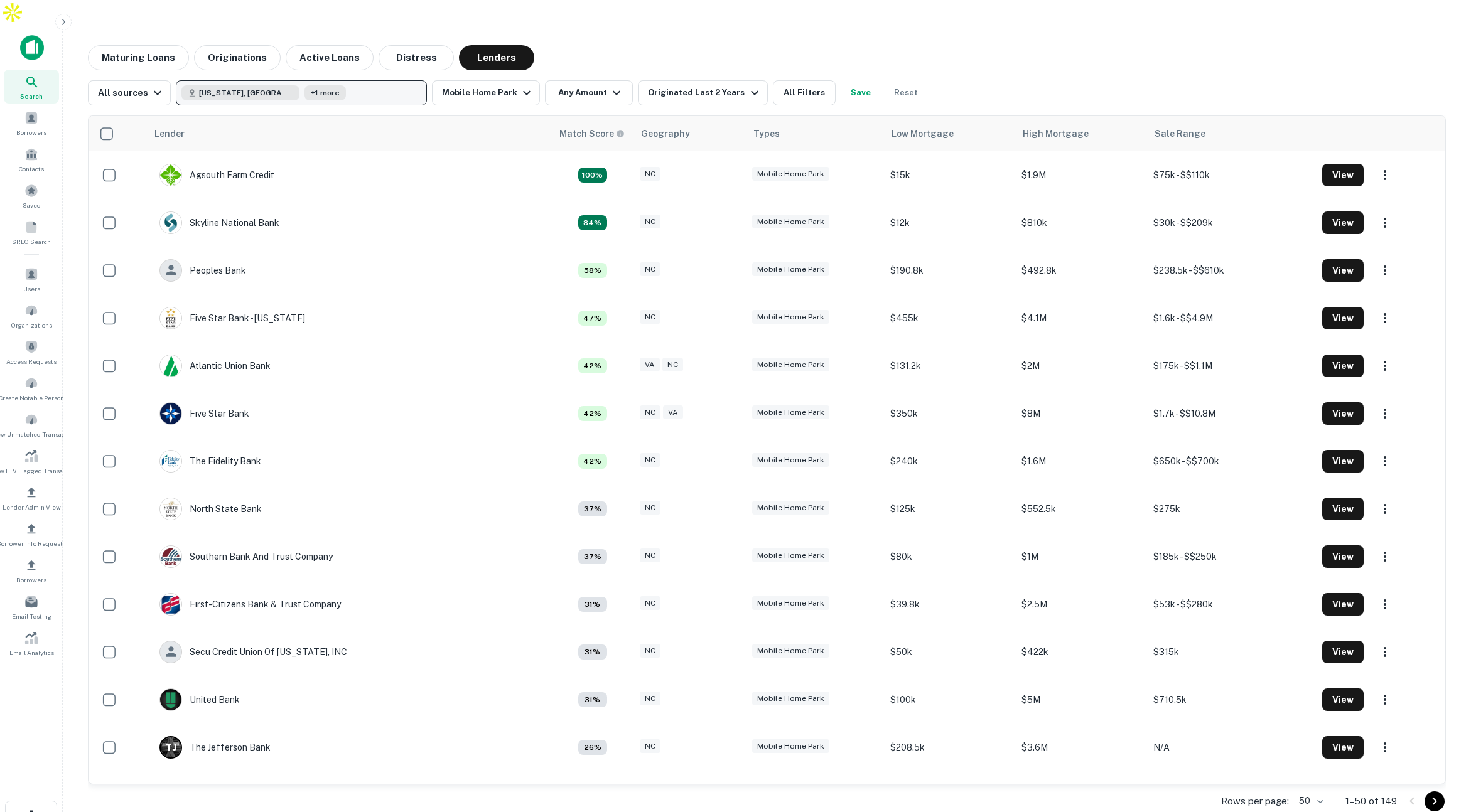
click at [313, 81] on button "Virginia, USA +1 more" at bounding box center [301, 93] width 251 height 25
click at [308, 113] on icon at bounding box center [303, 118] width 10 height 10
click at [396, 168] on button "Update" at bounding box center [392, 167] width 53 height 22
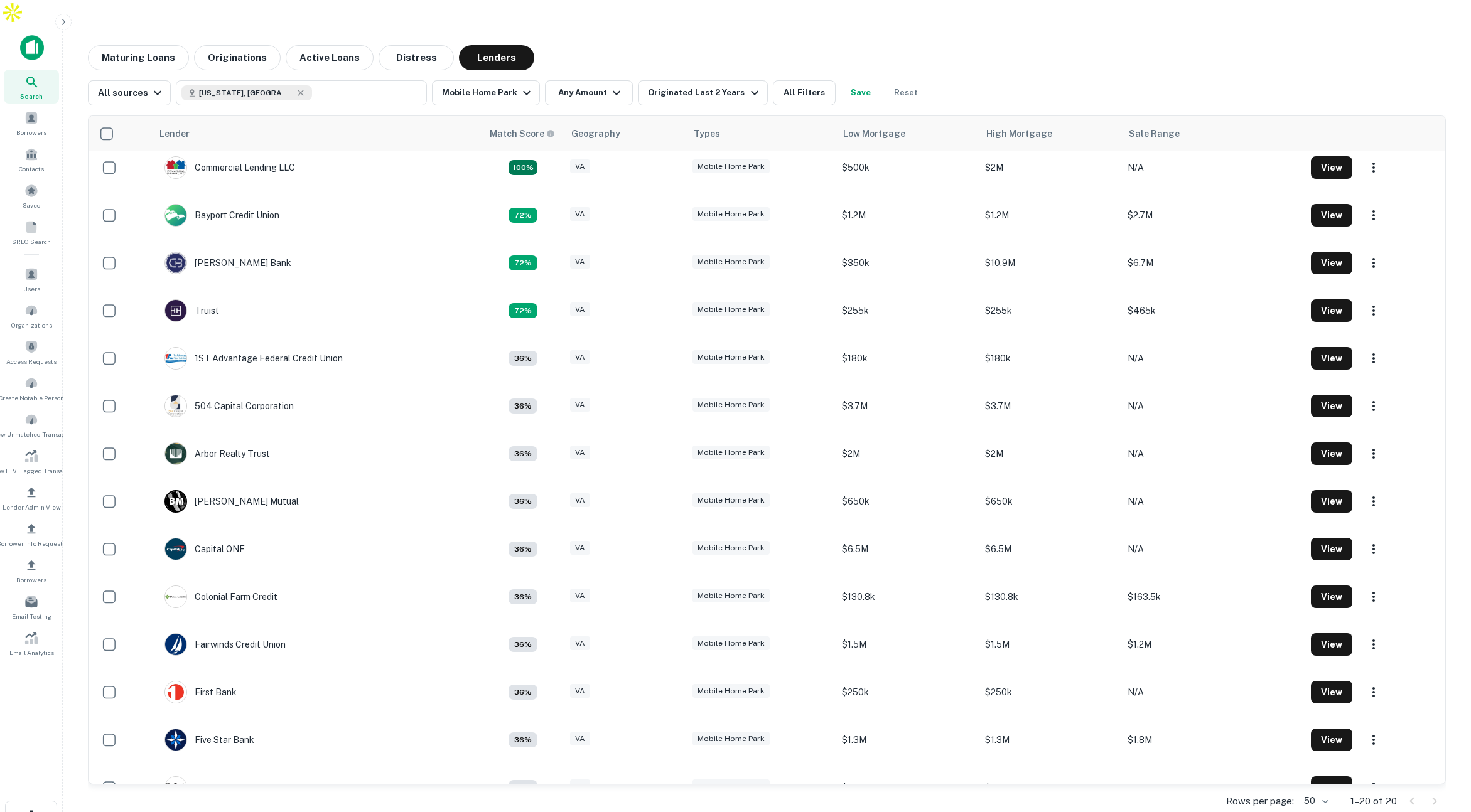
scroll to position [4, 0]
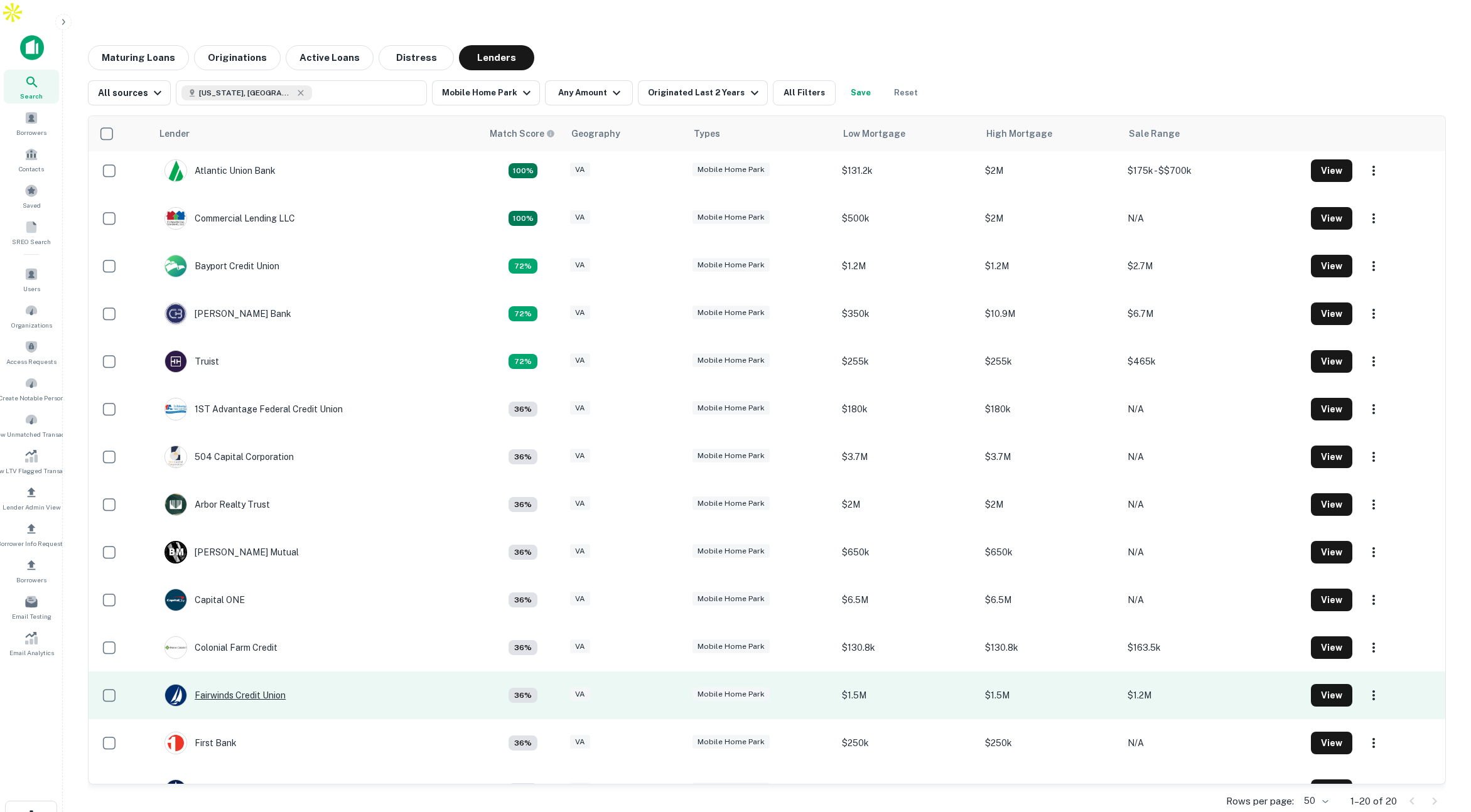
click at [261, 684] on div "Fairwinds Credit Union" at bounding box center [225, 695] width 121 height 22
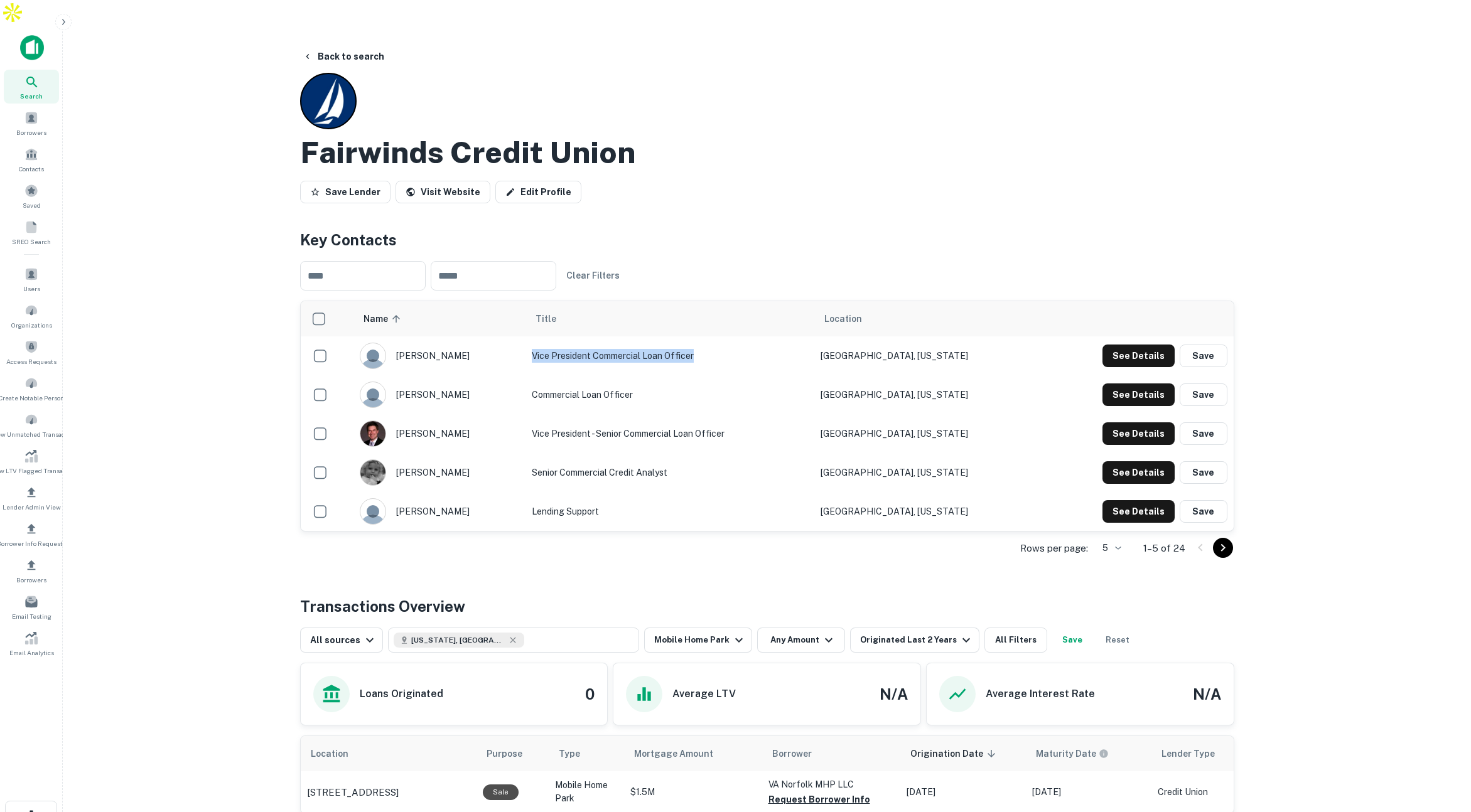
drag, startPoint x: 536, startPoint y: 327, endPoint x: 782, endPoint y: 346, distance: 246.7
click at [787, 345] on td "Vice President Commercial Loan Officer" at bounding box center [669, 356] width 289 height 39
click at [1128, 421] on button "See Details" at bounding box center [1138, 432] width 72 height 22
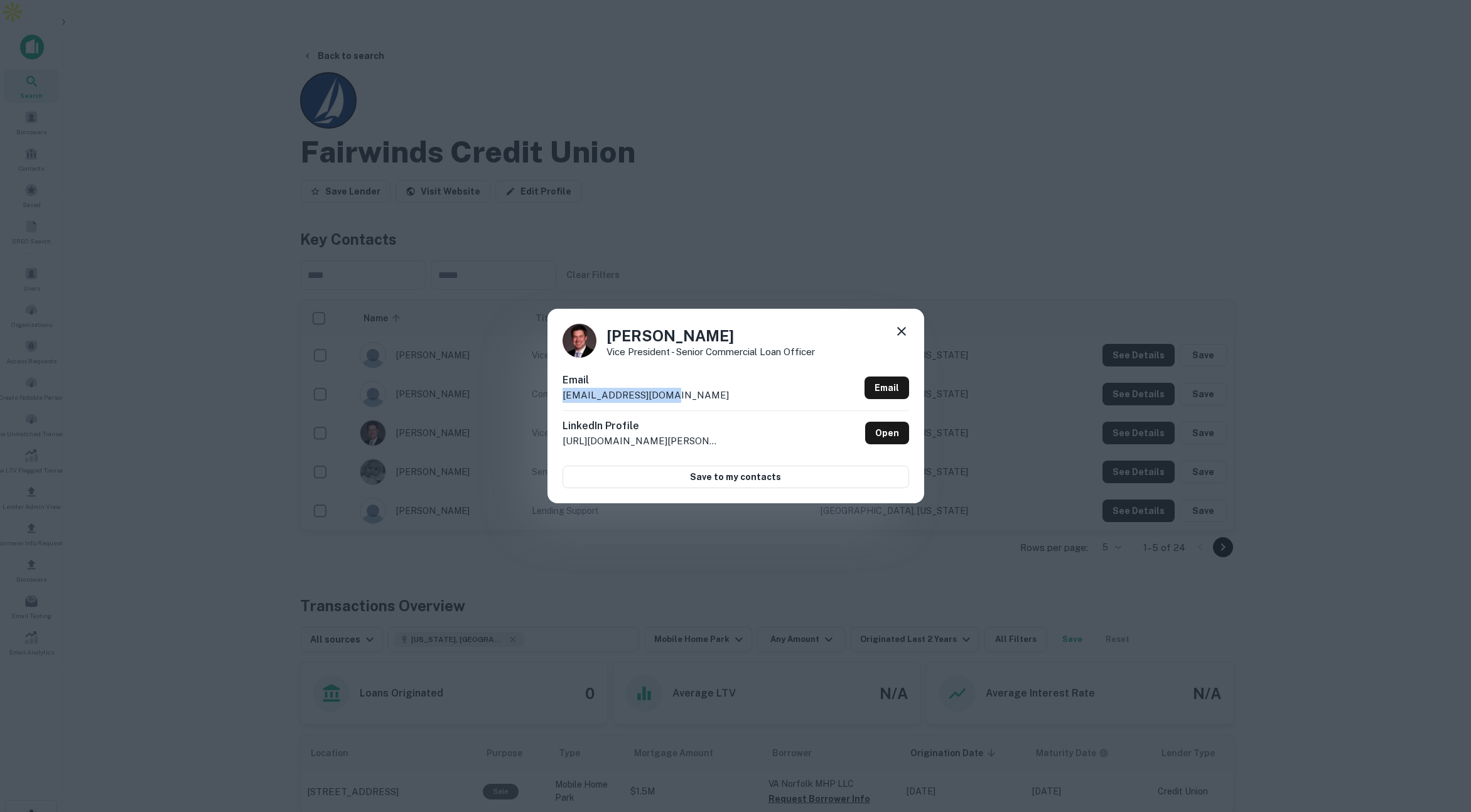
drag, startPoint x: 634, startPoint y: 398, endPoint x: 545, endPoint y: 391, distance: 89.3
click at [545, 391] on div "Jason McKee Vice President - Senior Commercial Loan Officer Email jmckee@fairwi…" at bounding box center [735, 406] width 1471 height 812
click at [901, 327] on icon at bounding box center [901, 332] width 15 height 15
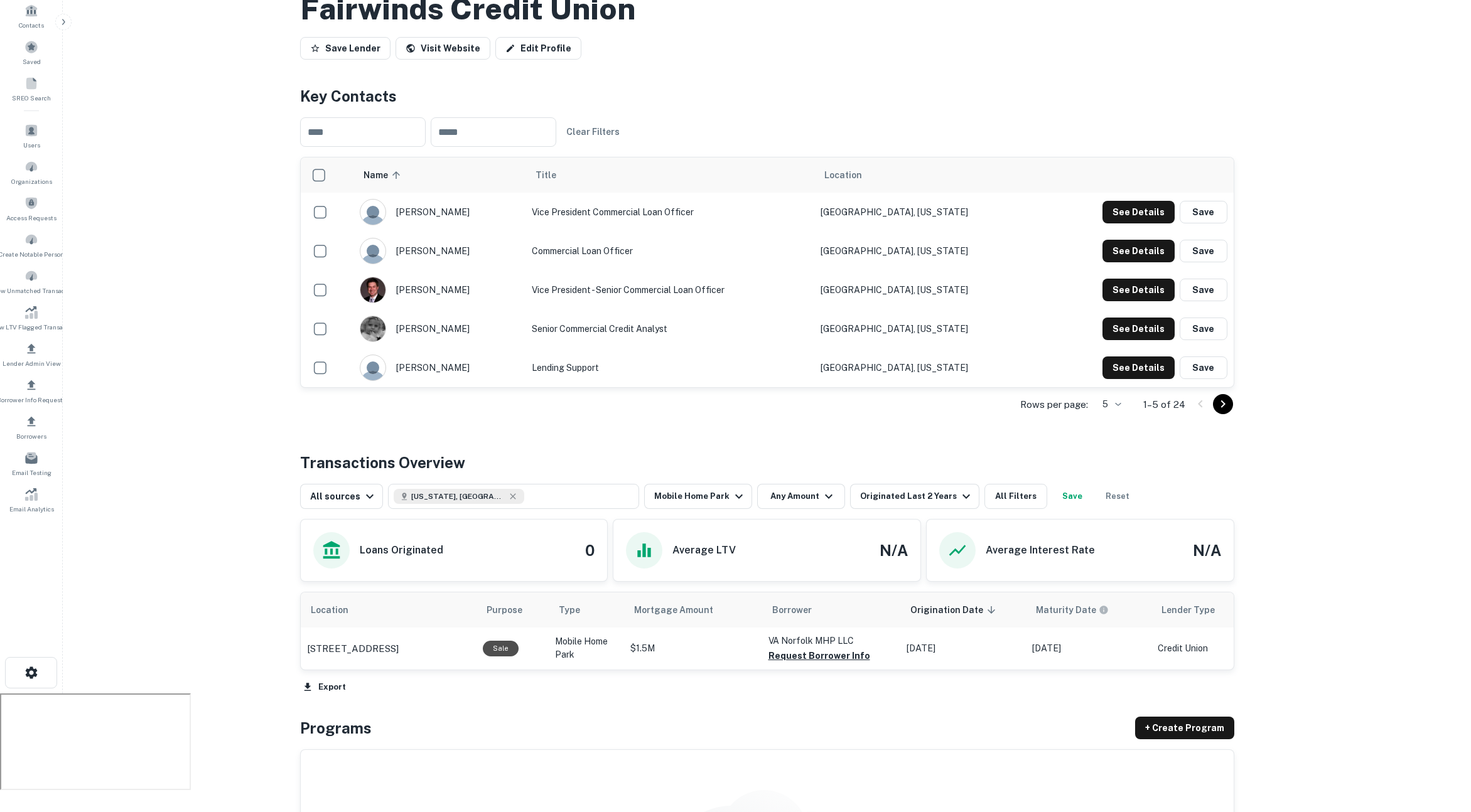
scroll to position [0, 0]
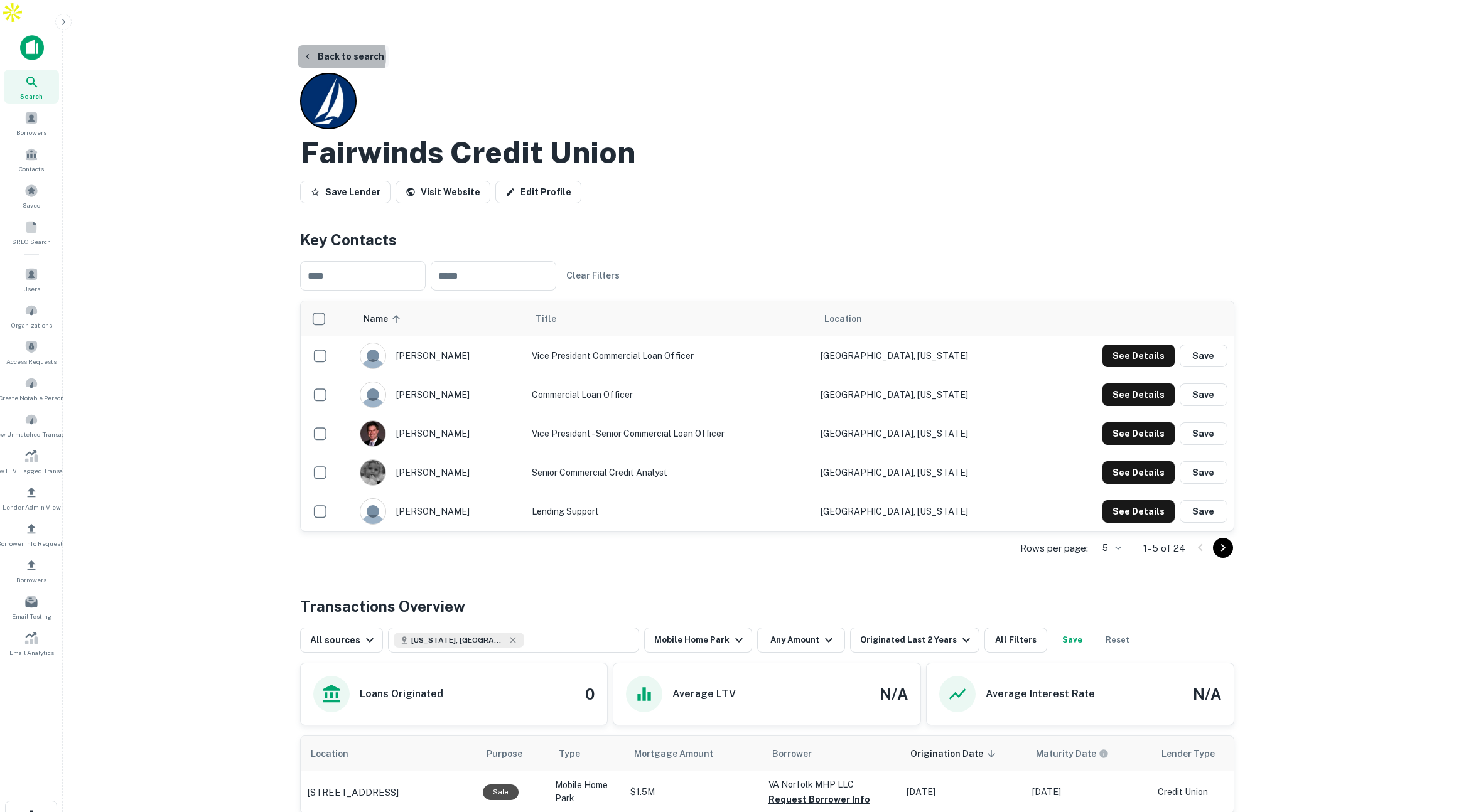
click at [329, 45] on button "Back to search" at bounding box center [343, 56] width 91 height 22
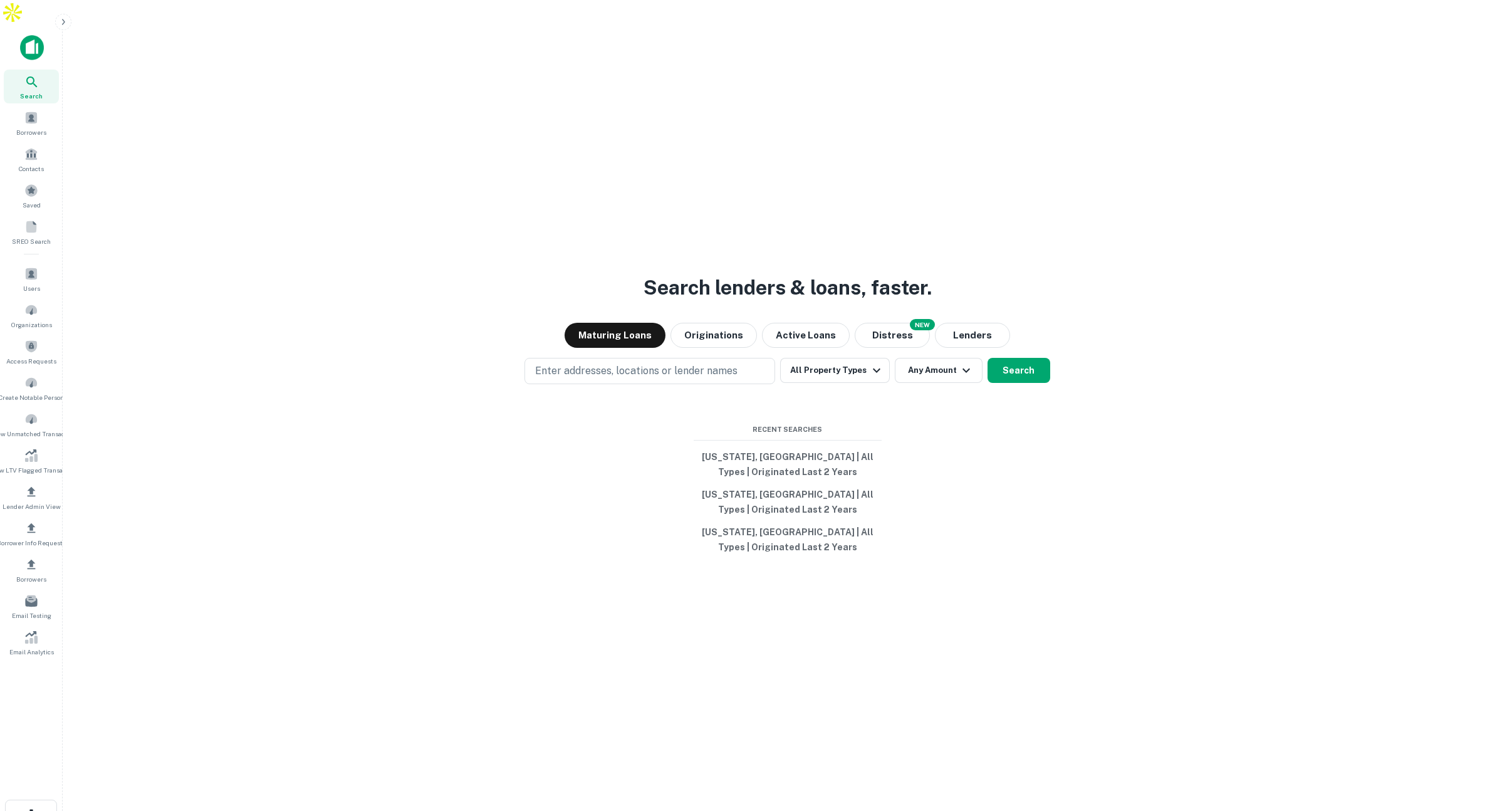
click at [61, 22] on icon "button" at bounding box center [63, 22] width 10 height 10
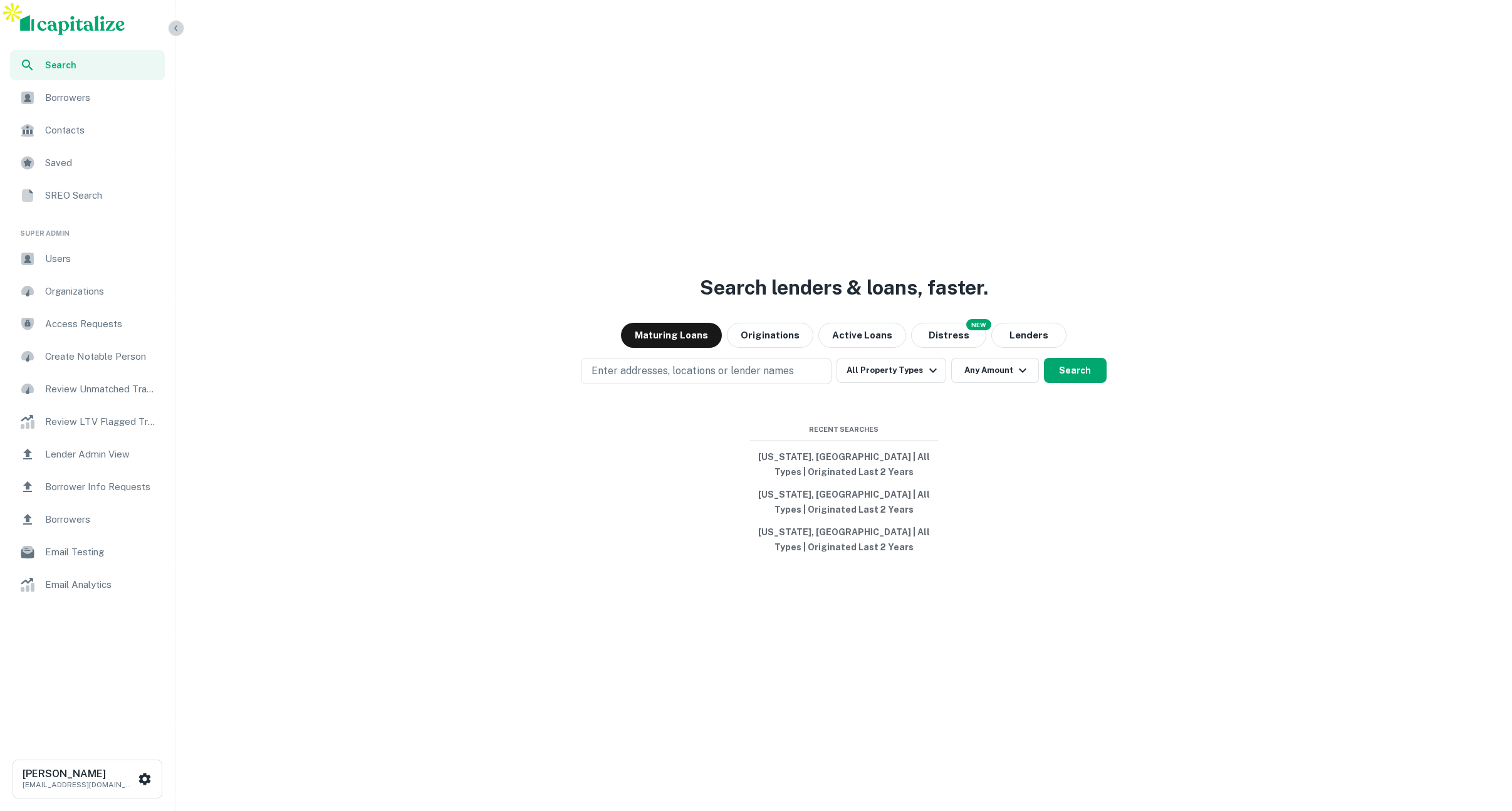
click at [175, 28] on icon "button" at bounding box center [176, 27] width 3 height 6
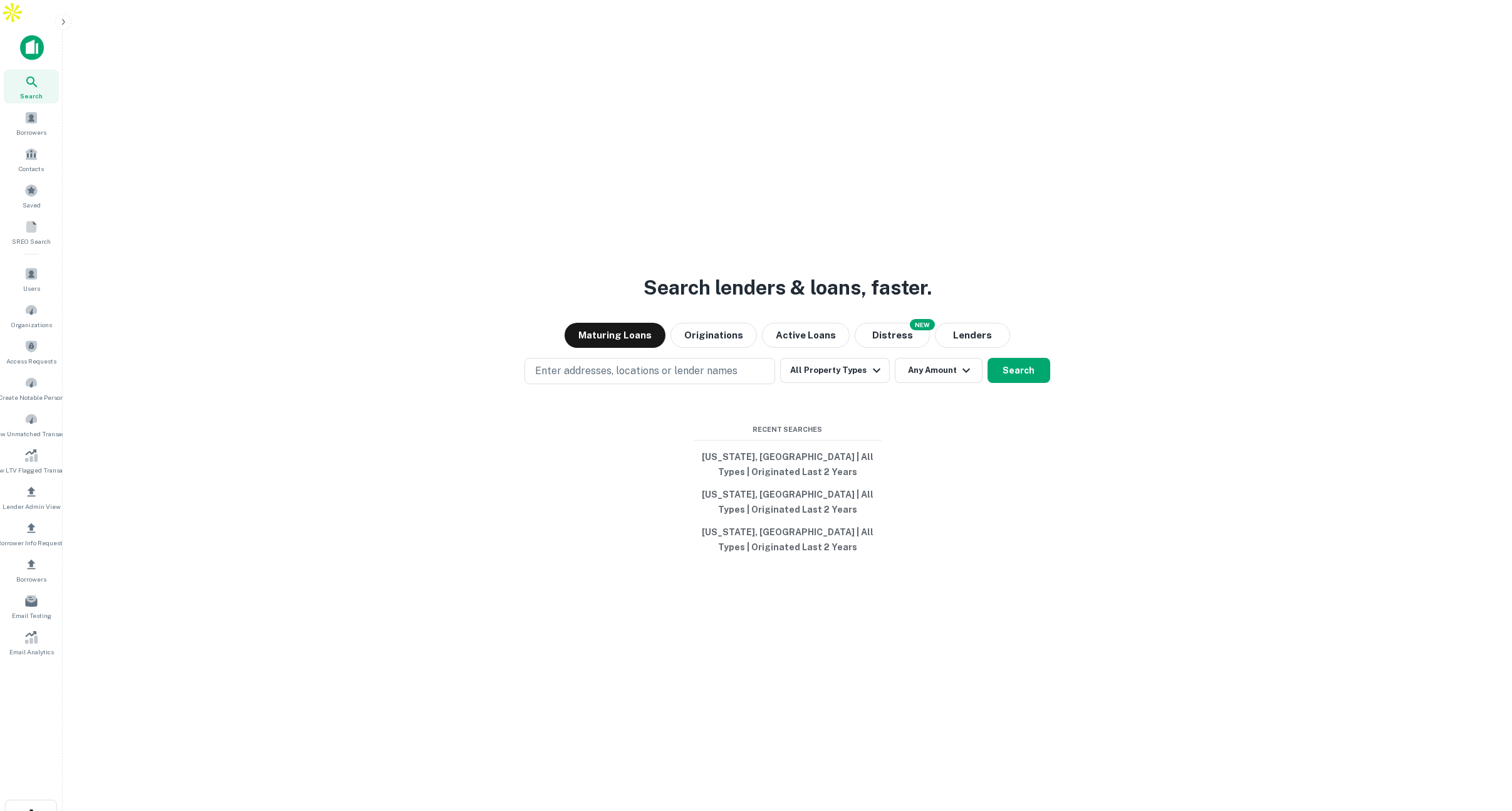
scroll to position [2, 0]
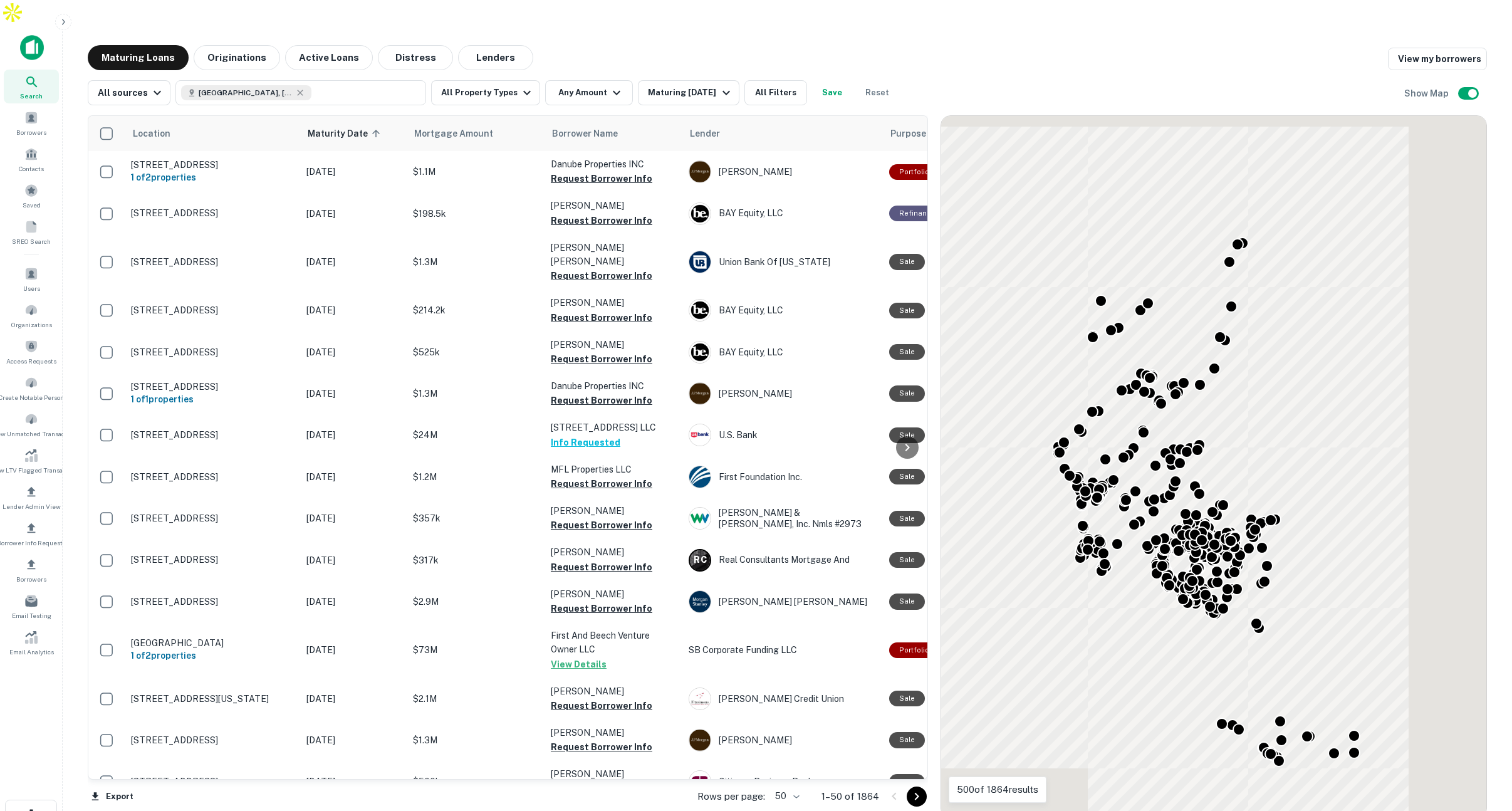
scroll to position [0, 1]
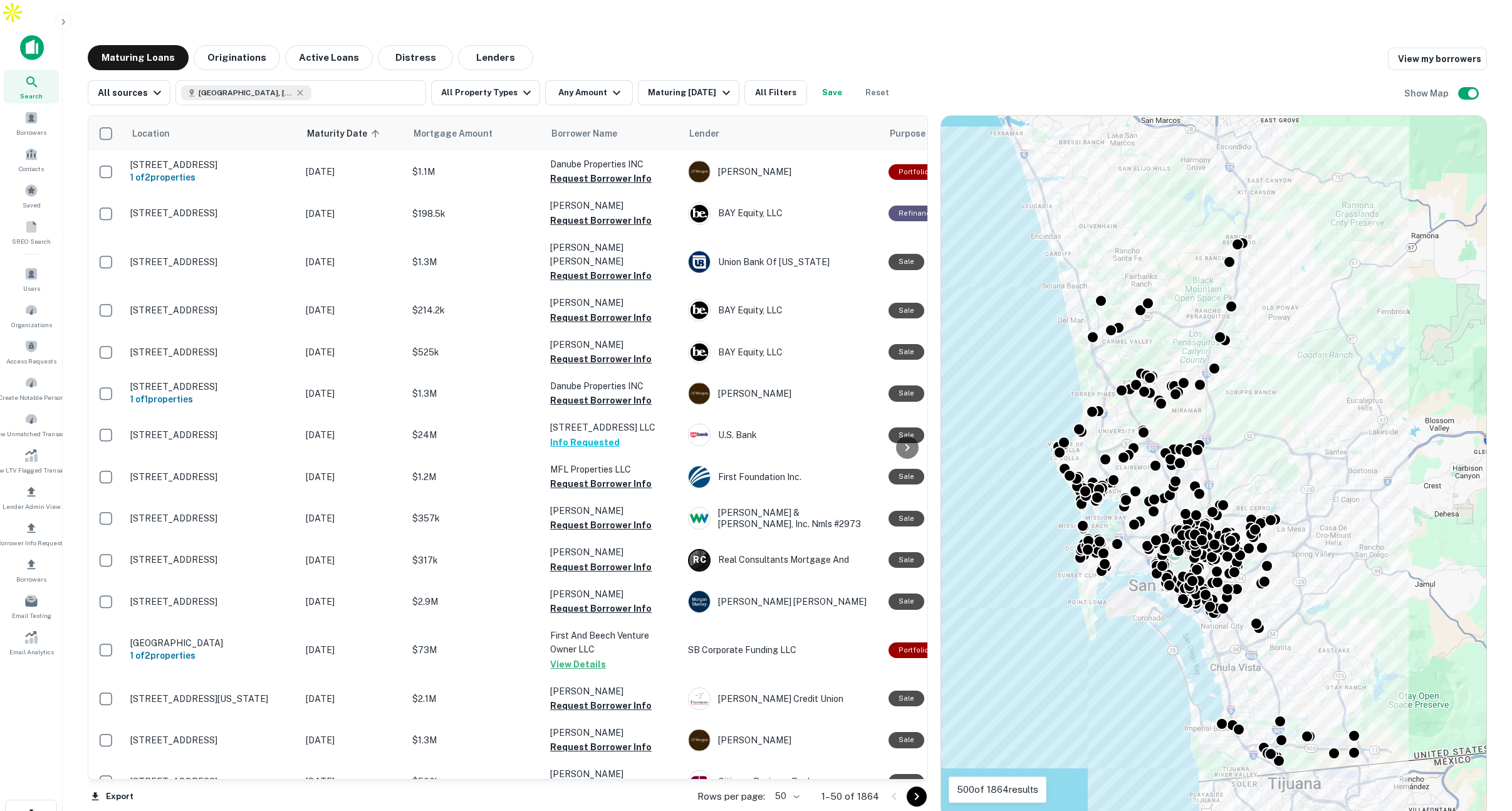
click at [363, 81] on button "[GEOGRAPHIC_DATA], [GEOGRAPHIC_DATA], [GEOGRAPHIC_DATA]" at bounding box center [300, 93] width 251 height 25
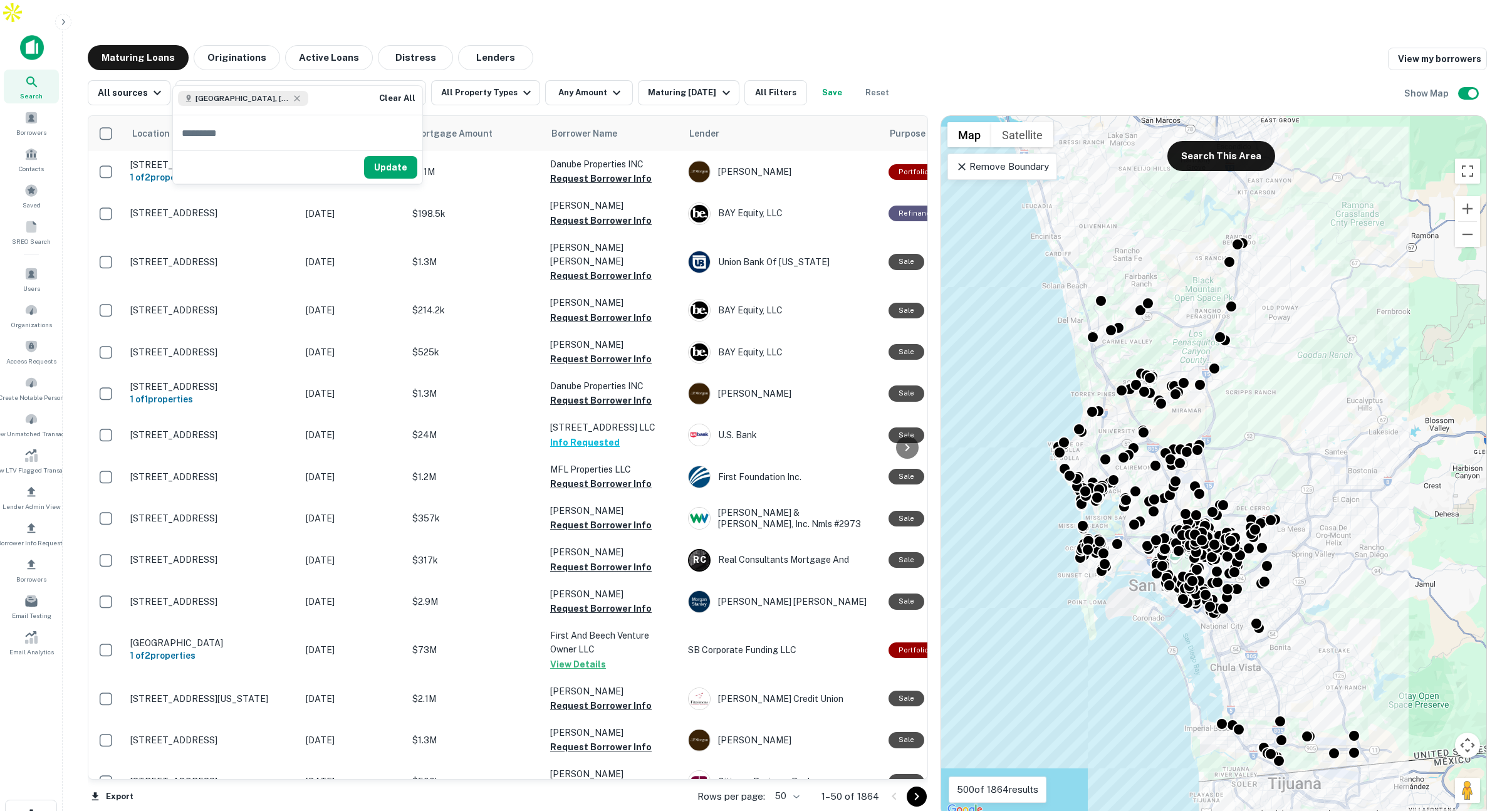
click at [285, 140] on input "text" at bounding box center [297, 133] width 249 height 35
type input "********"
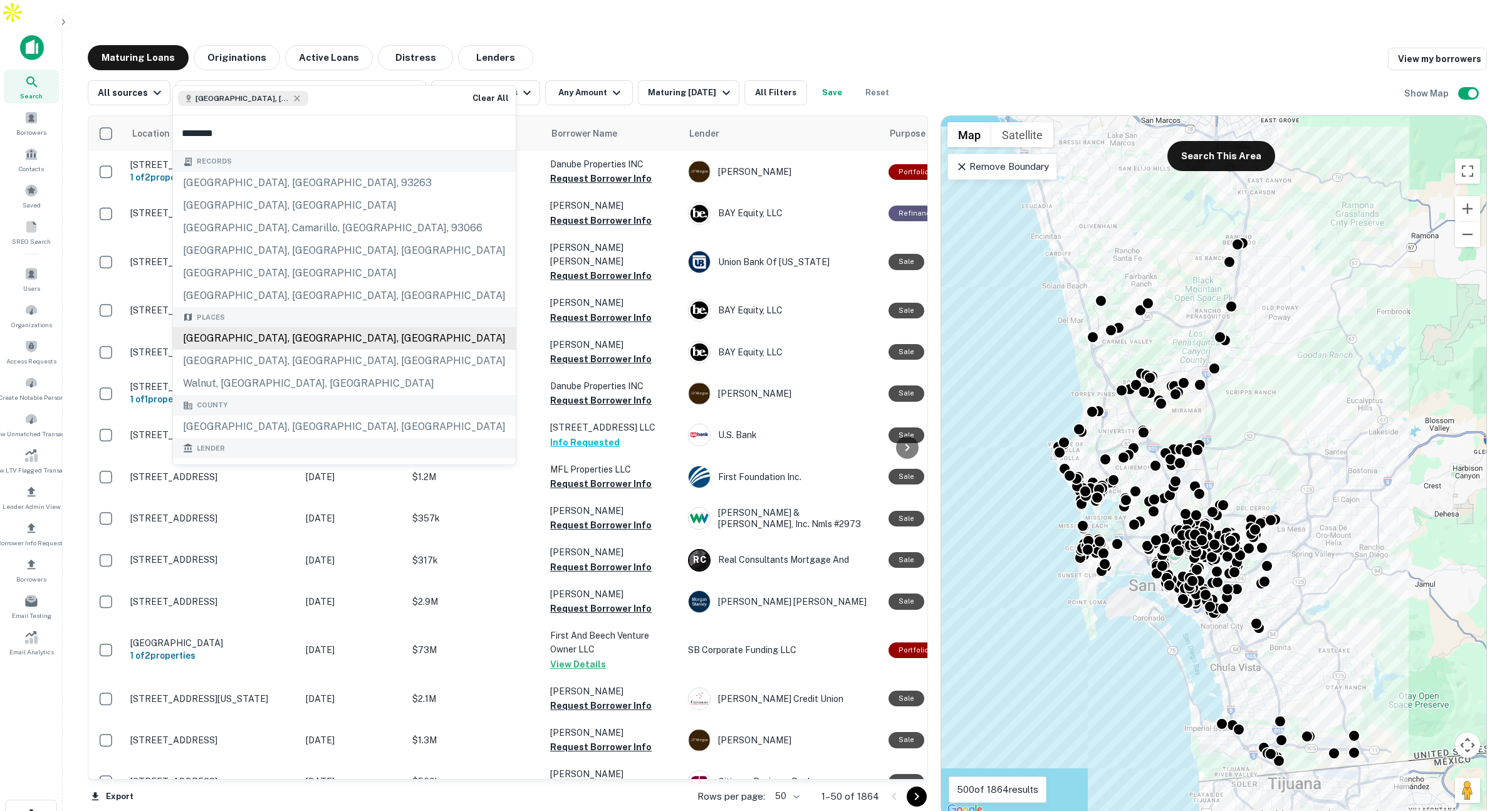
click at [277, 340] on div "[GEOGRAPHIC_DATA], [GEOGRAPHIC_DATA], [GEOGRAPHIC_DATA]" at bounding box center [344, 338] width 343 height 22
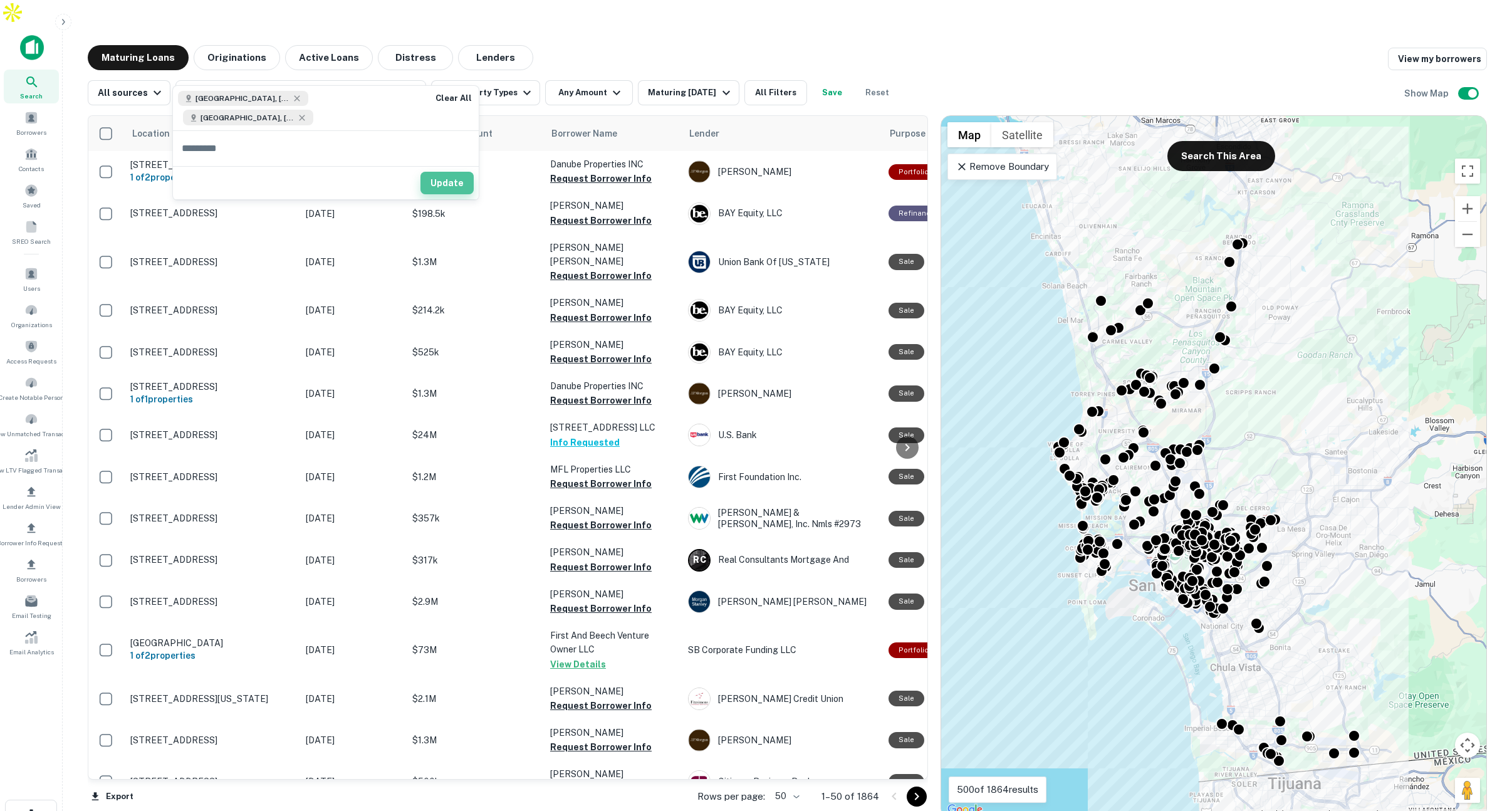
click at [446, 172] on button "Update" at bounding box center [447, 183] width 53 height 22
